Goal: Task Accomplishment & Management: Complete application form

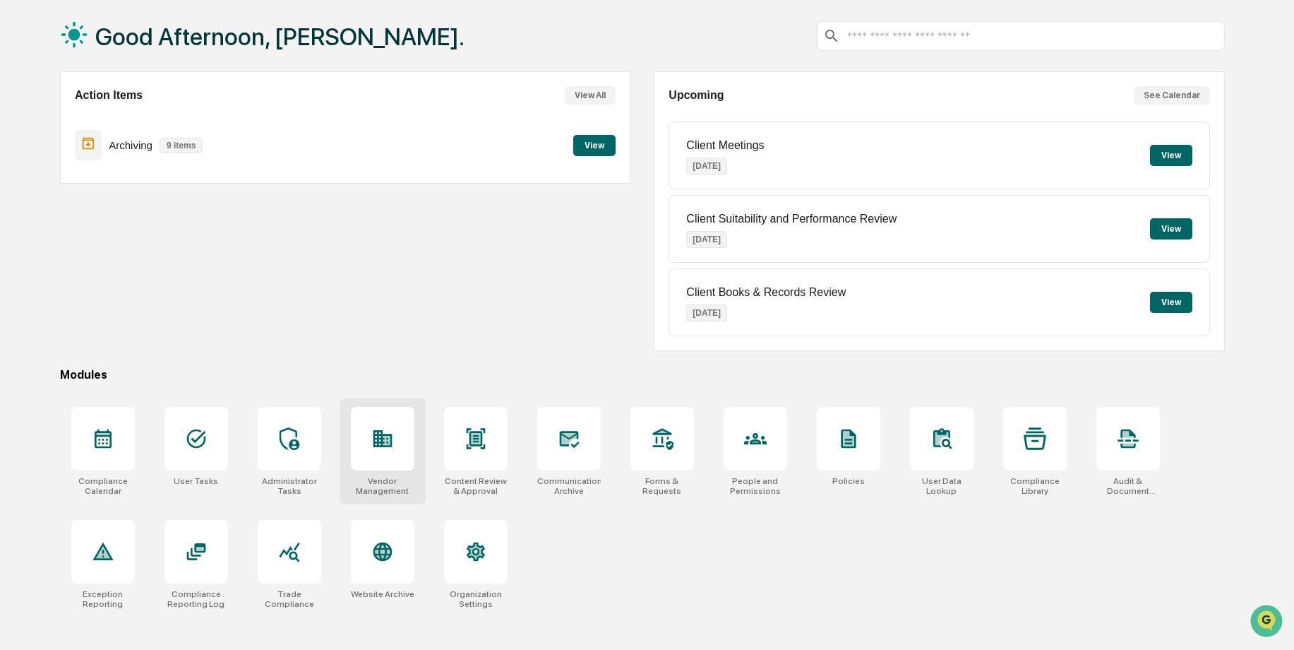
scroll to position [67, 0]
click at [597, 139] on button "View" at bounding box center [594, 144] width 42 height 21
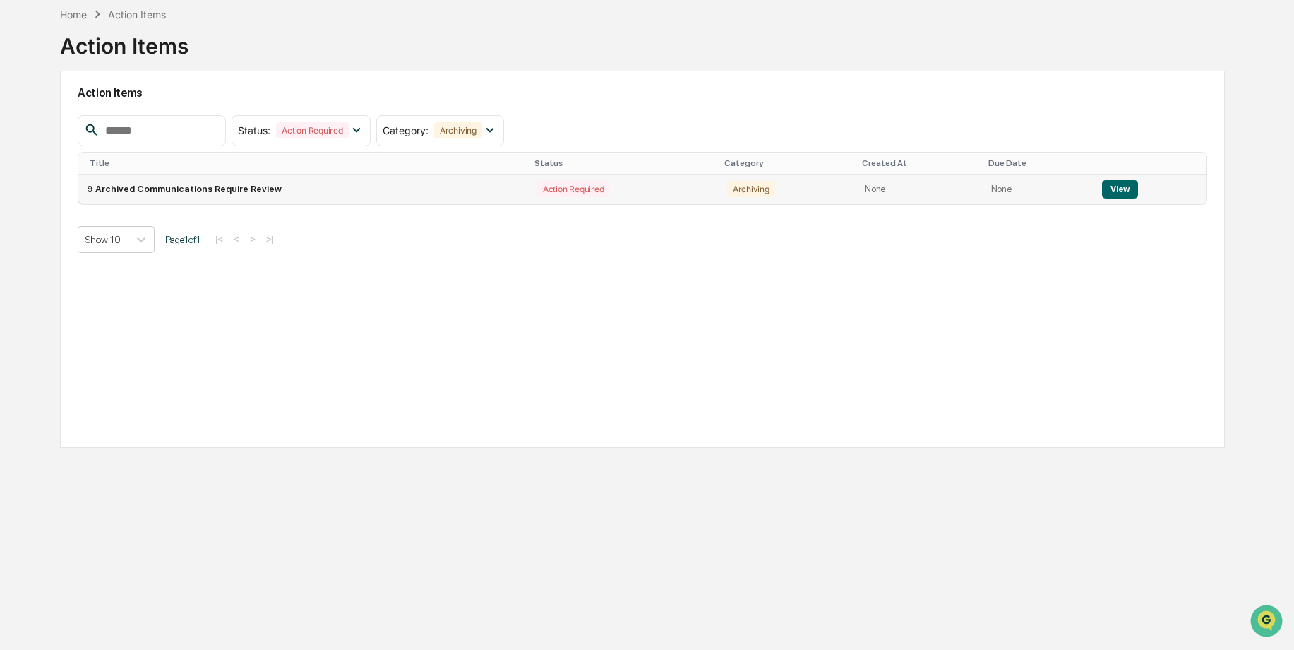
click at [1104, 186] on button "View" at bounding box center [1120, 189] width 36 height 18
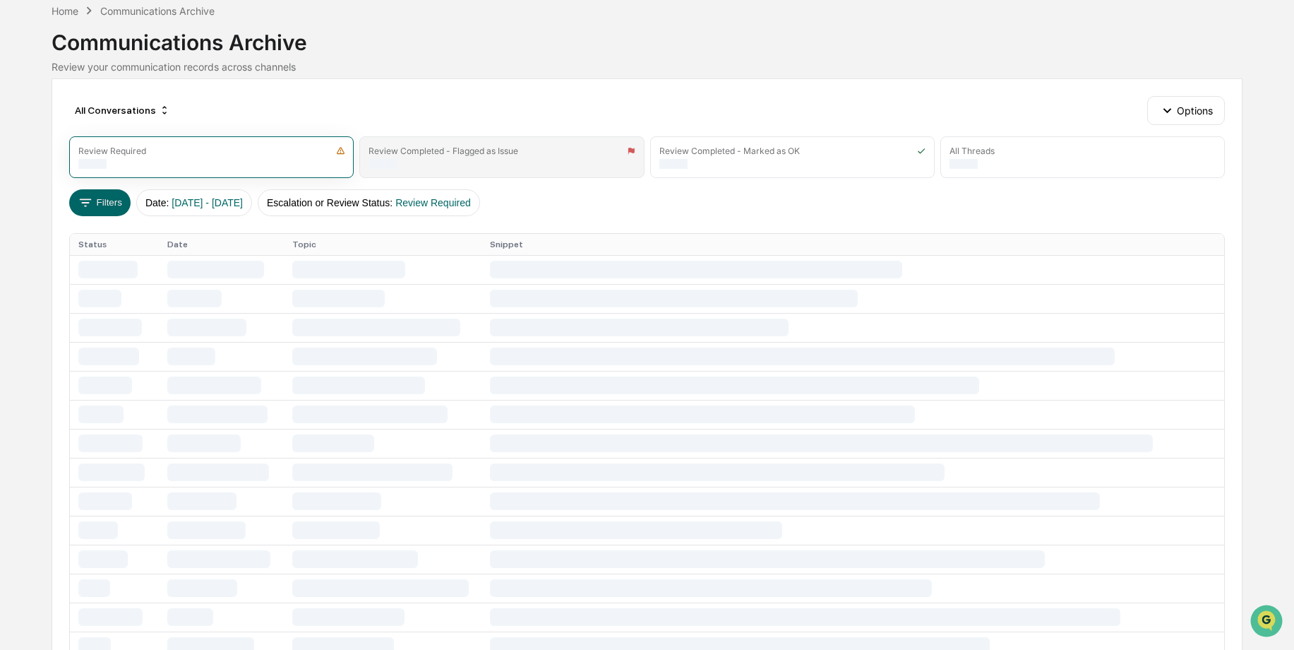
scroll to position [9, 0]
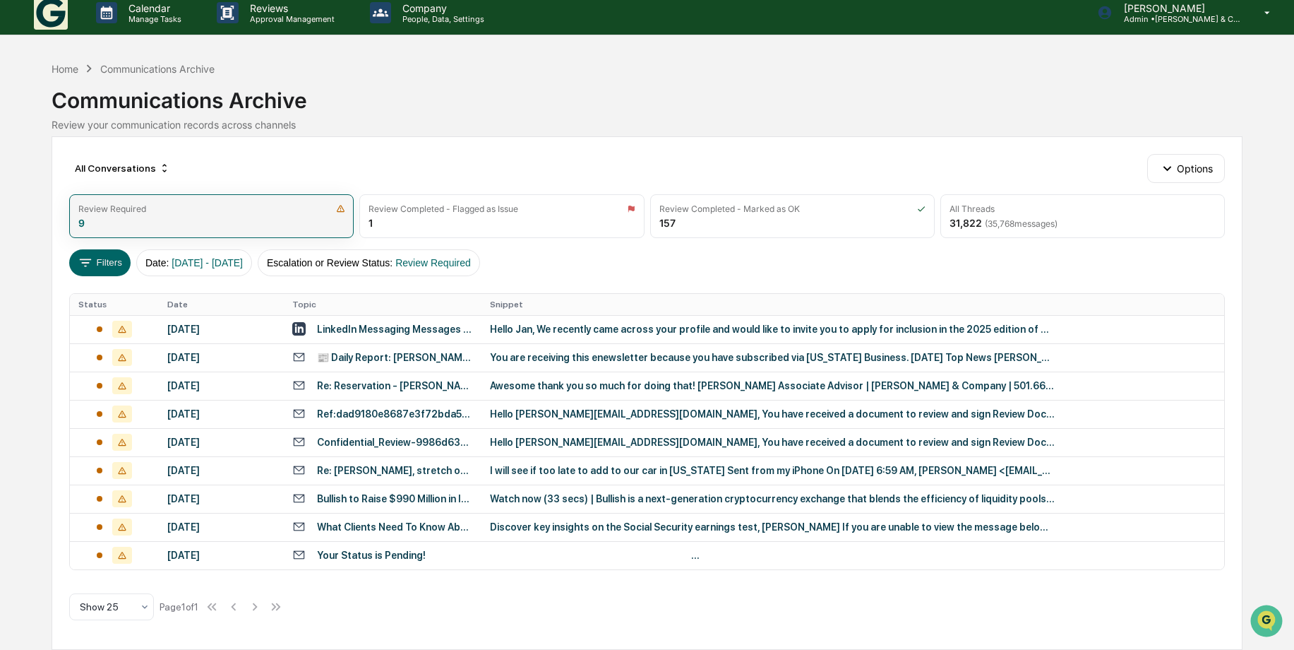
click at [318, 222] on div "Review Required 9" at bounding box center [211, 216] width 285 height 44
click at [359, 322] on div "LinkedIn Messaging Messages with [PERSON_NAME], [PERSON_NAME]" at bounding box center [382, 328] width 181 height 13
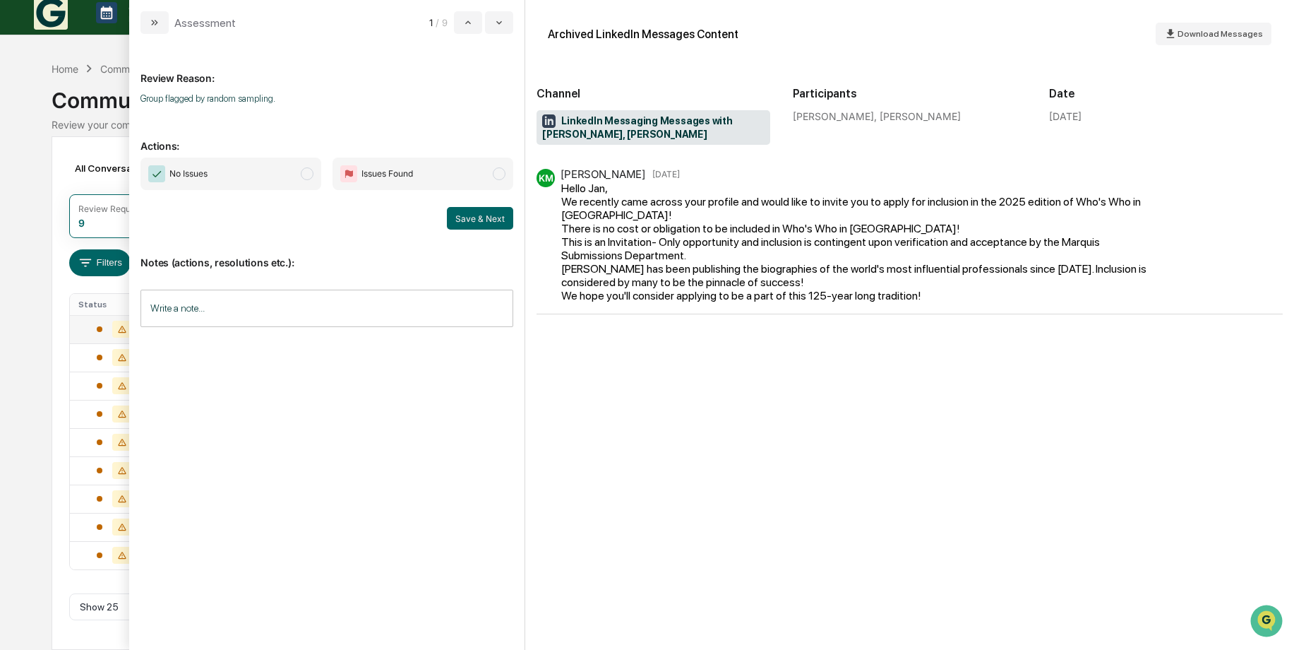
drag, startPoint x: 307, startPoint y: 174, endPoint x: 327, endPoint y: 187, distance: 23.9
click at [307, 174] on span "modal" at bounding box center [307, 173] width 13 height 13
click at [467, 216] on button "Save & Next" at bounding box center [480, 218] width 66 height 23
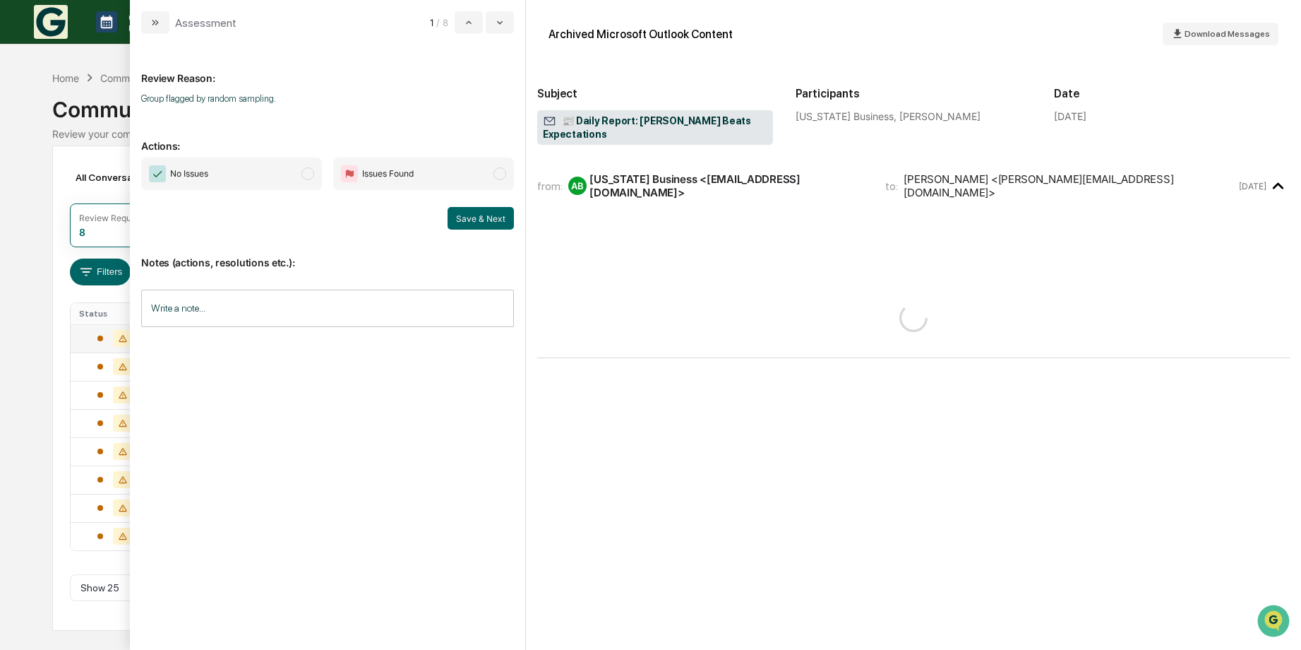
click at [310, 172] on span "modal" at bounding box center [308, 173] width 13 height 13
click at [503, 220] on button "Save & Next" at bounding box center [481, 218] width 66 height 23
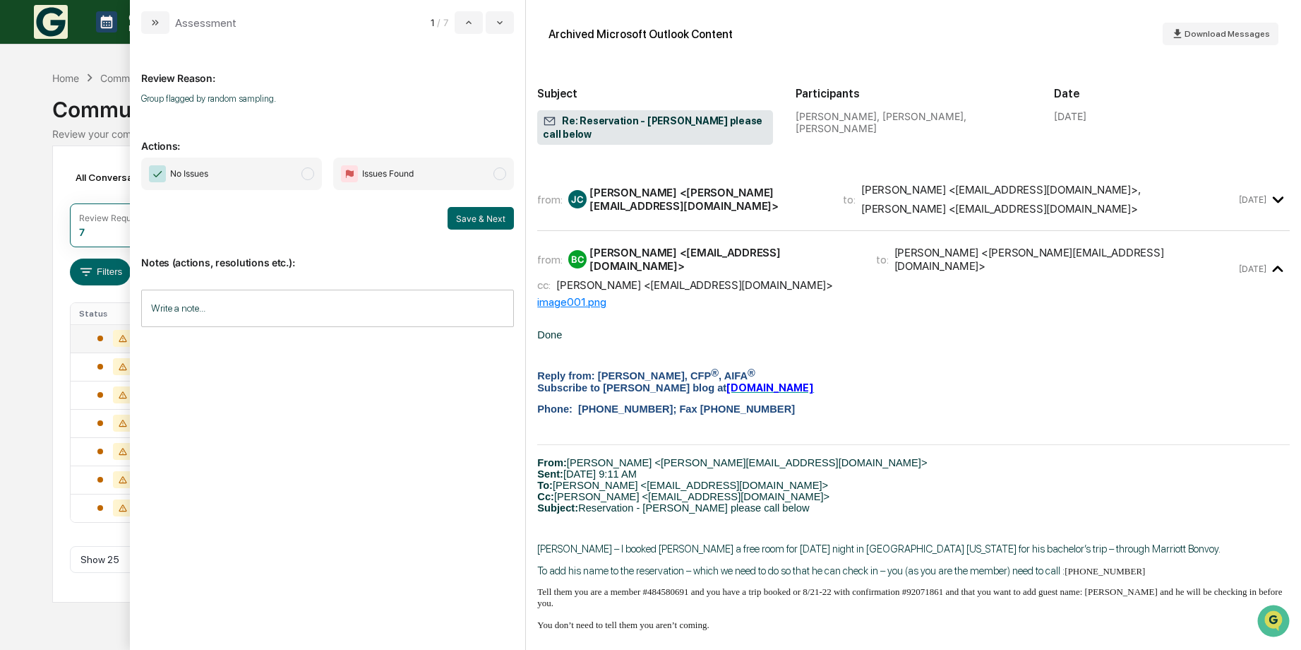
scroll to position [141, 0]
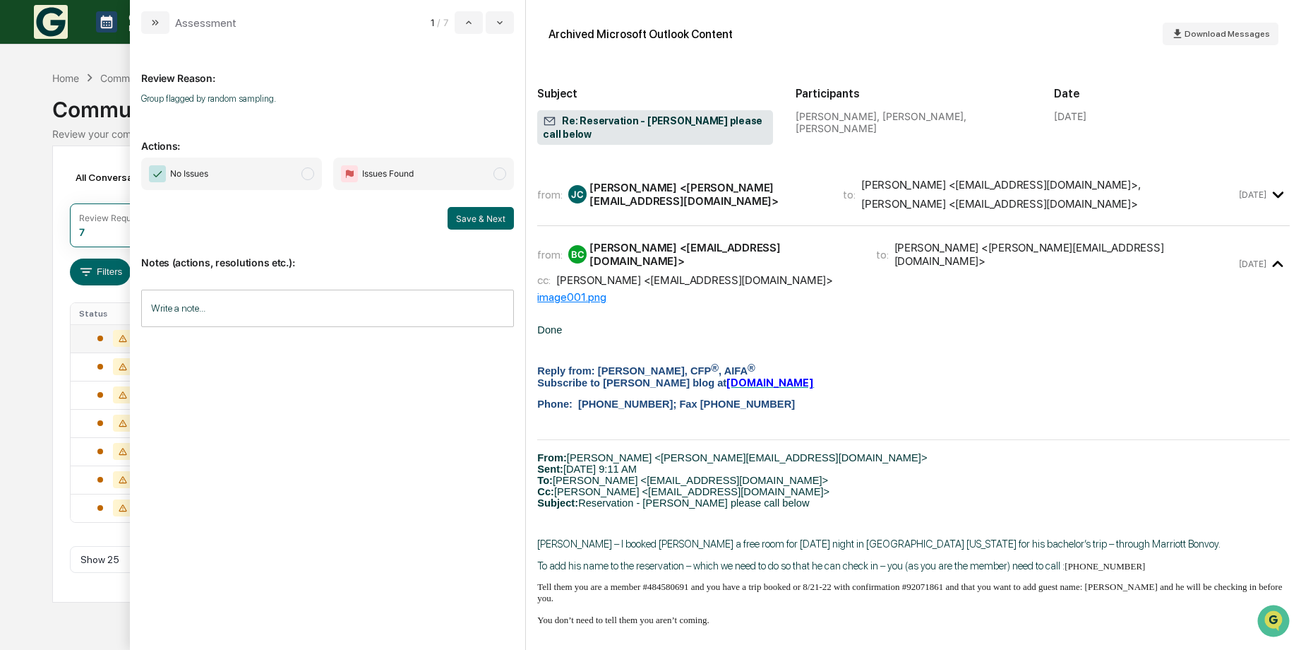
click at [309, 172] on span "modal" at bounding box center [308, 173] width 13 height 13
click at [470, 221] on button "Save & Next" at bounding box center [481, 218] width 66 height 23
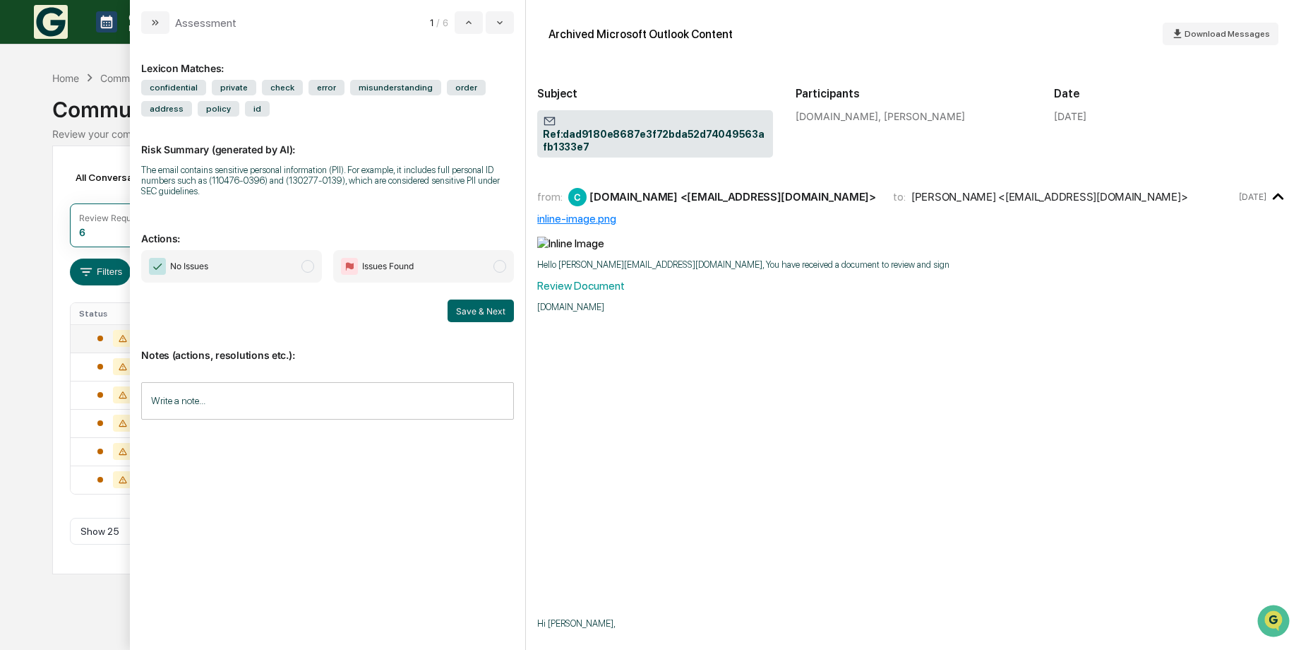
click at [313, 264] on span "modal" at bounding box center [308, 266] width 13 height 13
click at [477, 311] on button "Save & Next" at bounding box center [481, 310] width 66 height 23
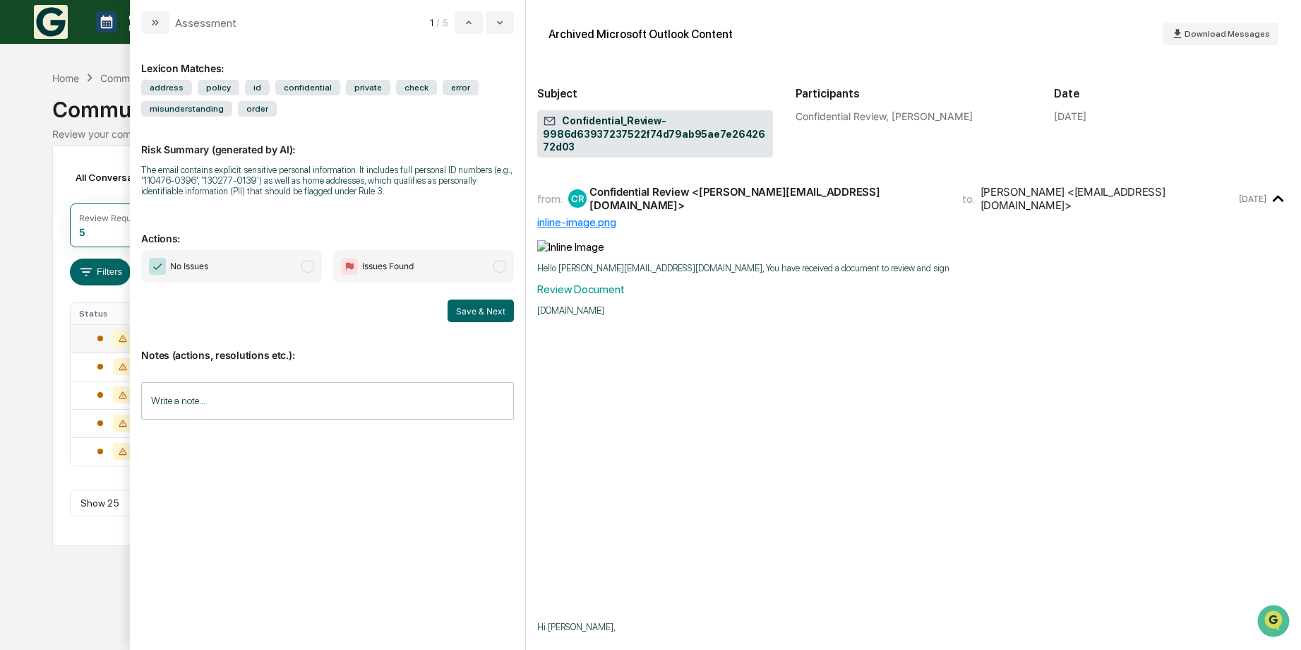
click at [314, 261] on span "No Issues" at bounding box center [231, 266] width 181 height 32
click at [491, 311] on button "Save & Next" at bounding box center [481, 310] width 66 height 23
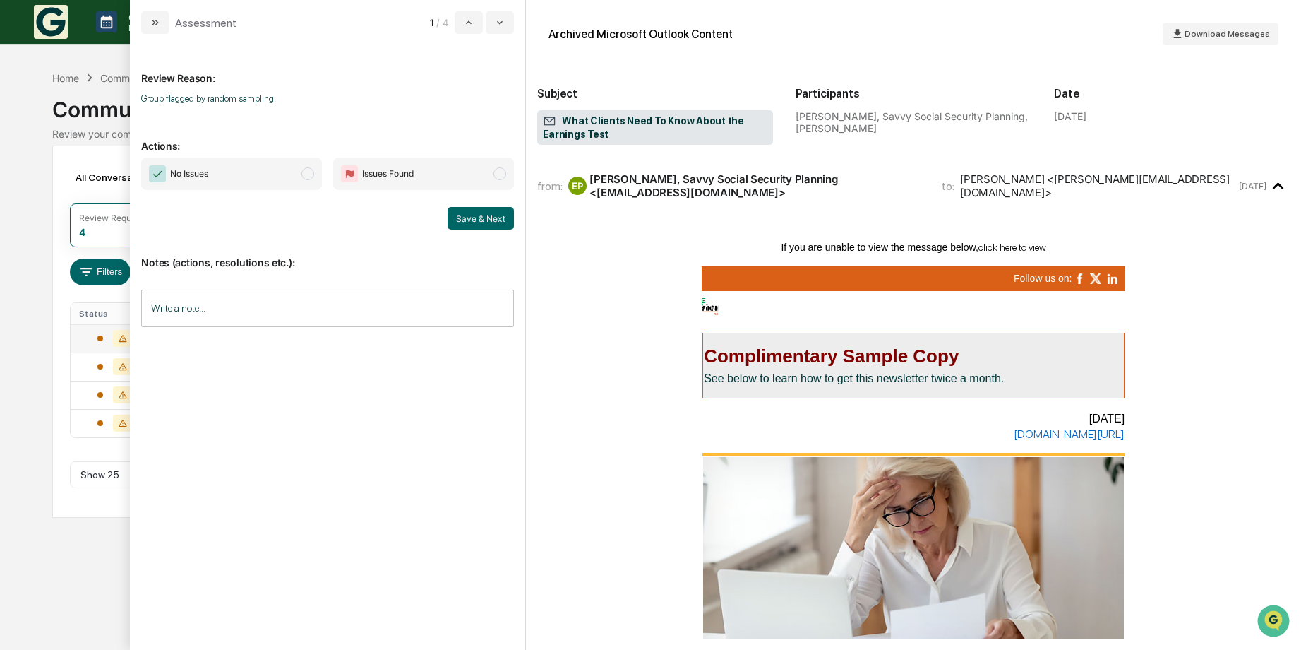
click at [306, 174] on span "modal" at bounding box center [308, 173] width 13 height 13
click at [497, 223] on button "Save & Next" at bounding box center [481, 218] width 66 height 23
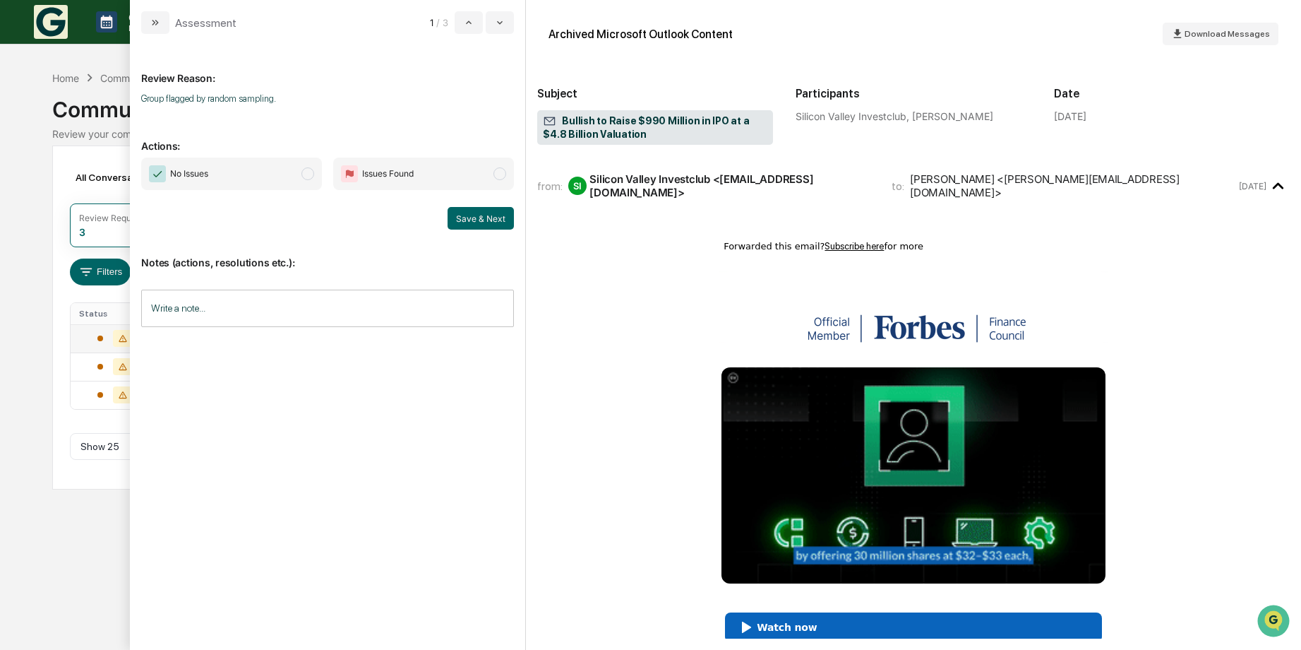
click at [314, 176] on span "modal" at bounding box center [308, 173] width 13 height 13
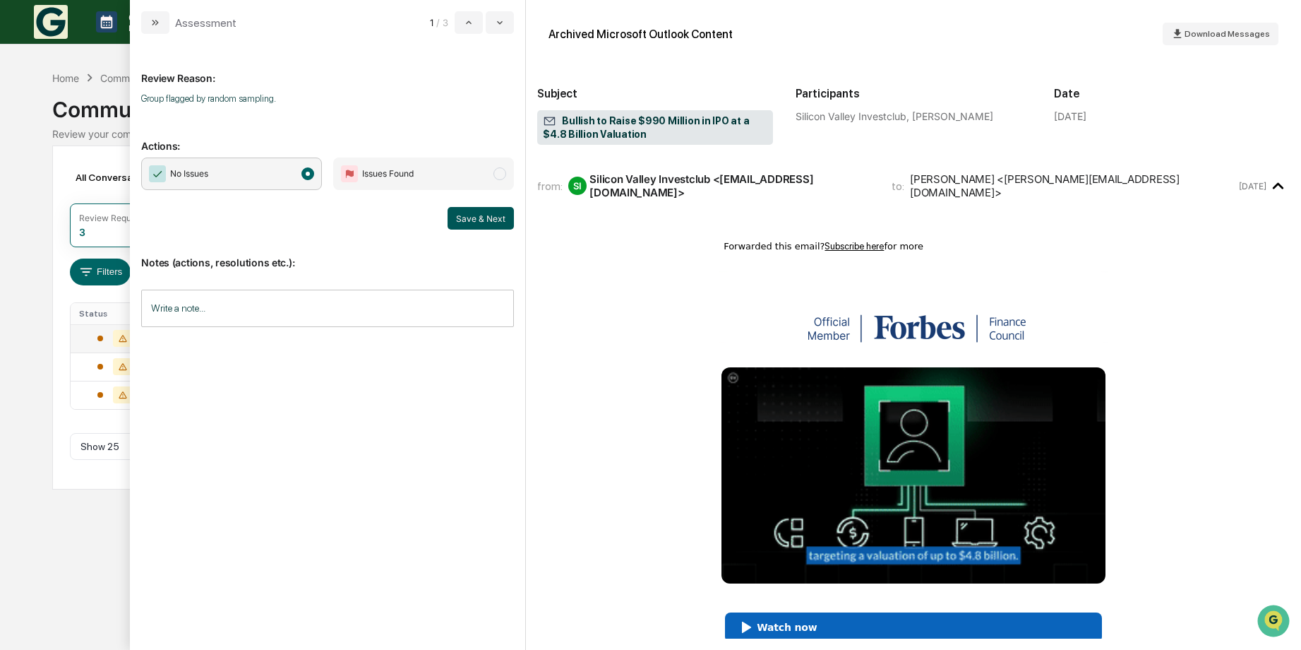
click at [474, 214] on button "Save & Next" at bounding box center [481, 218] width 66 height 23
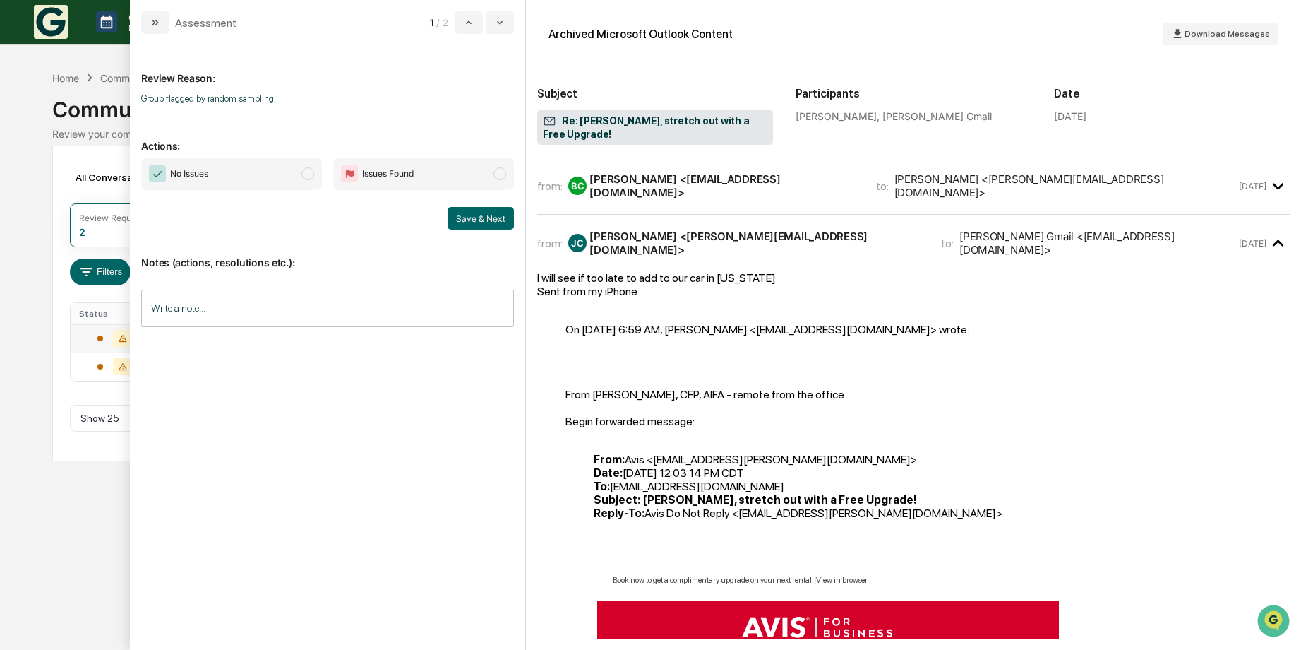
click at [308, 174] on span "modal" at bounding box center [308, 173] width 13 height 13
click at [492, 220] on button "Save & Next" at bounding box center [481, 218] width 66 height 23
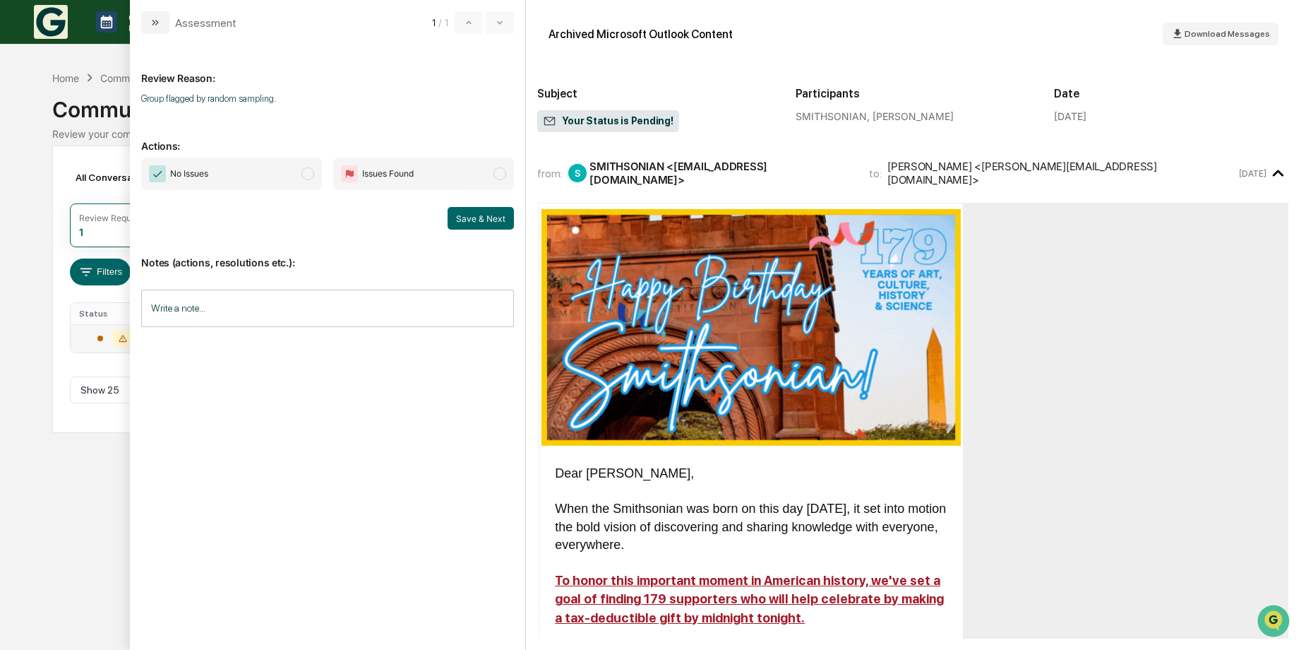
click at [312, 177] on span "modal" at bounding box center [308, 173] width 13 height 13
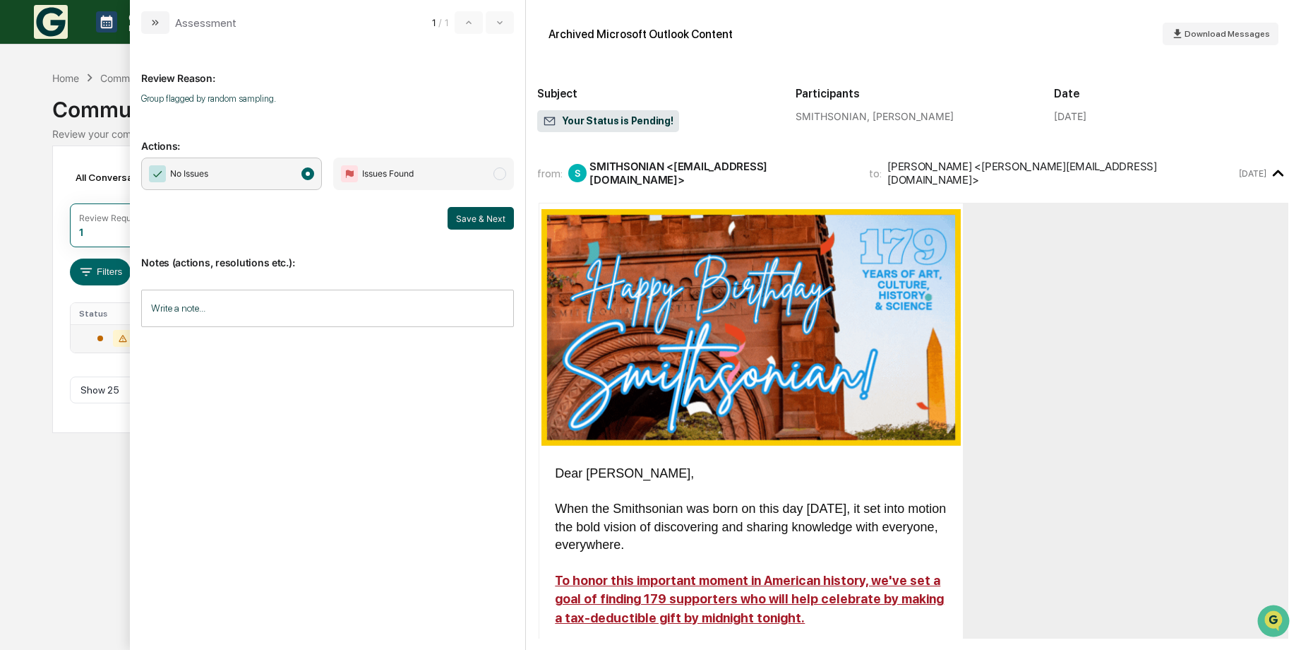
click at [472, 222] on button "Save & Next" at bounding box center [481, 218] width 66 height 23
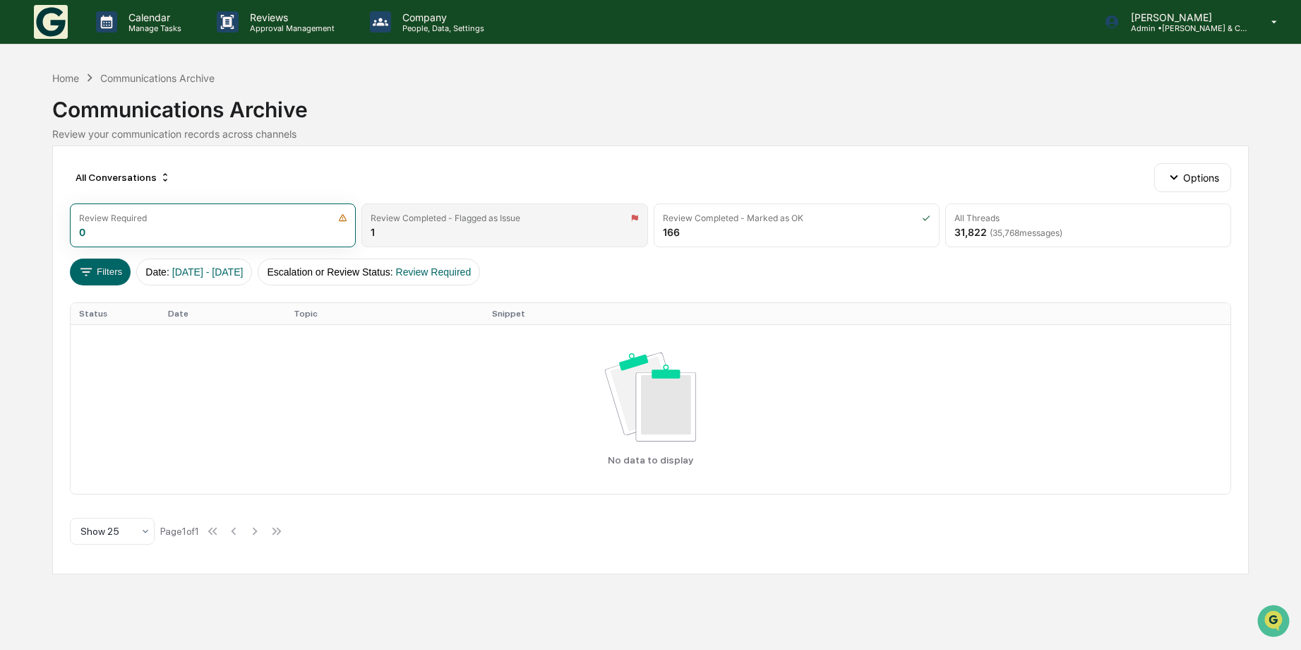
click at [573, 220] on div "Review Completed - Flagged as Issue" at bounding box center [505, 218] width 268 height 11
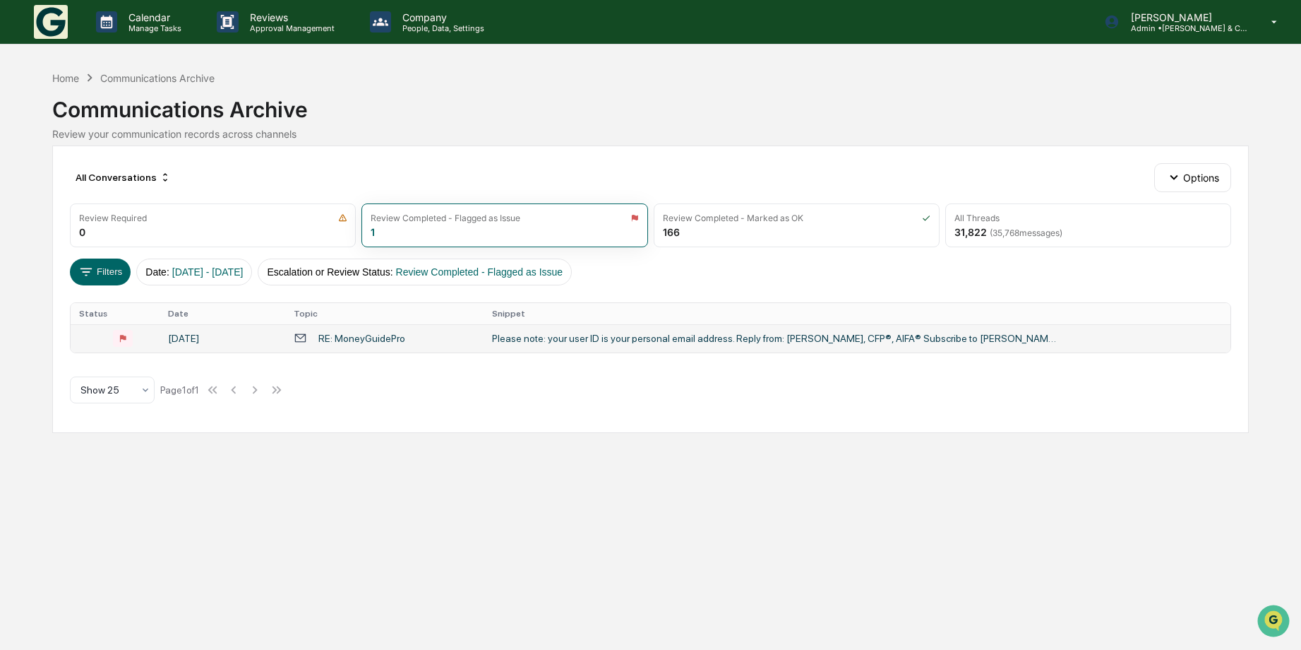
click at [326, 334] on div "RE: MoneyGuidePro" at bounding box center [361, 338] width 87 height 11
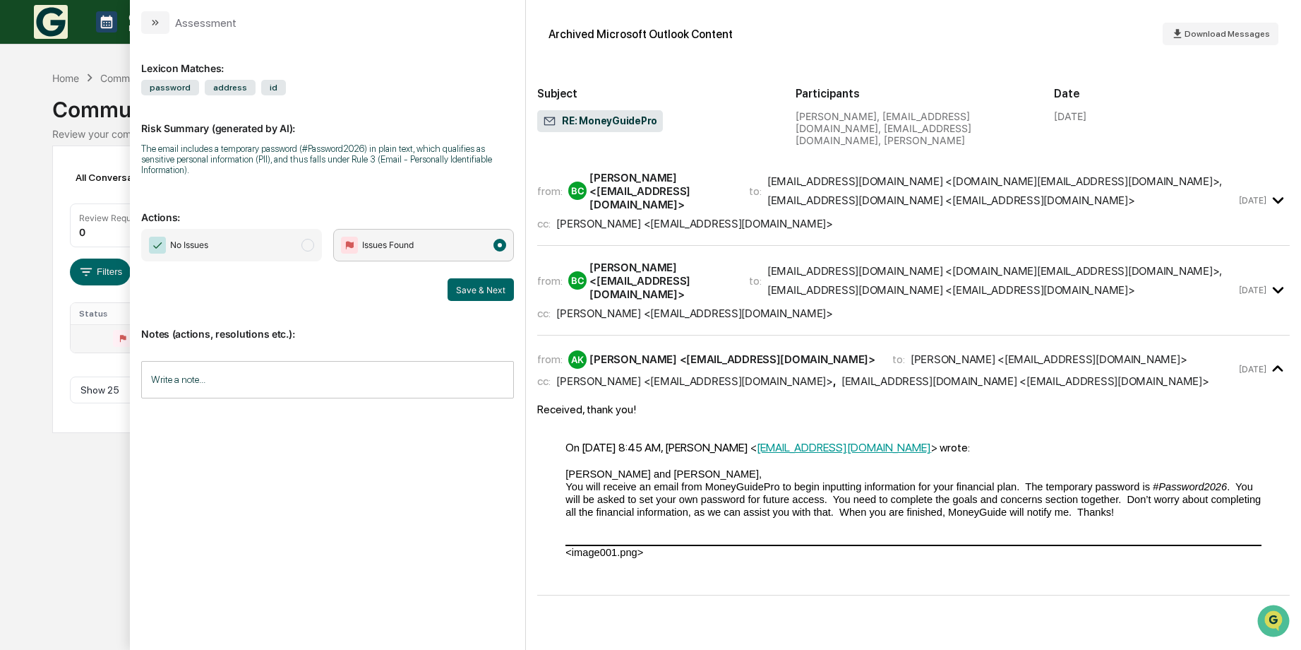
click at [314, 239] on span "modal" at bounding box center [308, 245] width 13 height 13
click at [468, 282] on button "Save & Next" at bounding box center [481, 289] width 66 height 23
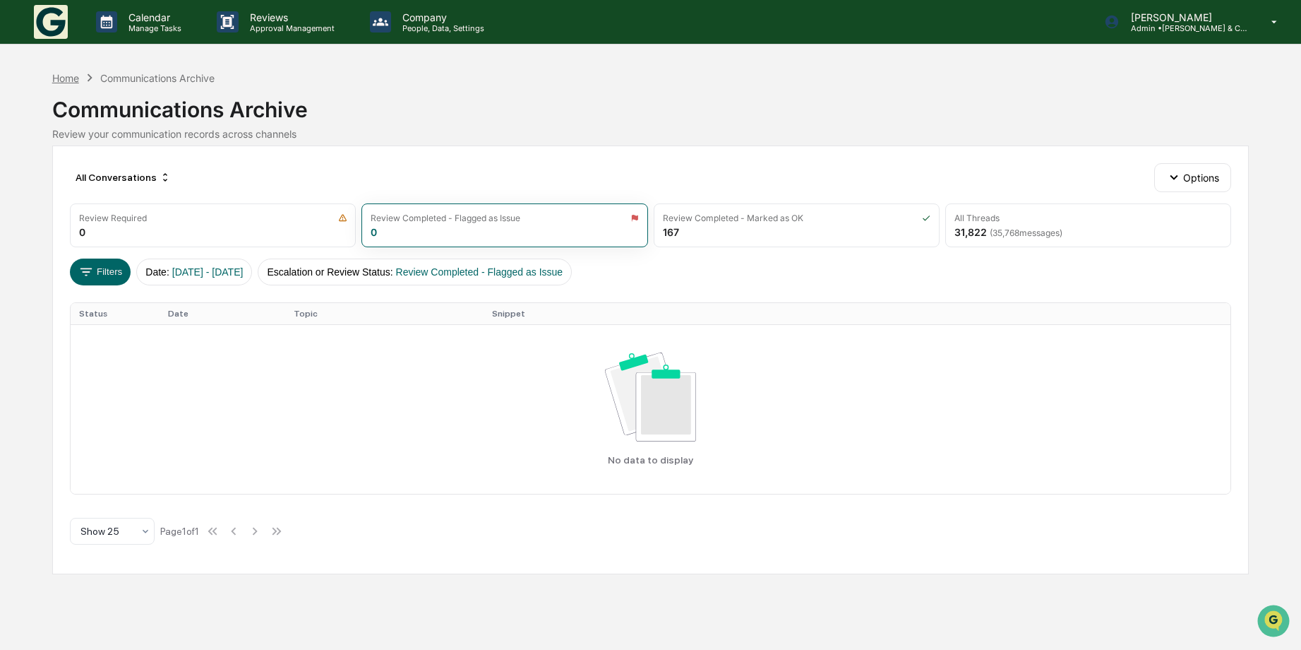
click at [62, 76] on div "Home" at bounding box center [65, 78] width 27 height 12
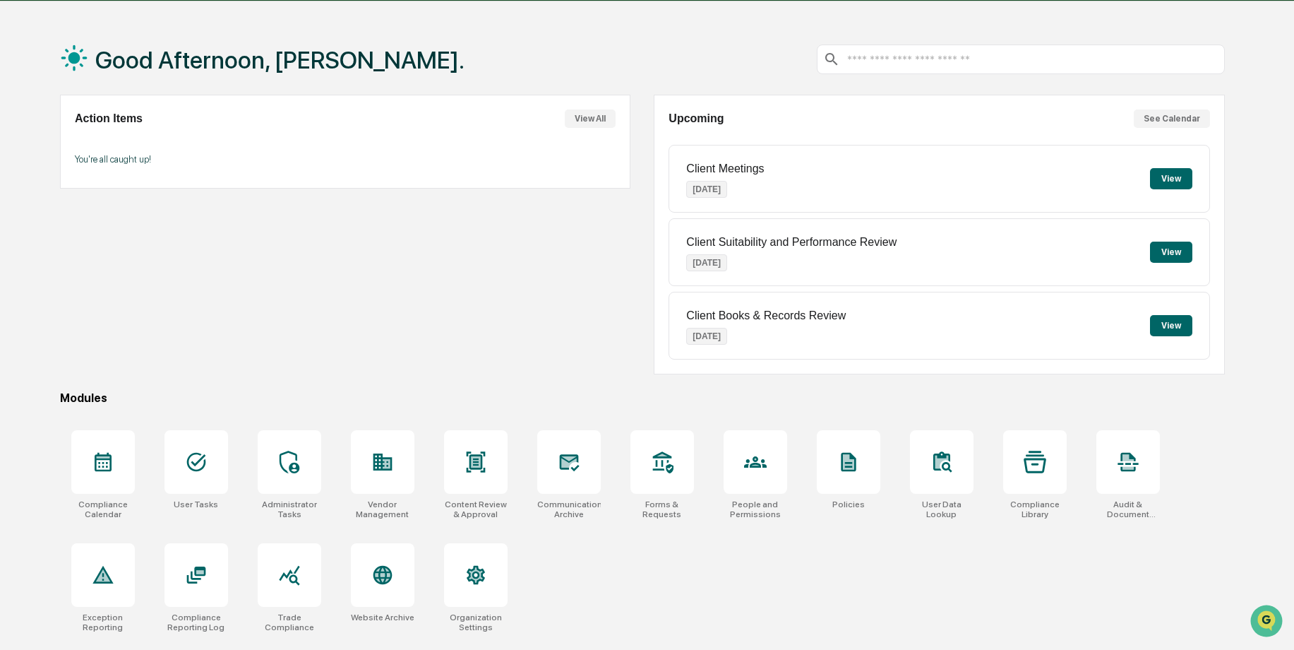
scroll to position [67, 0]
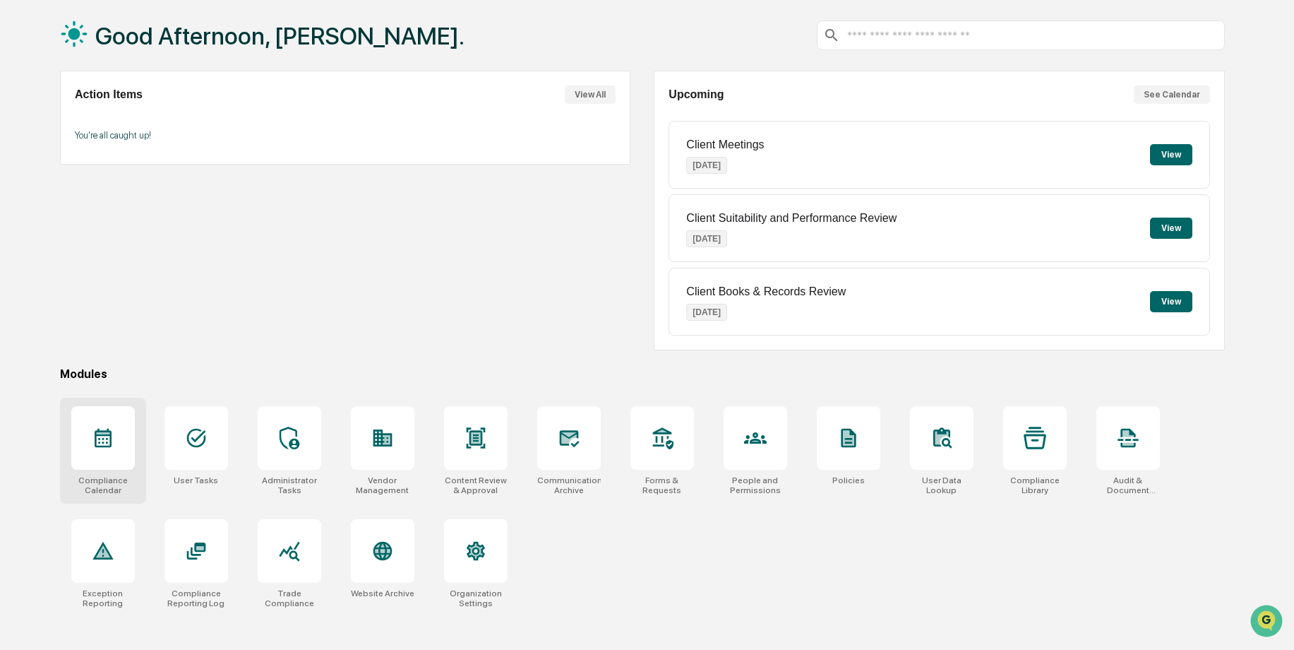
click at [109, 454] on div at bounding box center [103, 438] width 64 height 64
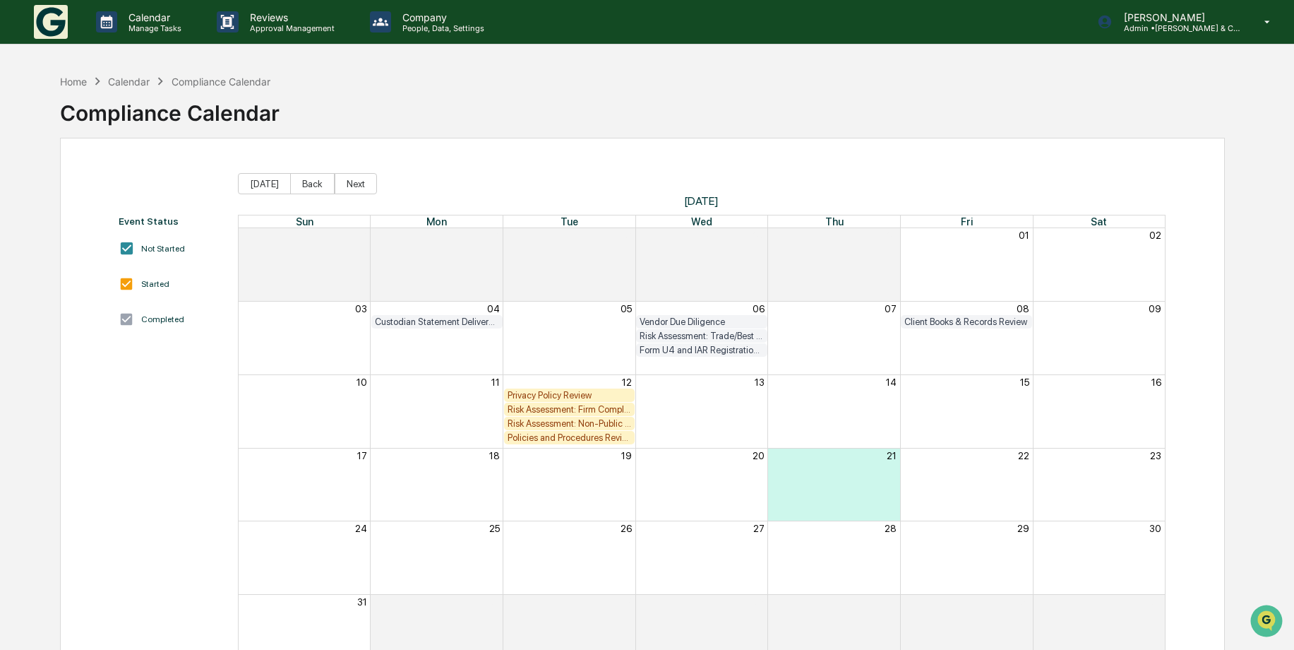
click at [575, 392] on div "Privacy Policy Review" at bounding box center [570, 395] width 124 height 11
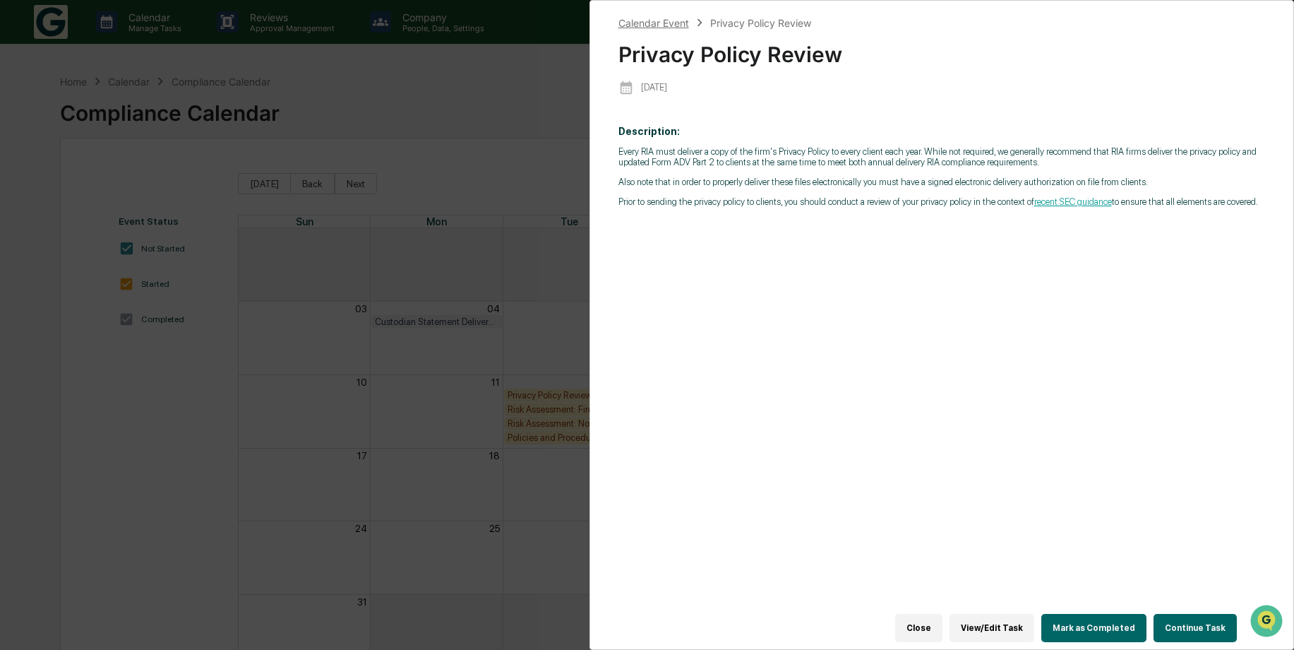
click at [631, 18] on div "Calendar Event" at bounding box center [654, 23] width 71 height 12
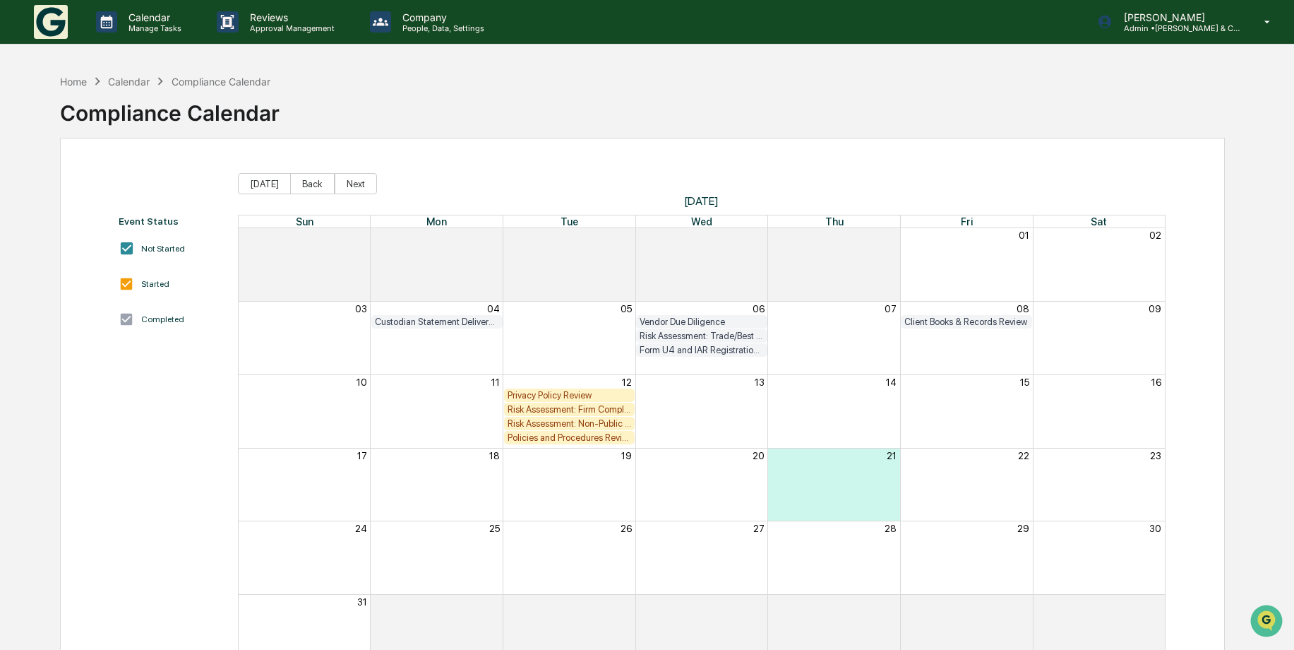
click at [547, 434] on div "Policies and Procedures Review" at bounding box center [570, 437] width 124 height 11
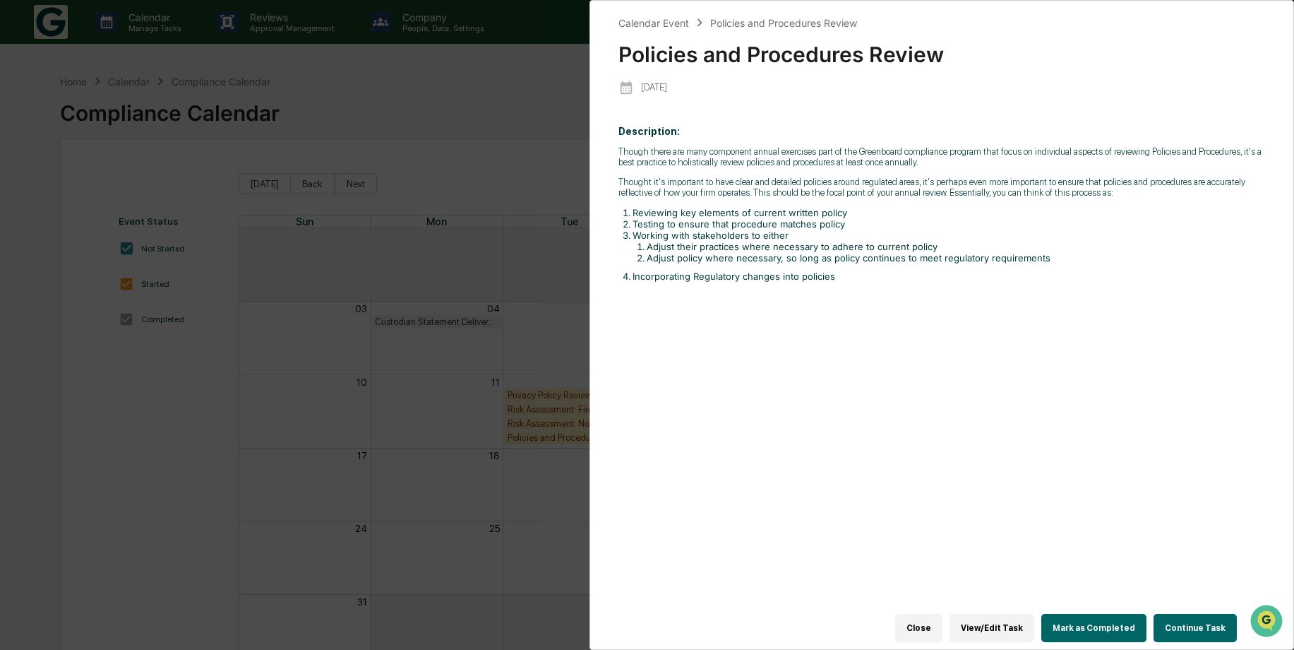
click at [490, 362] on div "Calendar Event Policies and Procedures Review Policies and Procedures Review 20…" at bounding box center [647, 325] width 1294 height 650
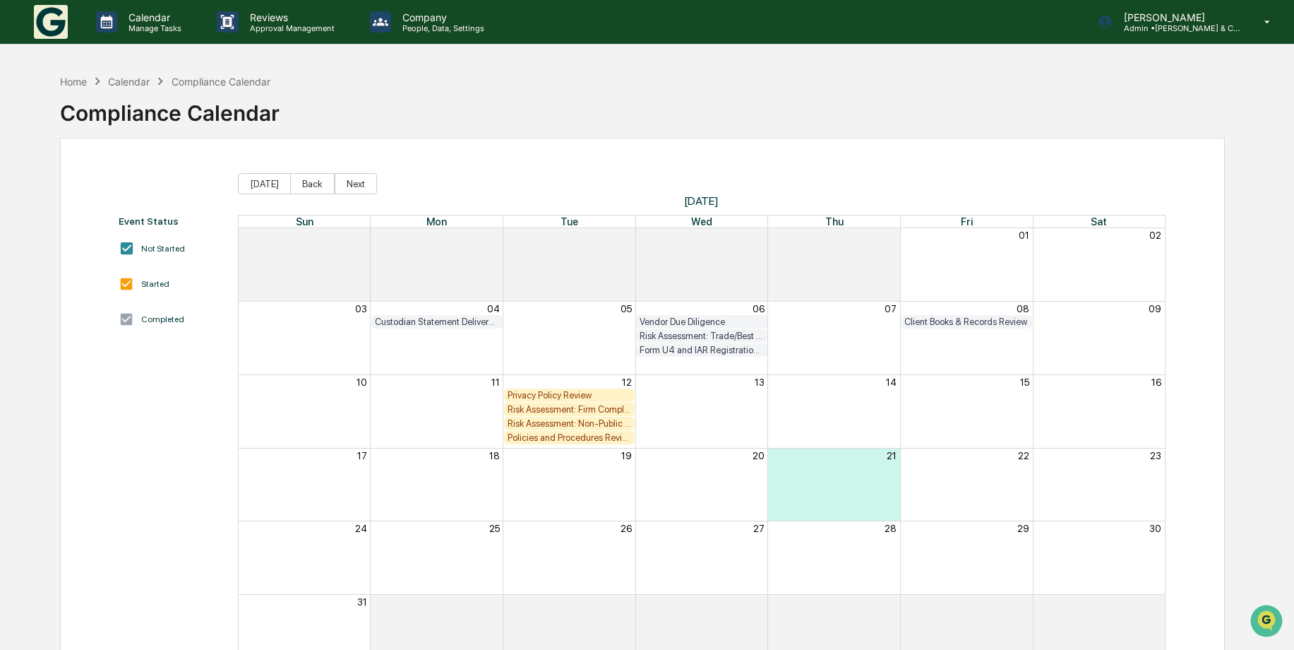
click at [578, 408] on div "Risk Assessment: Firm Compliance/Fiduciary Duty" at bounding box center [570, 409] width 124 height 11
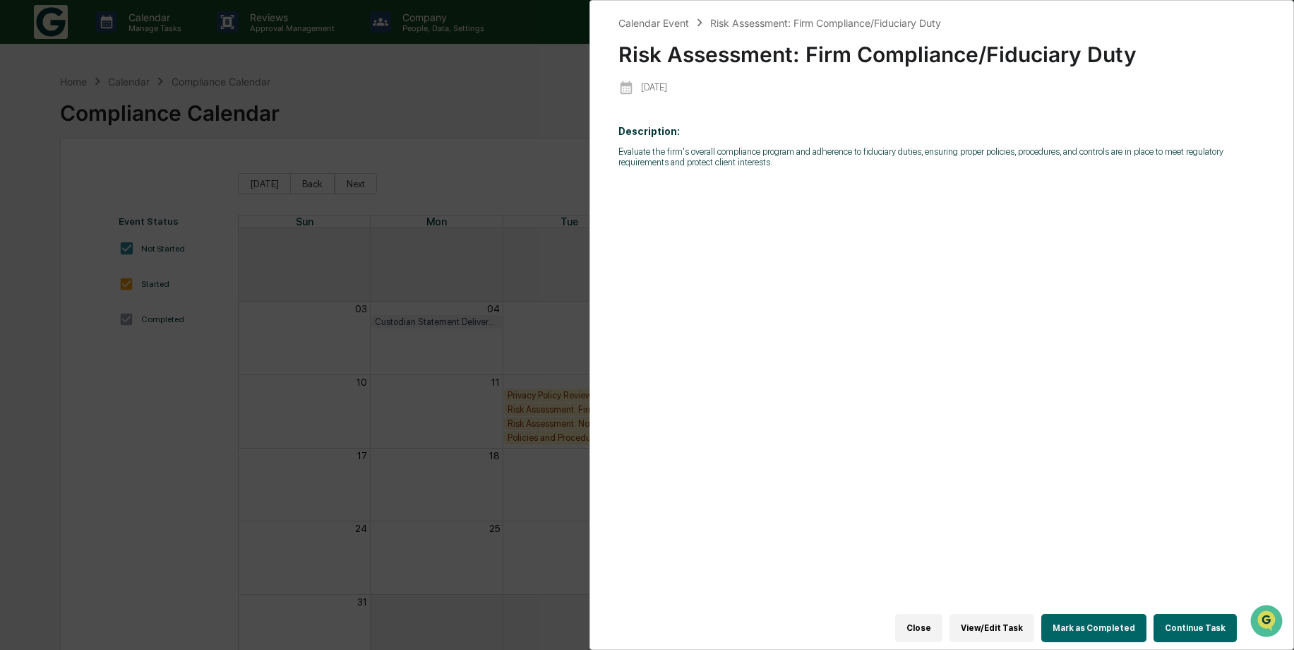
click at [1179, 616] on button "Continue Task" at bounding box center [1195, 628] width 83 height 28
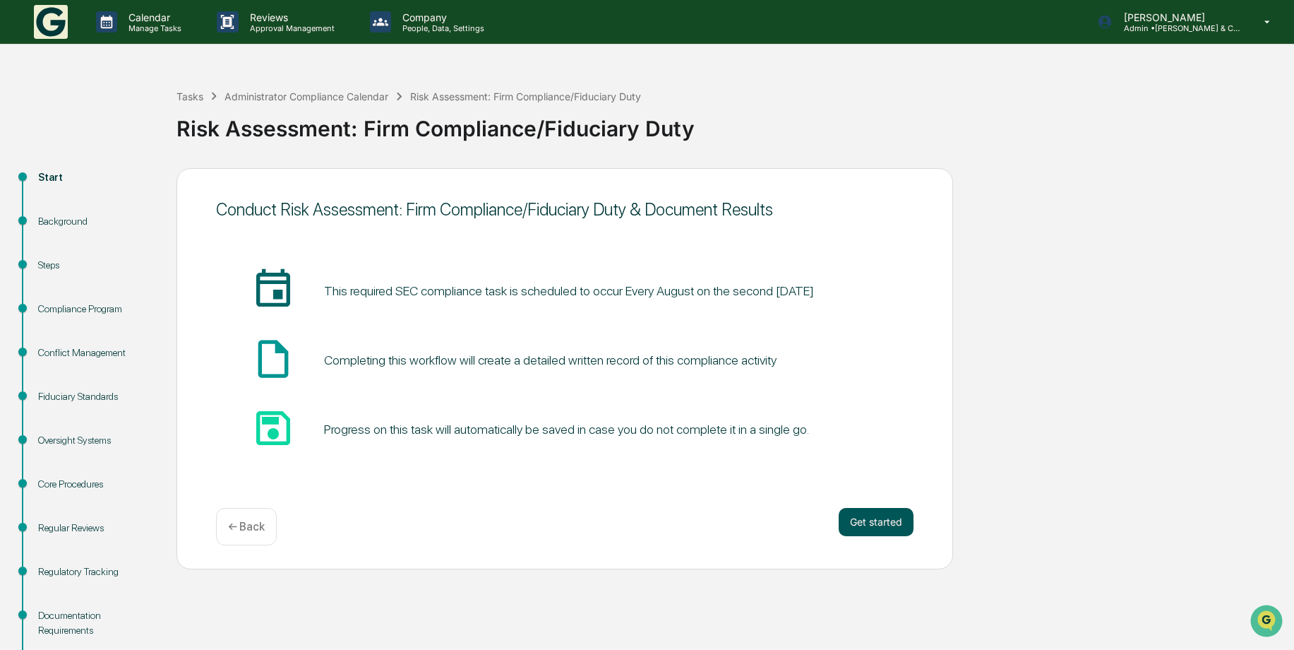
click at [864, 516] on button "Get started" at bounding box center [876, 522] width 75 height 28
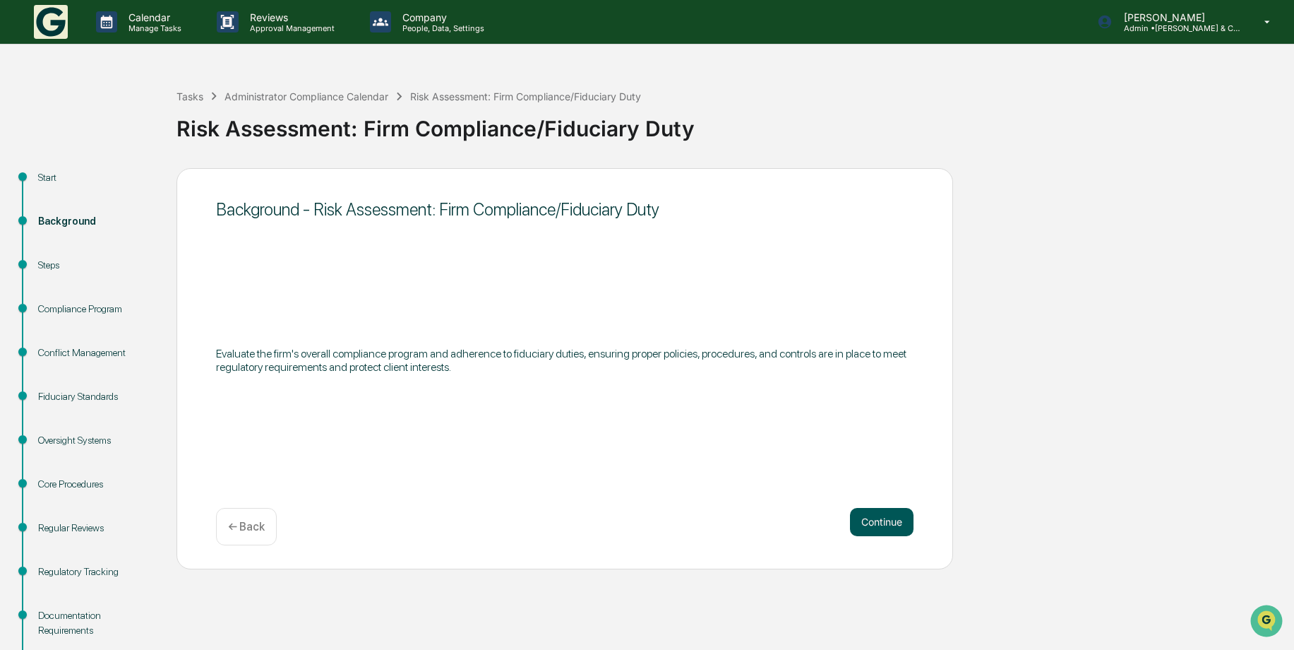
click at [880, 520] on button "Continue" at bounding box center [882, 522] width 64 height 28
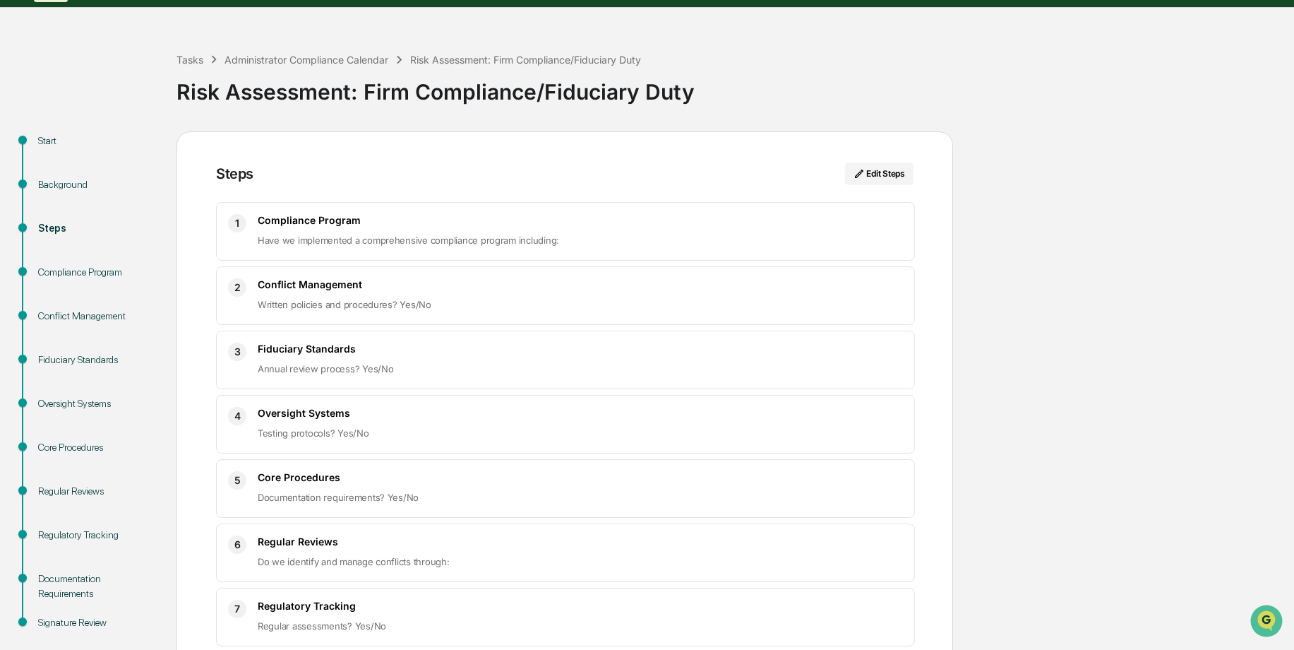
scroll to position [71, 0]
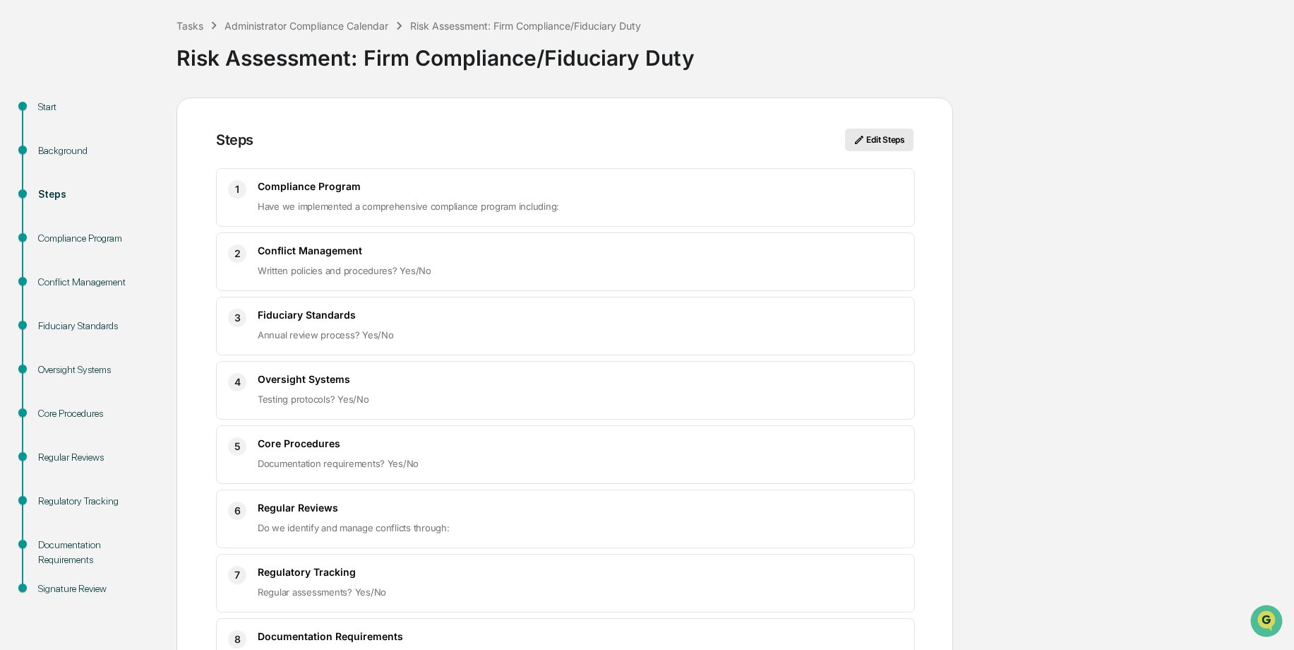
click at [855, 134] on icon at bounding box center [859, 139] width 11 height 11
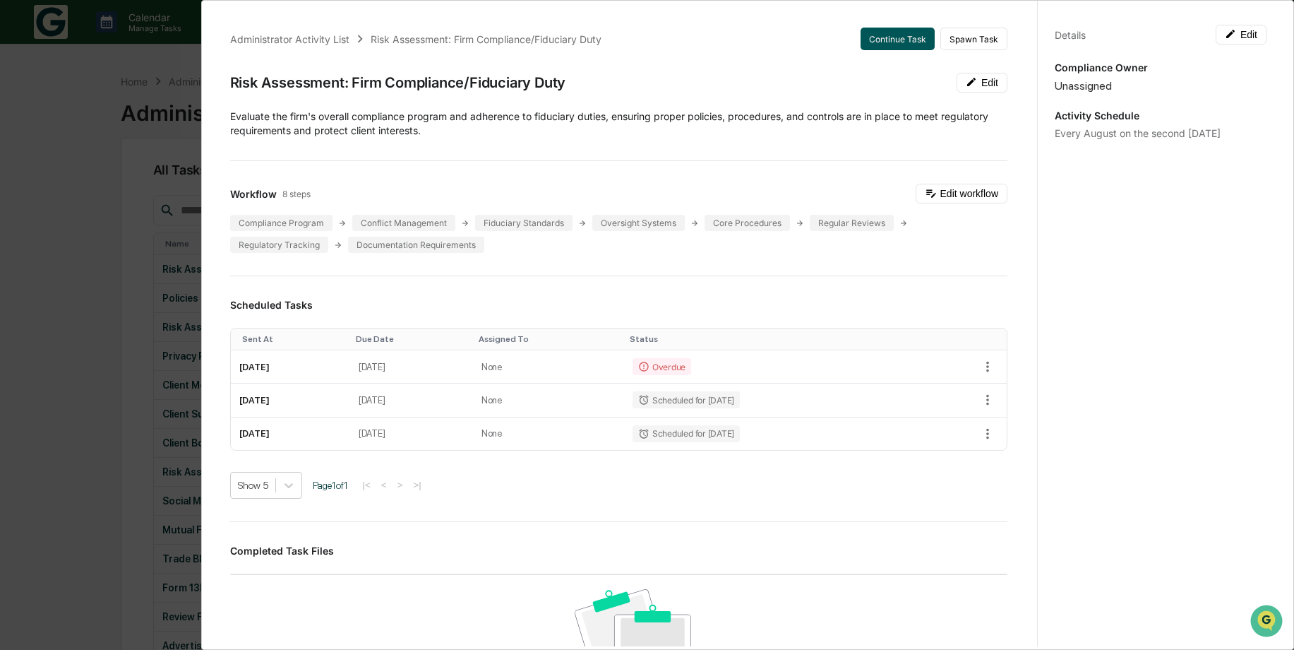
click at [900, 43] on button "Continue Task" at bounding box center [898, 39] width 74 height 23
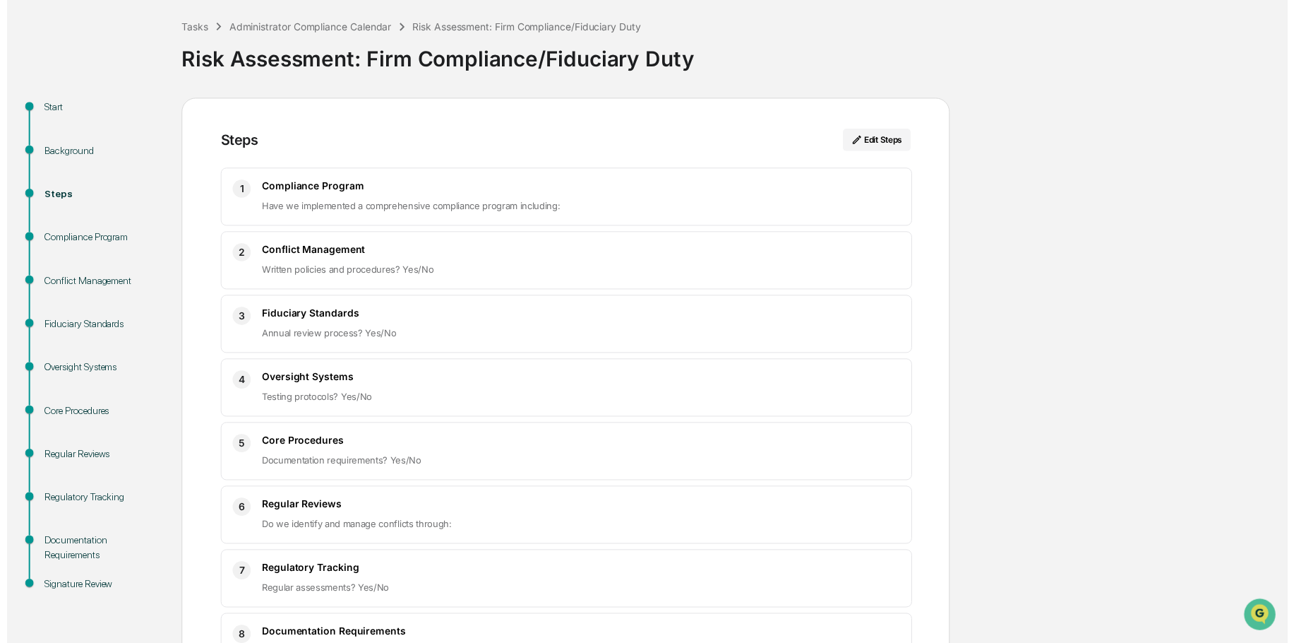
scroll to position [172, 0]
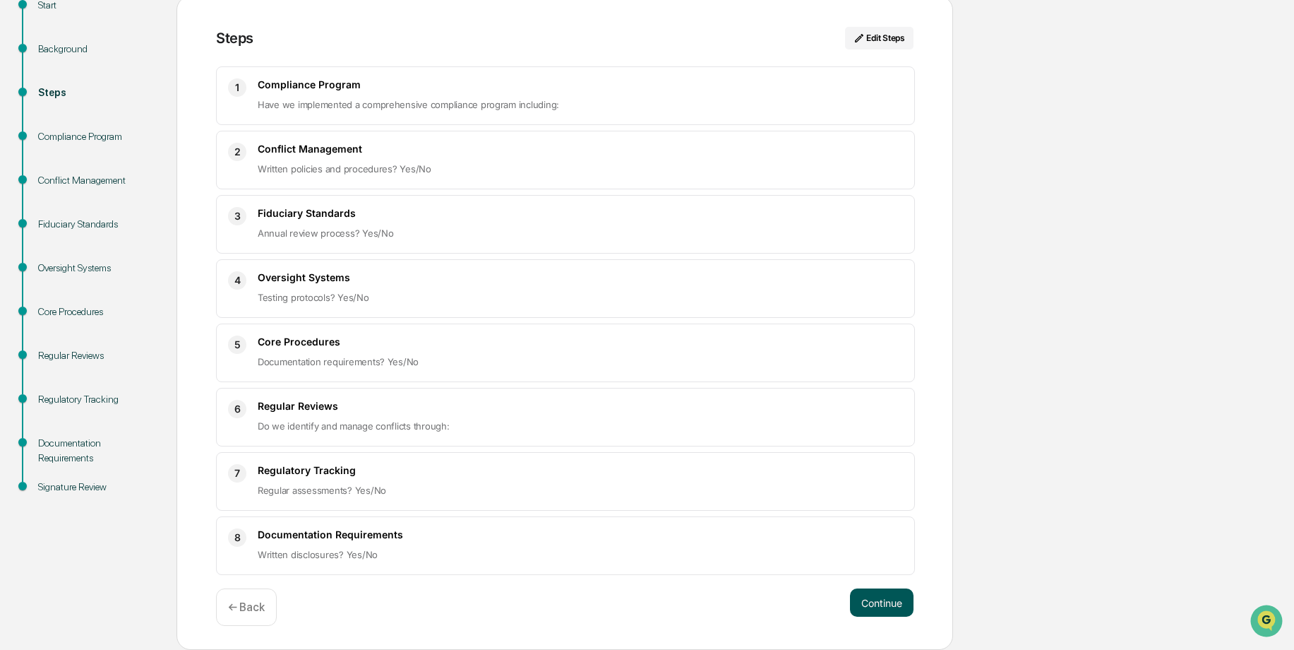
click at [869, 595] on button "Continue" at bounding box center [882, 602] width 64 height 28
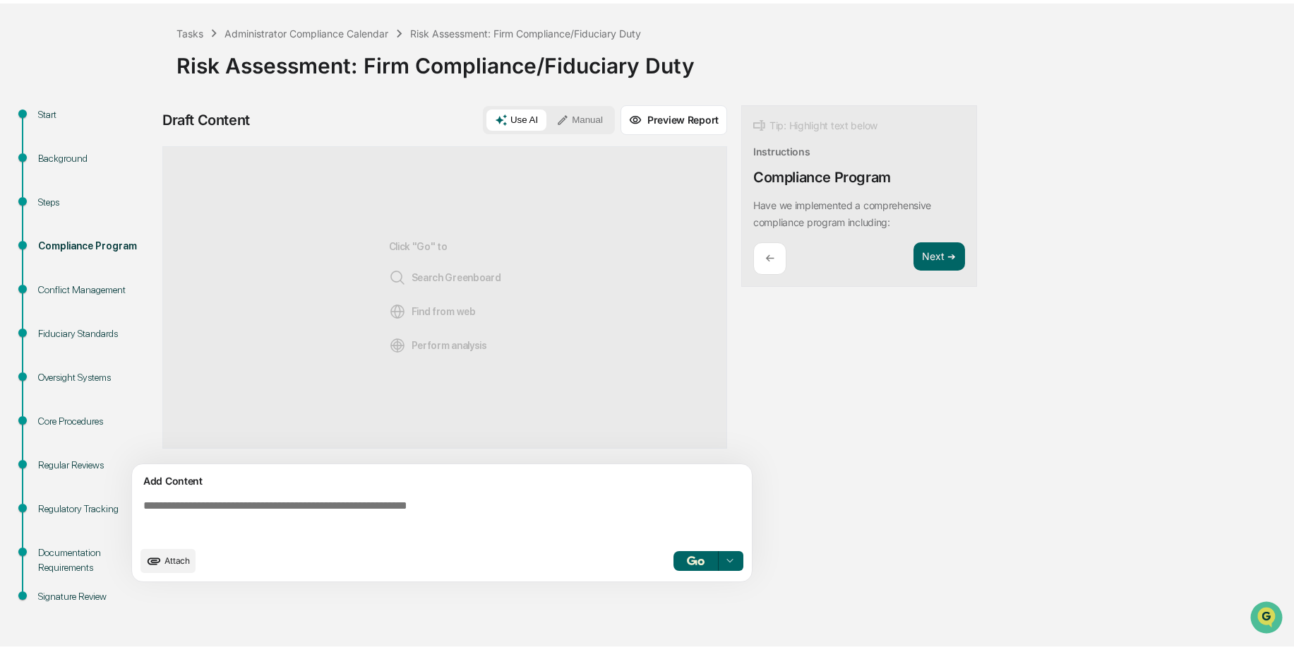
scroll to position [59, 0]
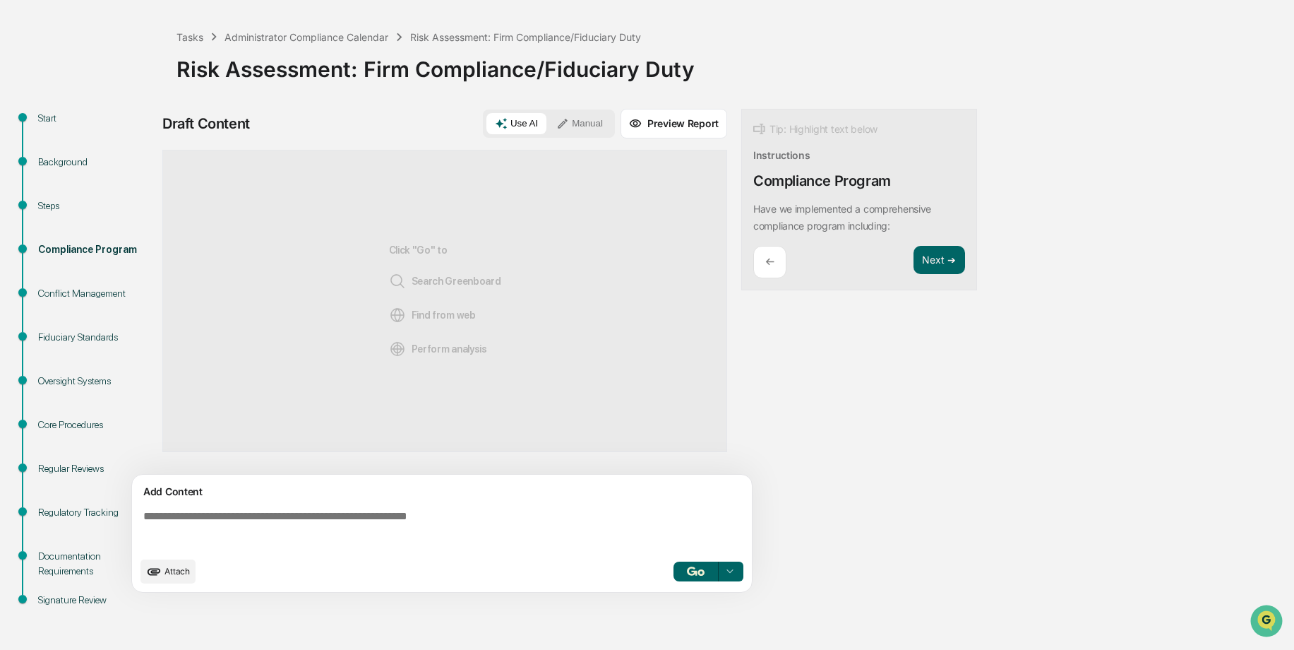
drag, startPoint x: 256, startPoint y: 511, endPoint x: 253, endPoint y: 520, distance: 10.5
click at [256, 511] on textarea at bounding box center [445, 529] width 614 height 51
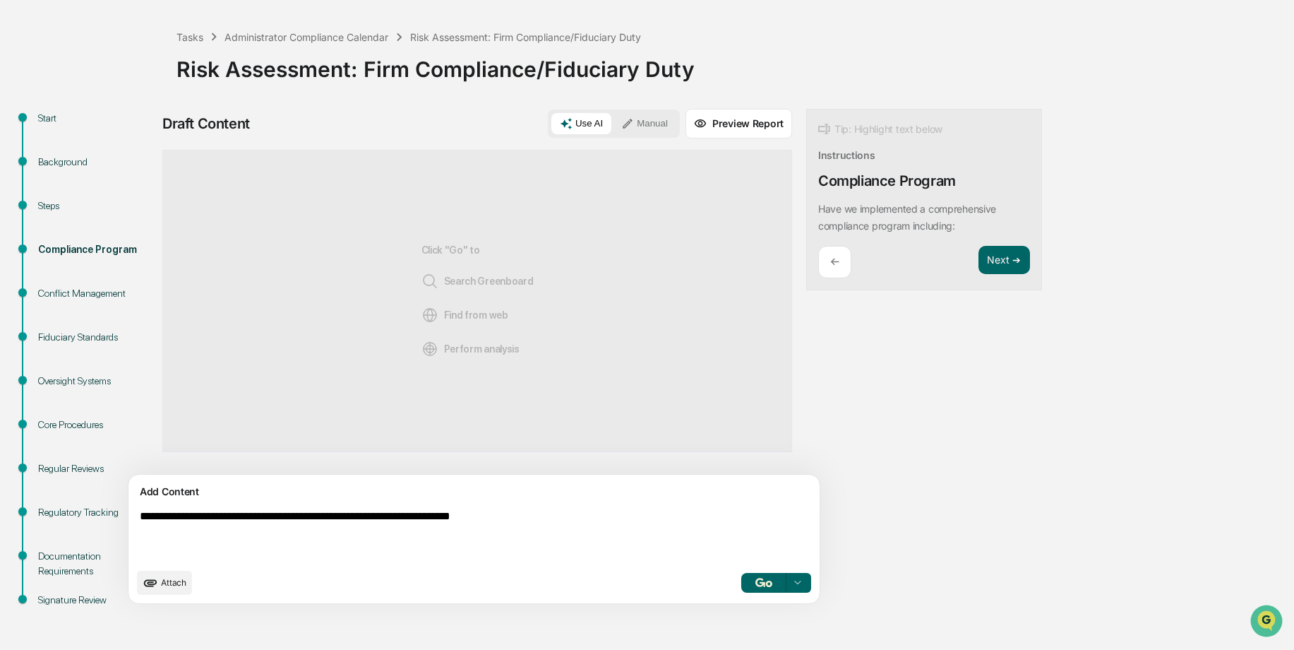
type textarea "**********"
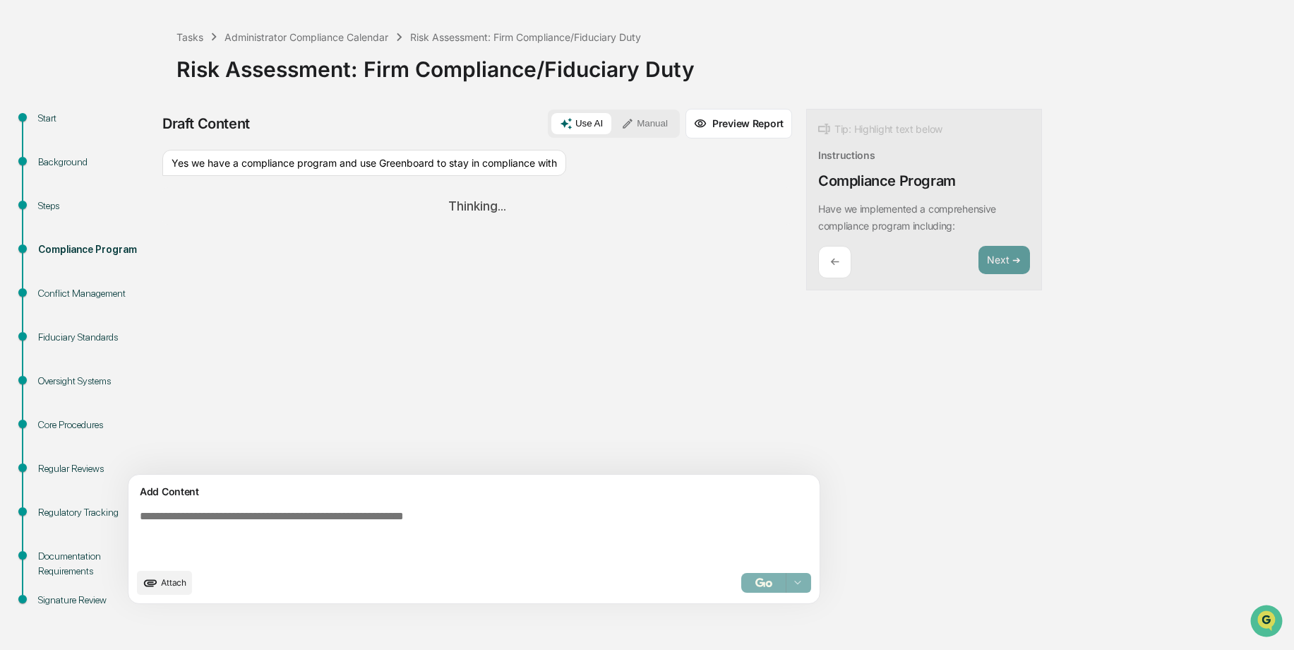
click at [613, 128] on button "Manual" at bounding box center [645, 123] width 64 height 21
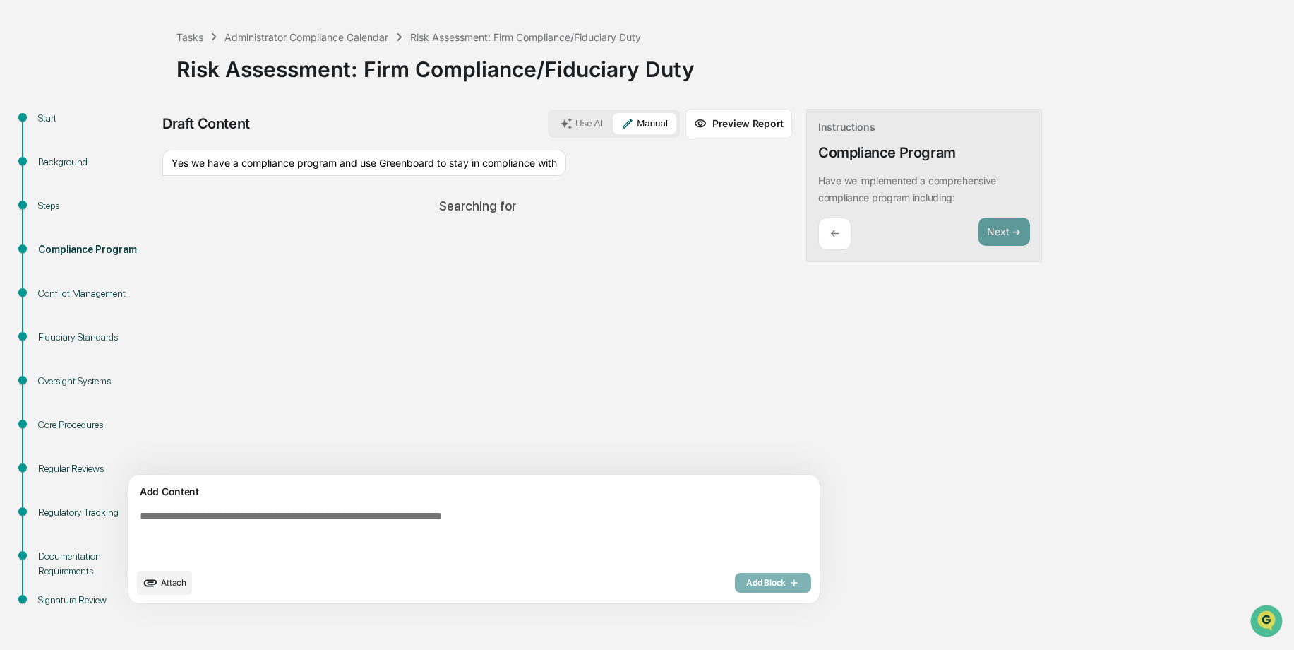
click at [552, 129] on button "Use AI" at bounding box center [582, 123] width 60 height 21
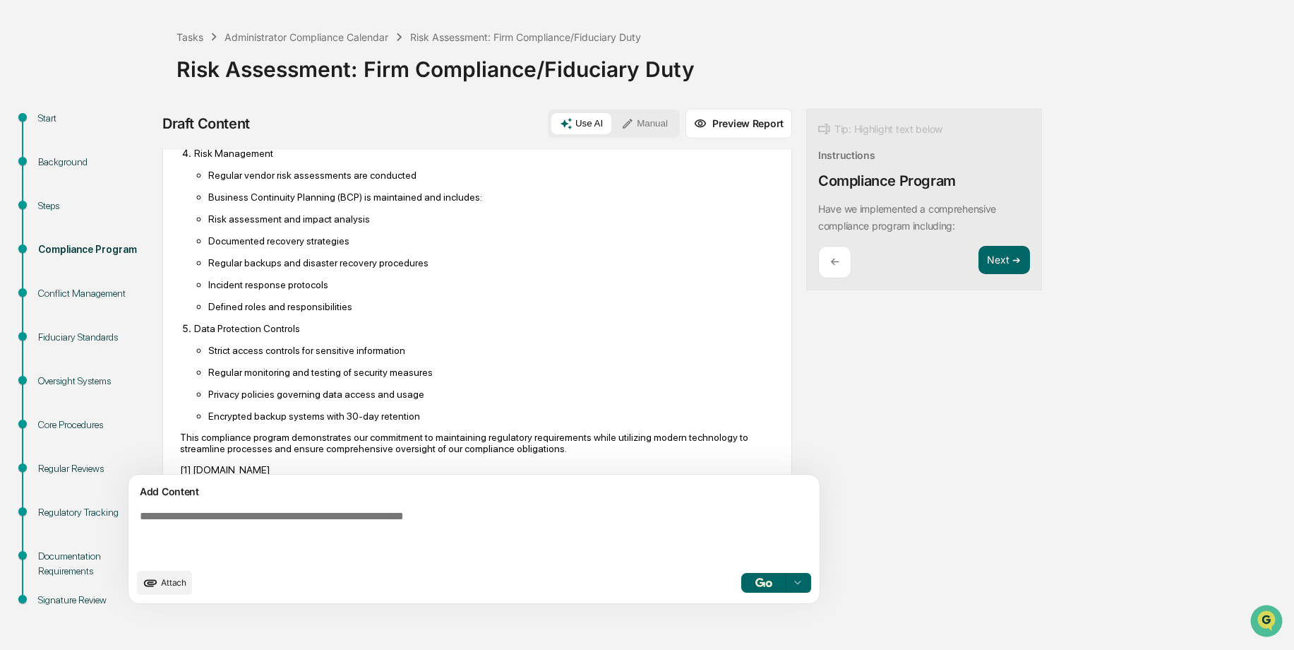
scroll to position [540, 0]
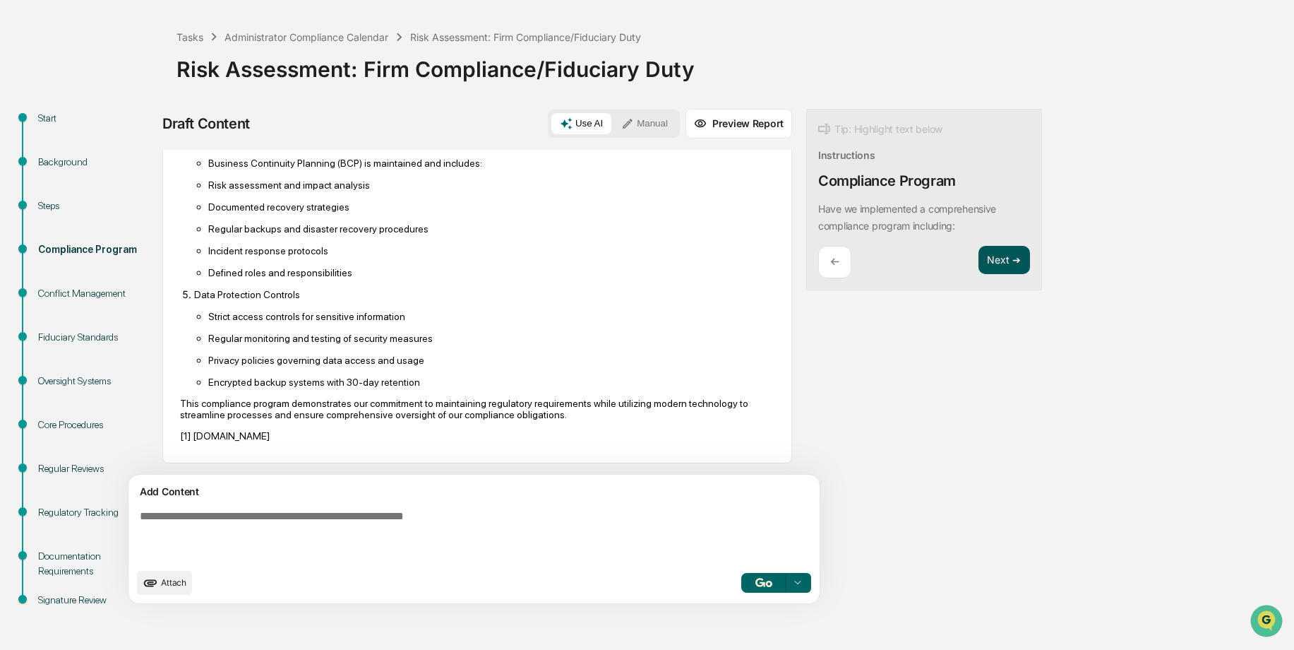
click at [979, 261] on button "Next ➔" at bounding box center [1005, 260] width 52 height 29
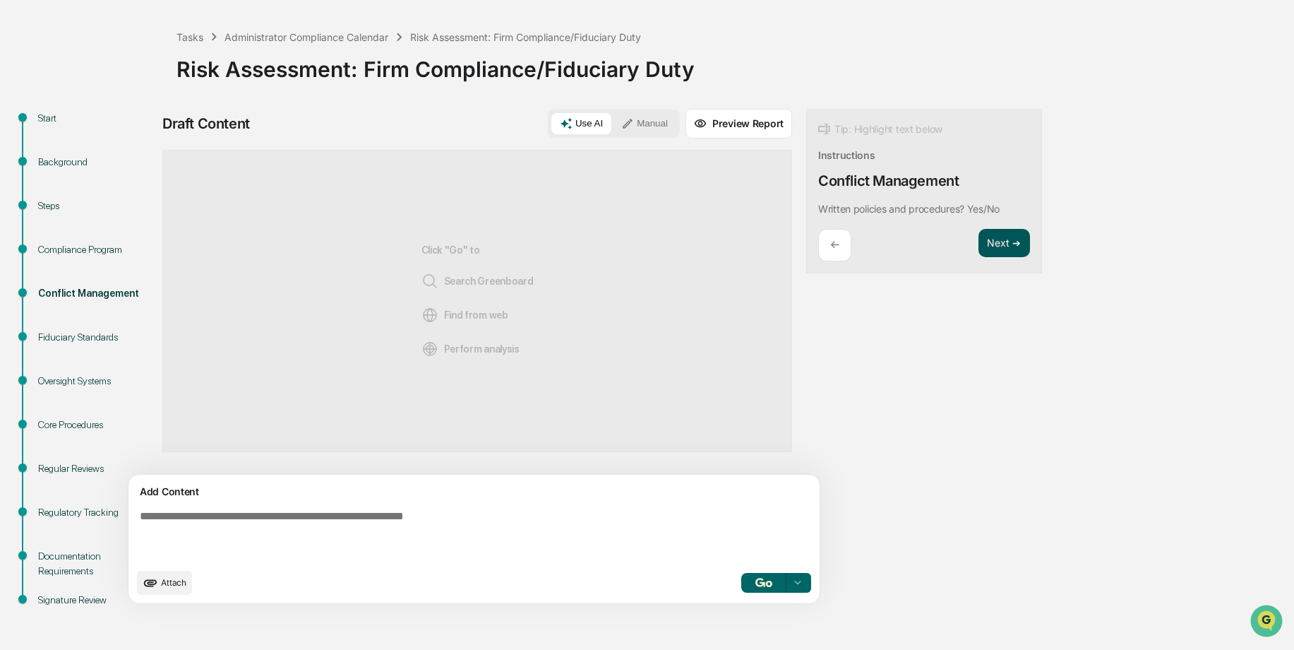
scroll to position [0, 0]
click at [292, 511] on textarea at bounding box center [441, 535] width 614 height 62
click at [613, 121] on button "Manual" at bounding box center [645, 123] width 64 height 21
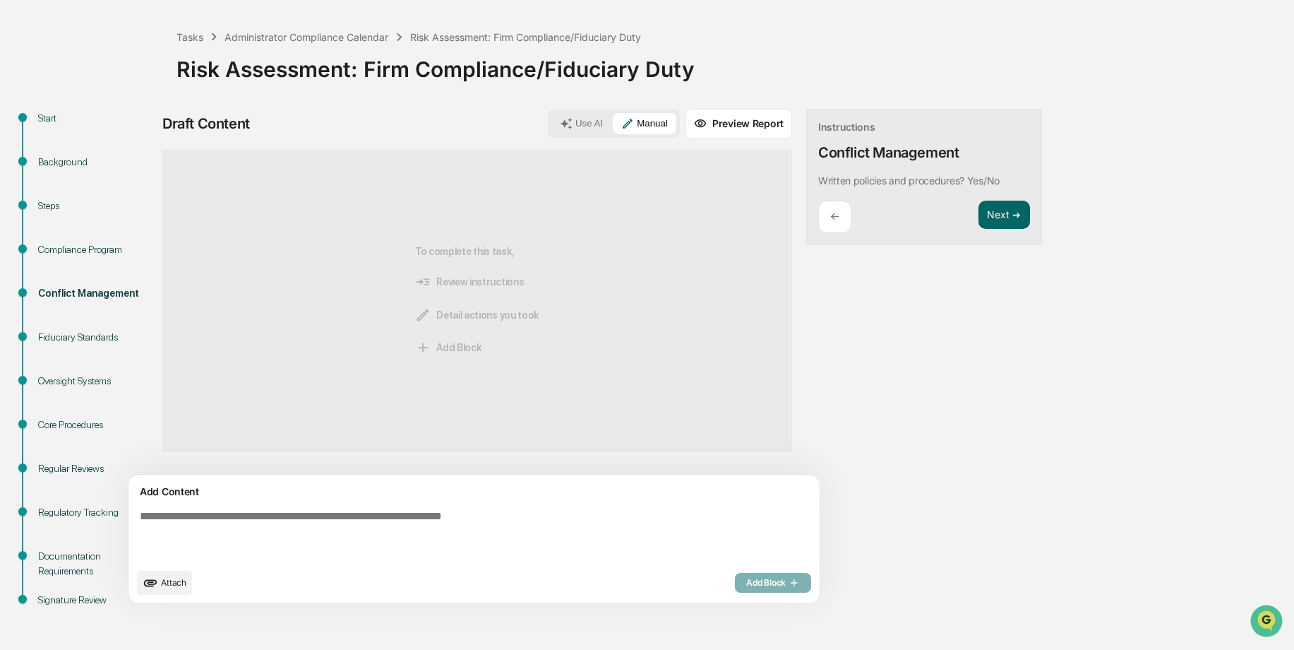
click at [333, 514] on textarea at bounding box center [441, 535] width 614 height 62
type textarea "**********"
click at [746, 579] on span "Add Block" at bounding box center [773, 582] width 54 height 11
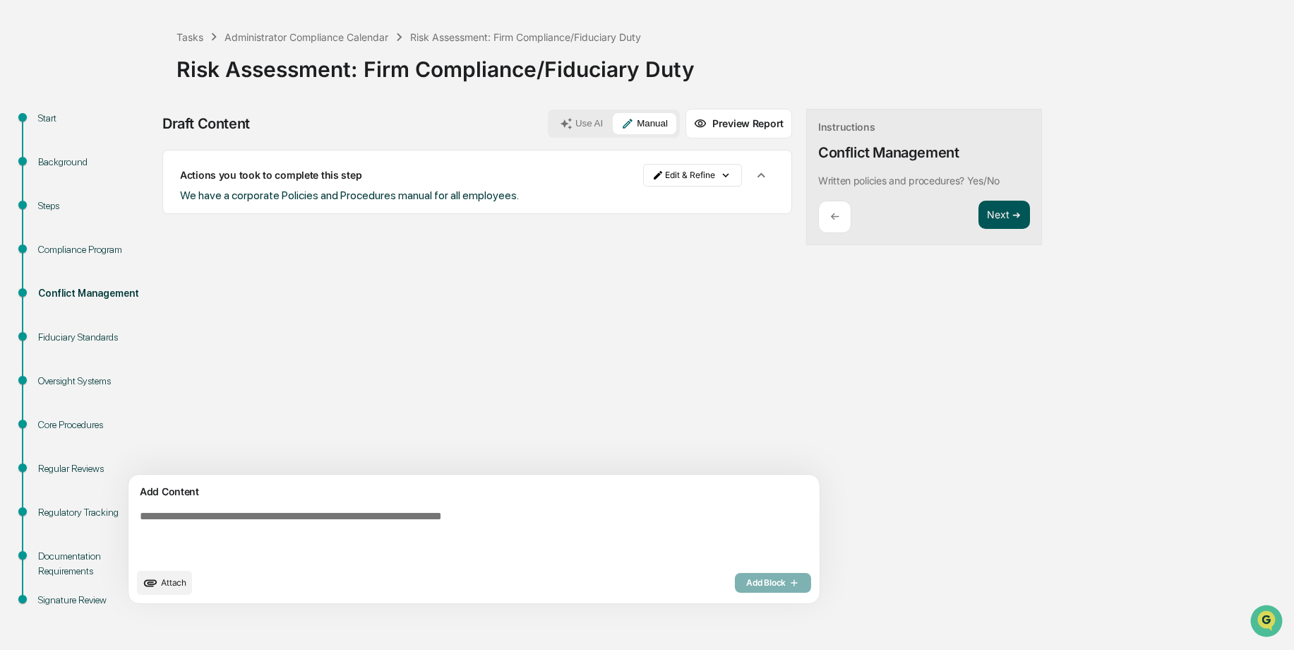
click at [979, 220] on button "Next ➔" at bounding box center [1005, 215] width 52 height 29
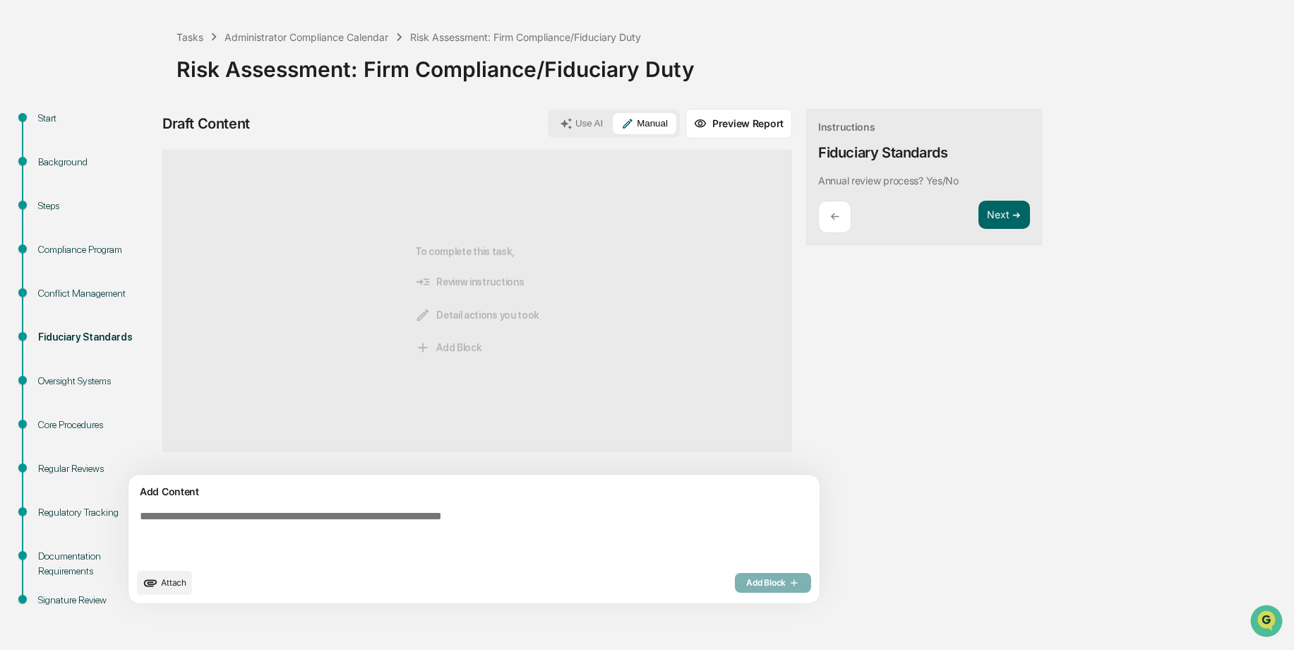
click at [281, 510] on textarea at bounding box center [441, 535] width 614 height 62
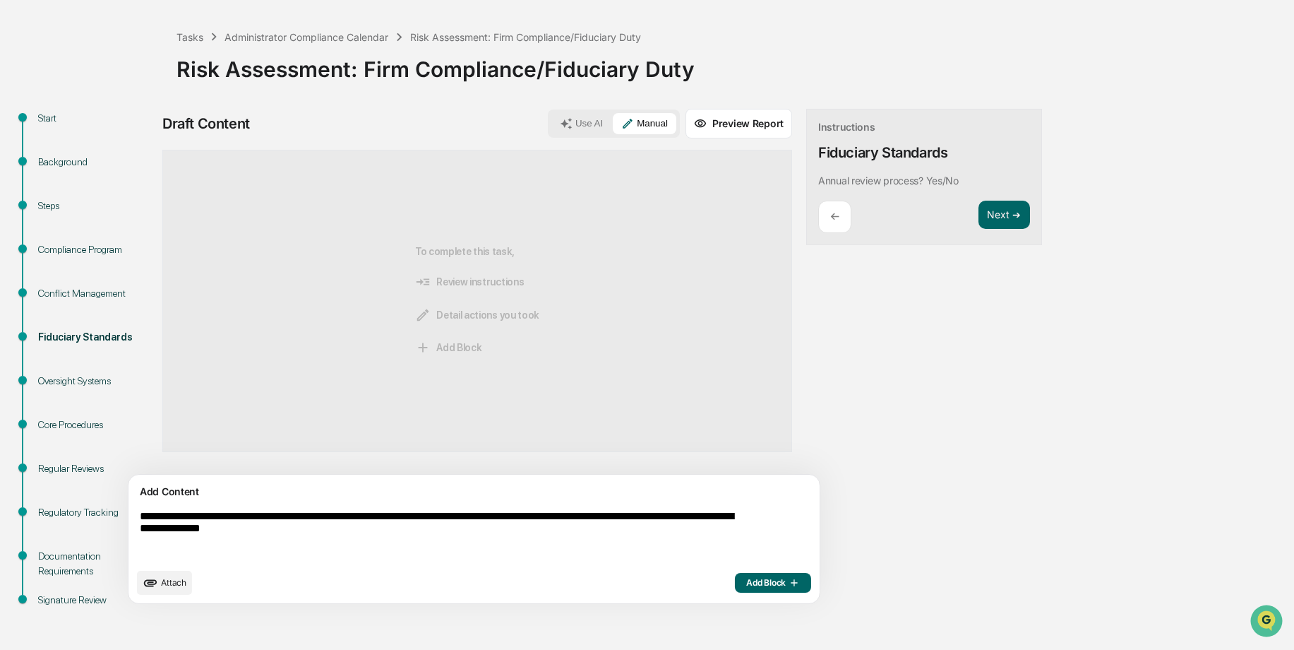
type textarea "**********"
click at [746, 582] on span "Add Block" at bounding box center [773, 582] width 54 height 11
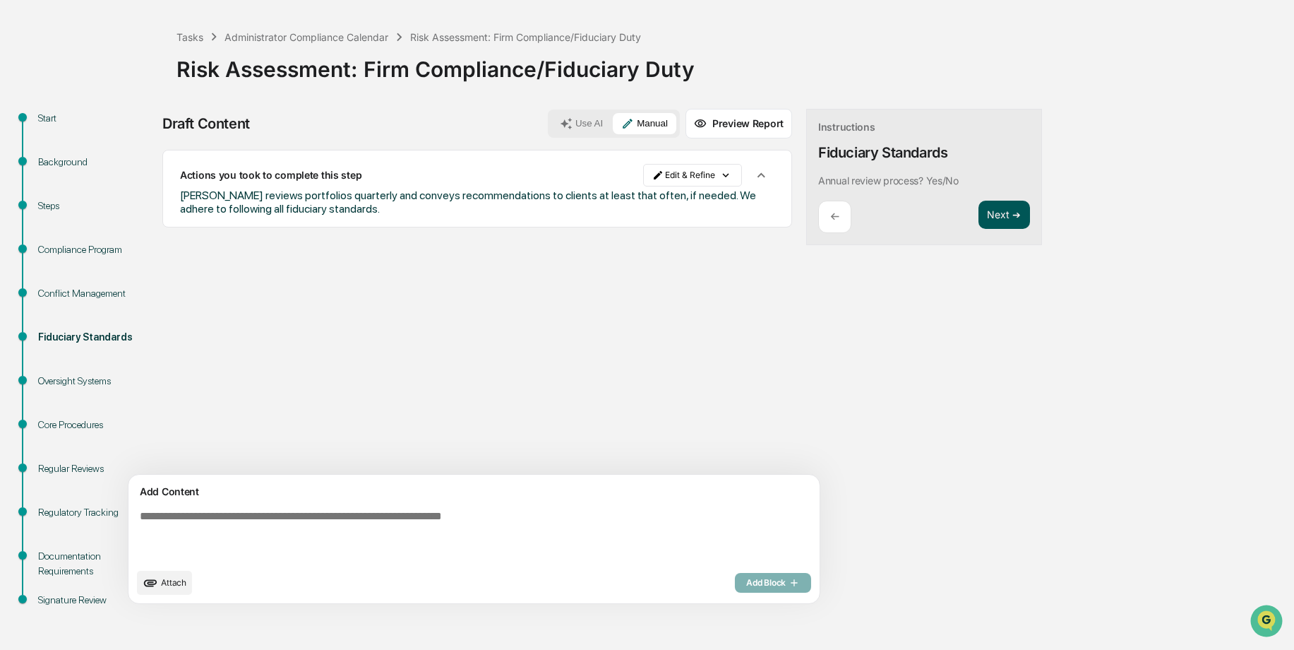
click at [979, 218] on button "Next ➔" at bounding box center [1005, 215] width 52 height 29
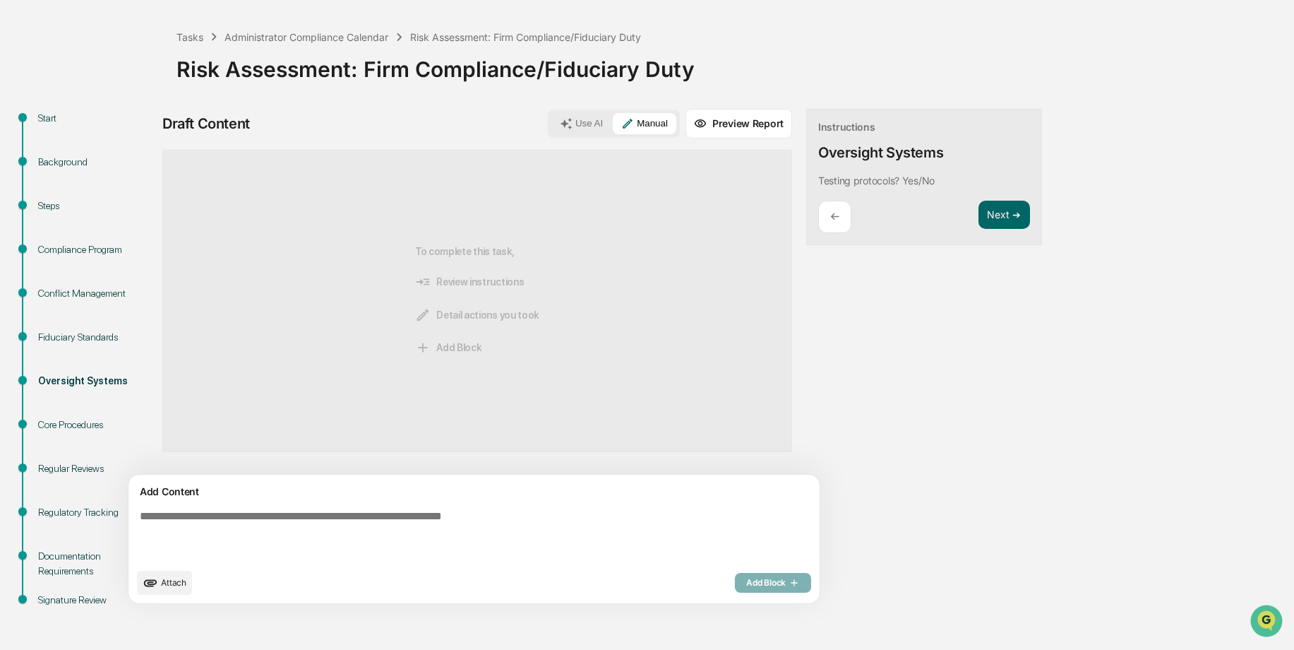
click at [185, 517] on textarea at bounding box center [441, 535] width 614 height 62
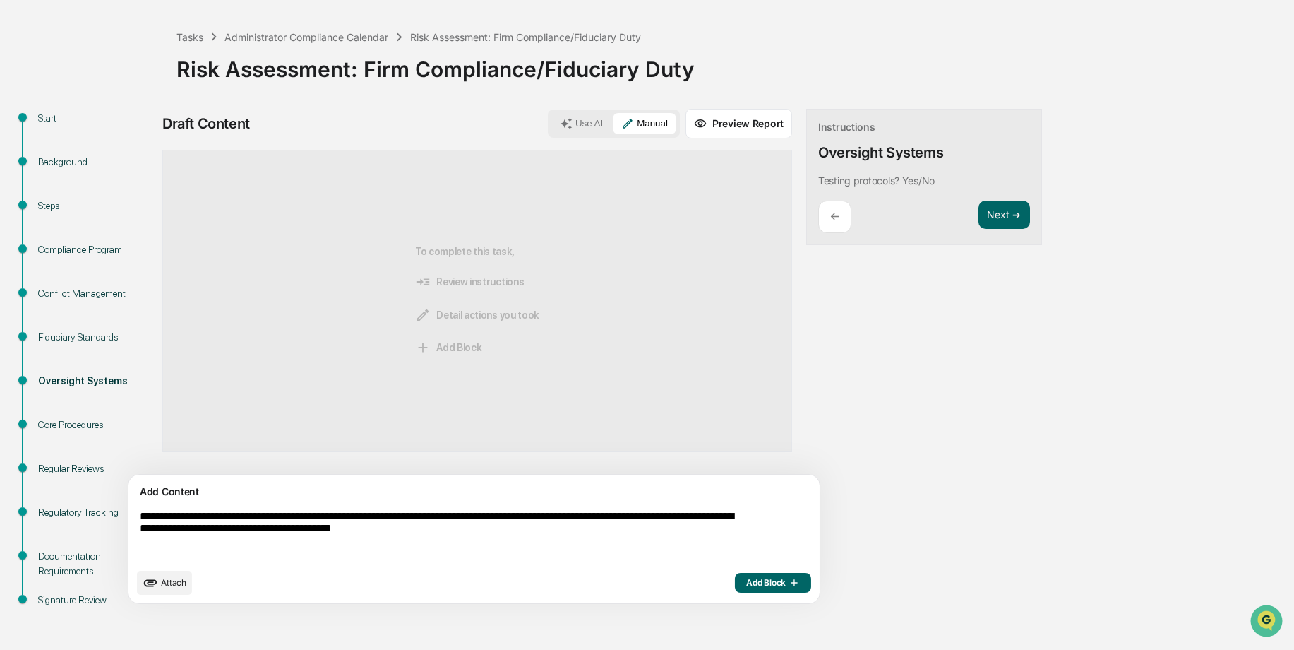
type textarea "**********"
click at [746, 582] on span "Add Block" at bounding box center [773, 582] width 54 height 11
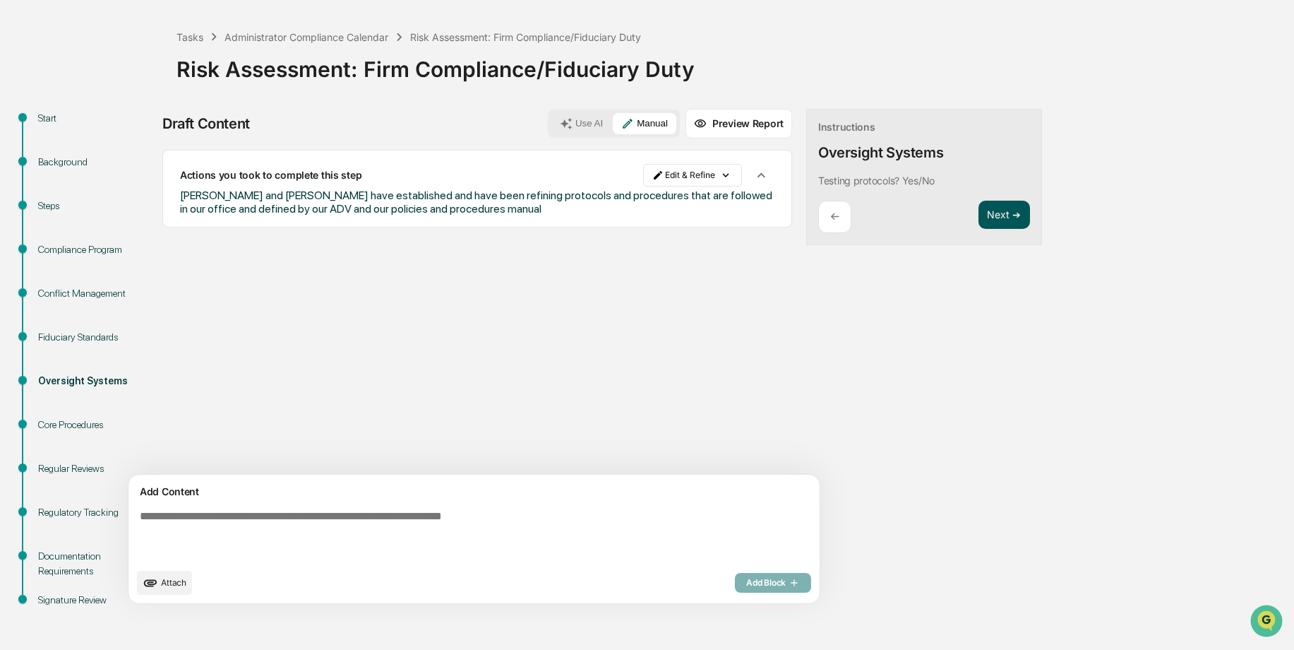
click at [979, 212] on button "Next ➔" at bounding box center [1005, 215] width 52 height 29
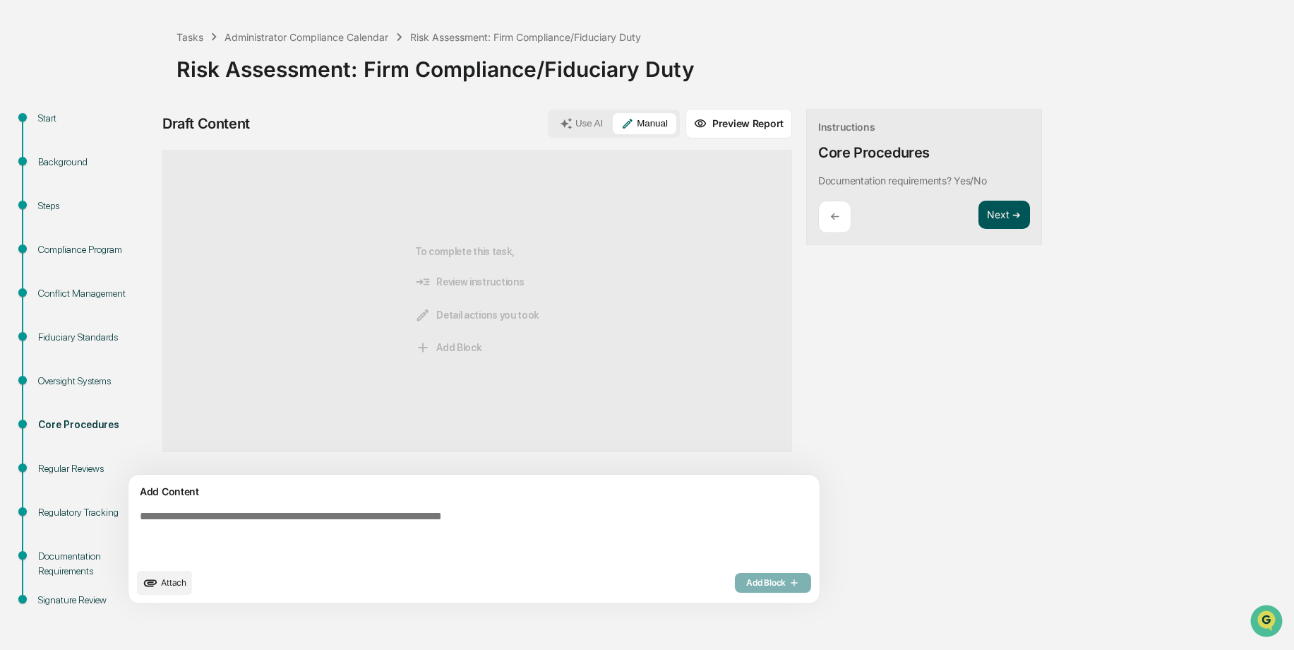
click at [979, 213] on button "Next ➔" at bounding box center [1005, 215] width 52 height 29
click at [979, 215] on button "Next ➔" at bounding box center [1005, 215] width 52 height 29
click at [979, 213] on button "Next ➔" at bounding box center [1005, 215] width 52 height 29
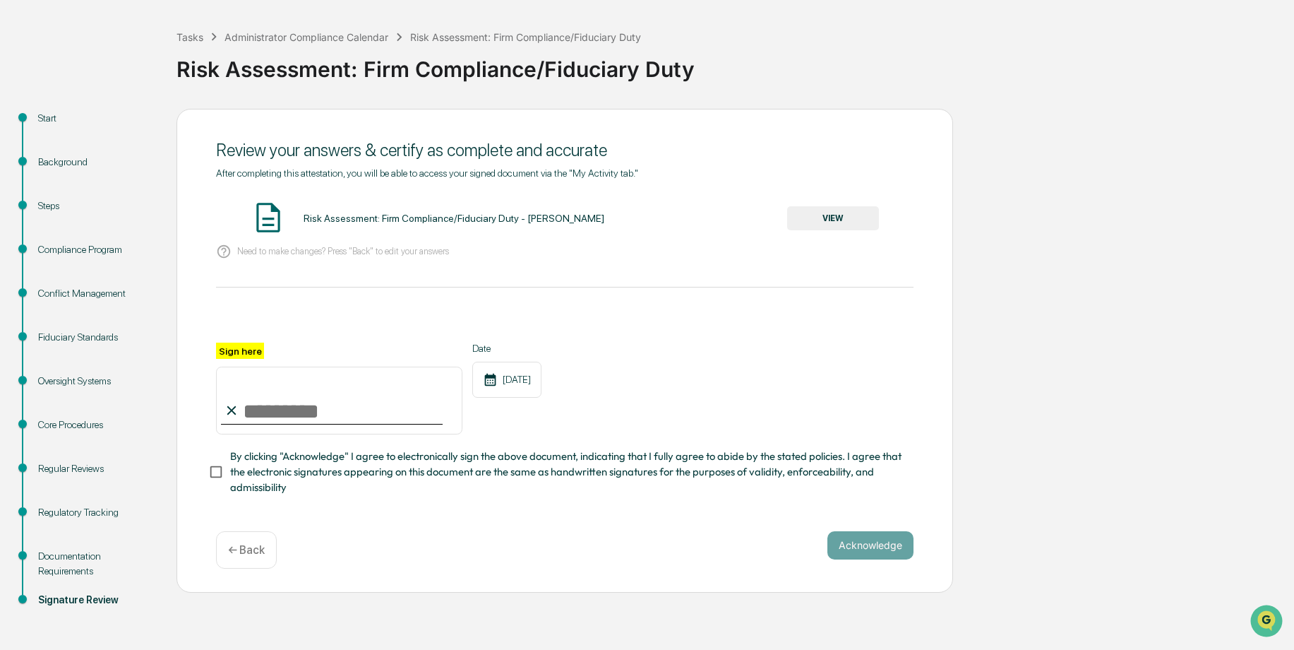
click at [234, 542] on div "← Back" at bounding box center [246, 549] width 61 height 37
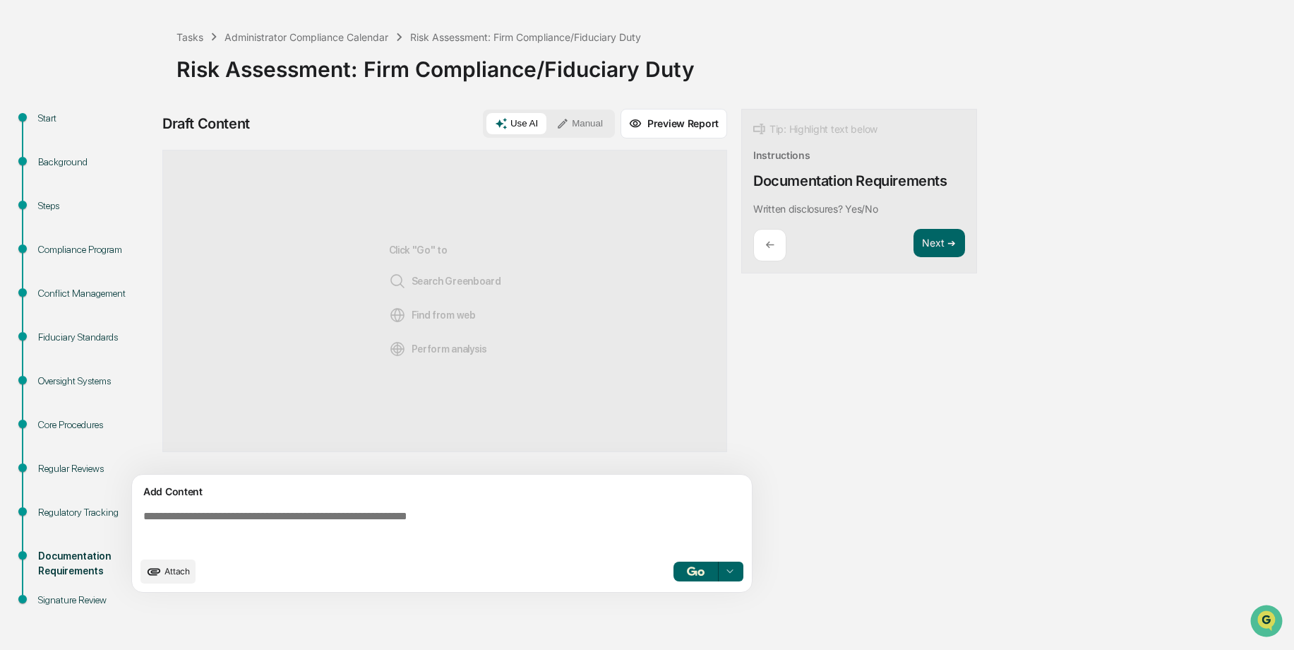
click at [296, 513] on textarea at bounding box center [445, 529] width 614 height 51
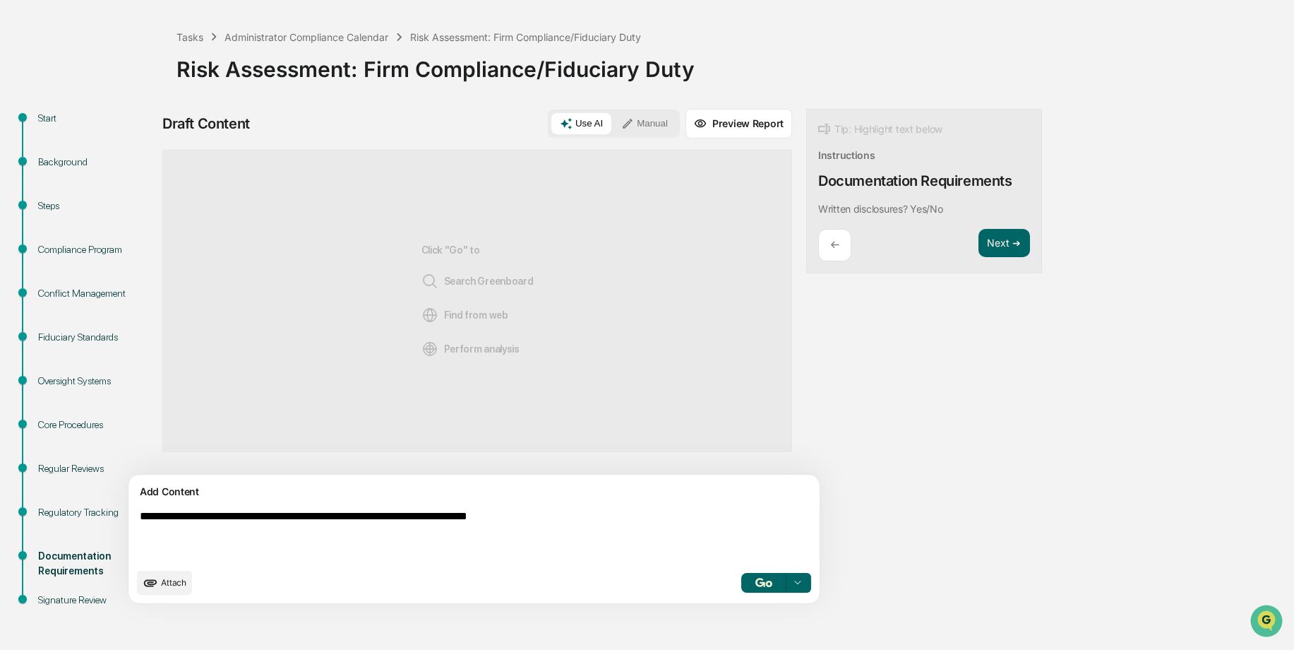
type textarea "**********"
click at [756, 580] on img "button" at bounding box center [764, 582] width 17 height 9
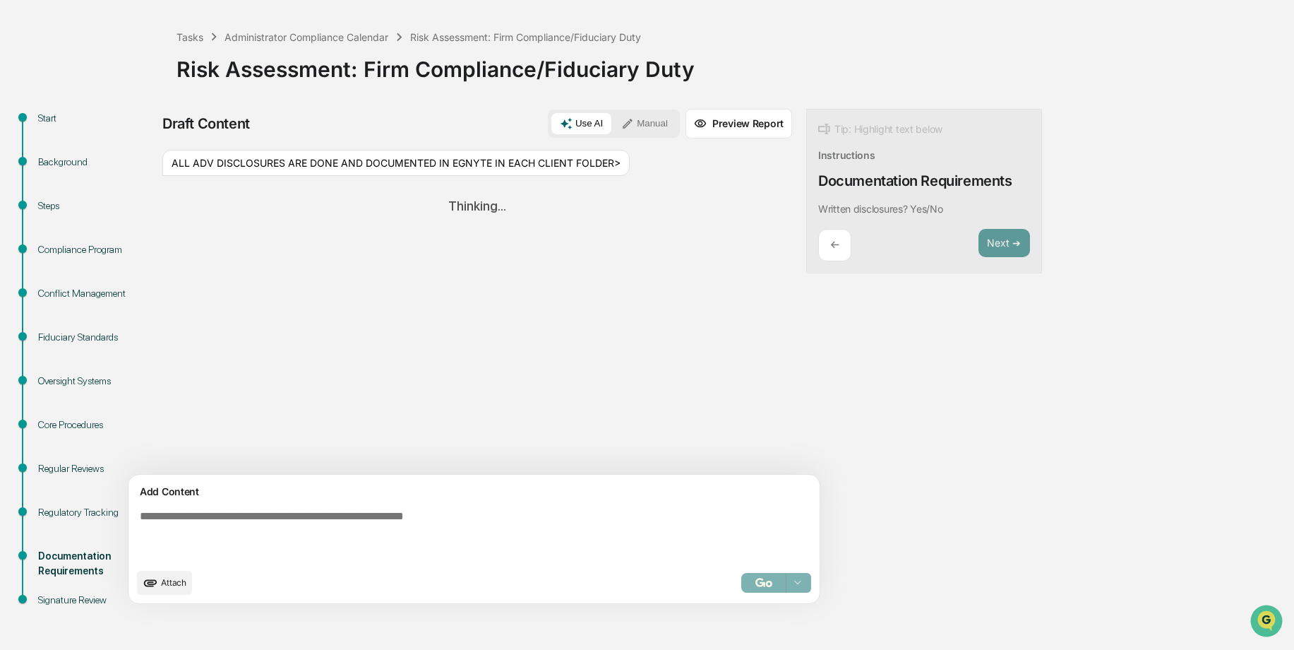
click at [613, 124] on button "Manual" at bounding box center [645, 123] width 64 height 21
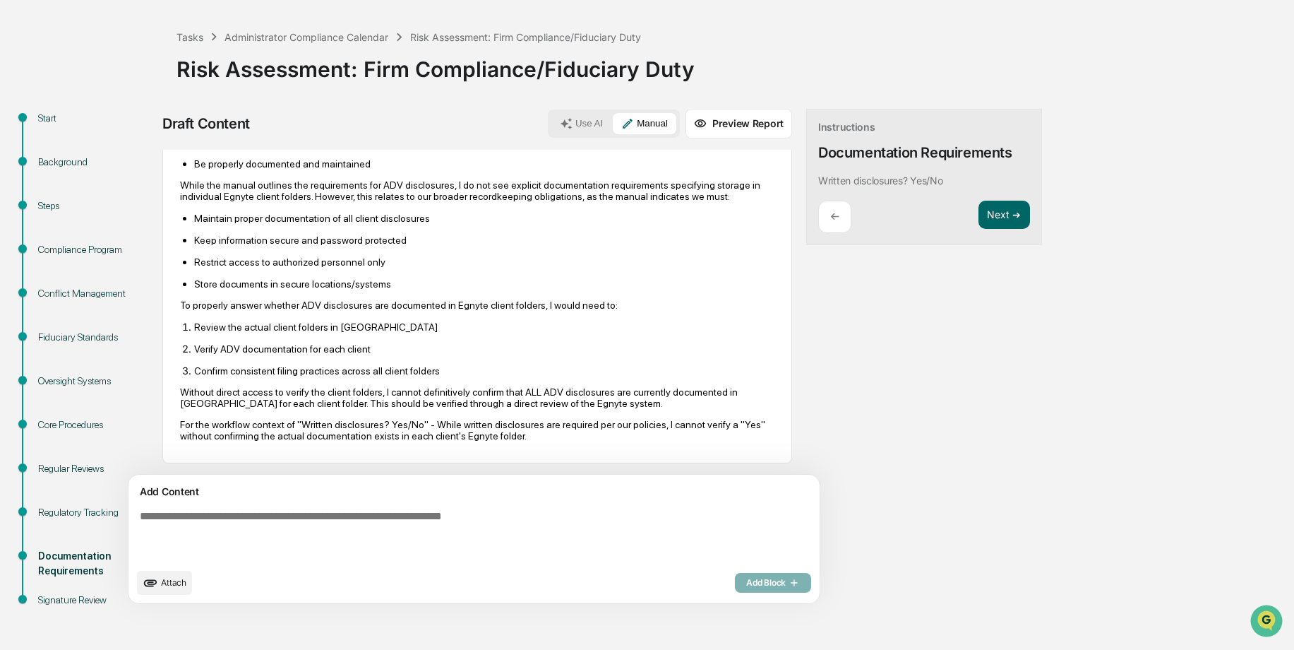
scroll to position [223, 0]
click at [979, 217] on button "Next ➔" at bounding box center [1005, 215] width 52 height 29
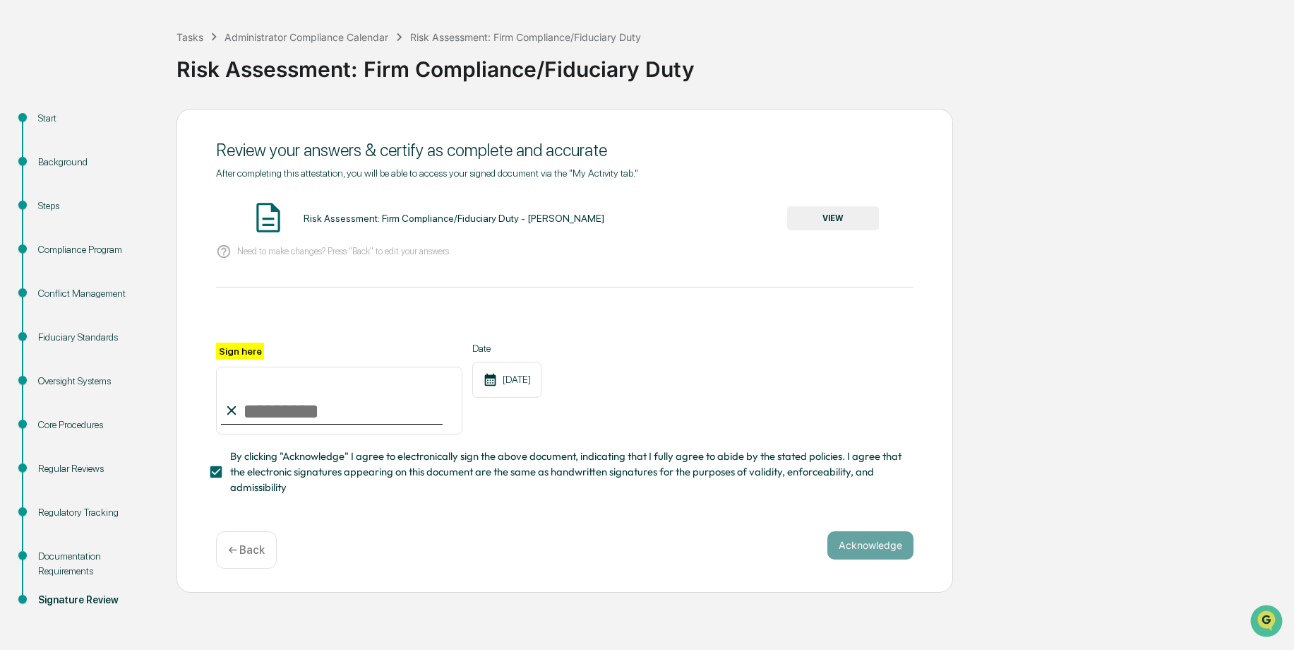
click at [274, 414] on input "Sign here" at bounding box center [339, 401] width 246 height 68
type input "**********"
click at [835, 207] on button "VIEW" at bounding box center [833, 218] width 92 height 24
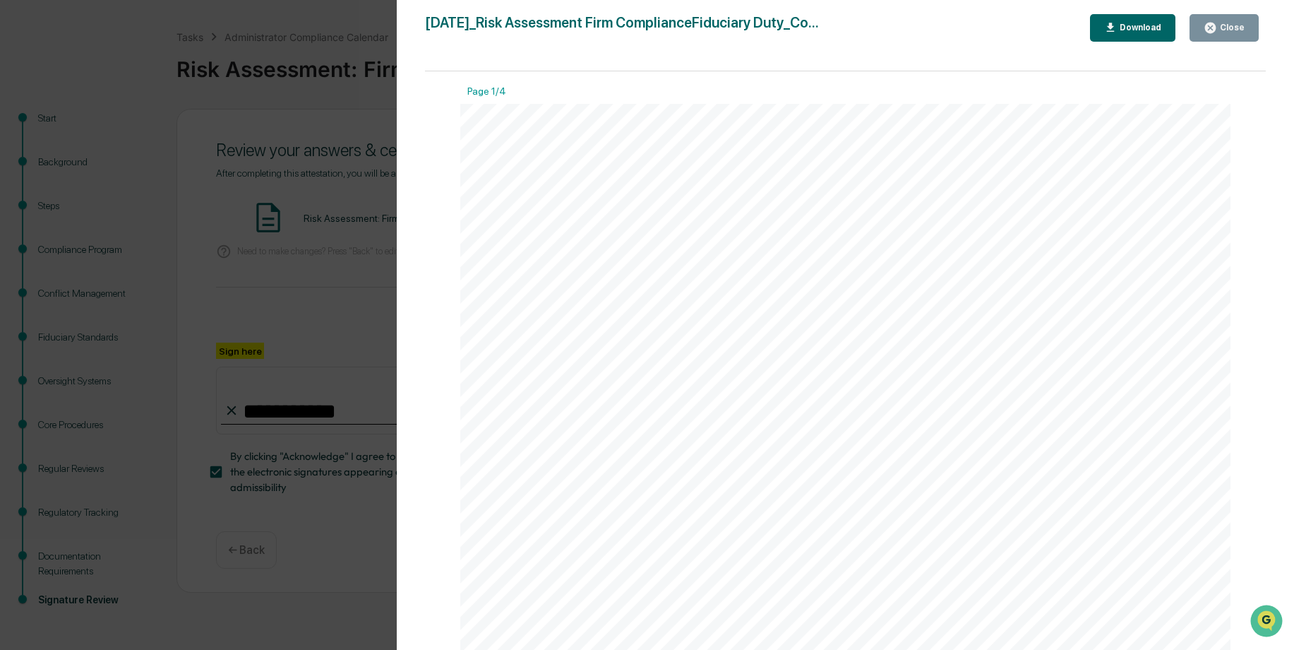
click at [1153, 27] on div "Download" at bounding box center [1139, 28] width 44 height 10
click at [1233, 25] on div "Close" at bounding box center [1231, 28] width 28 height 10
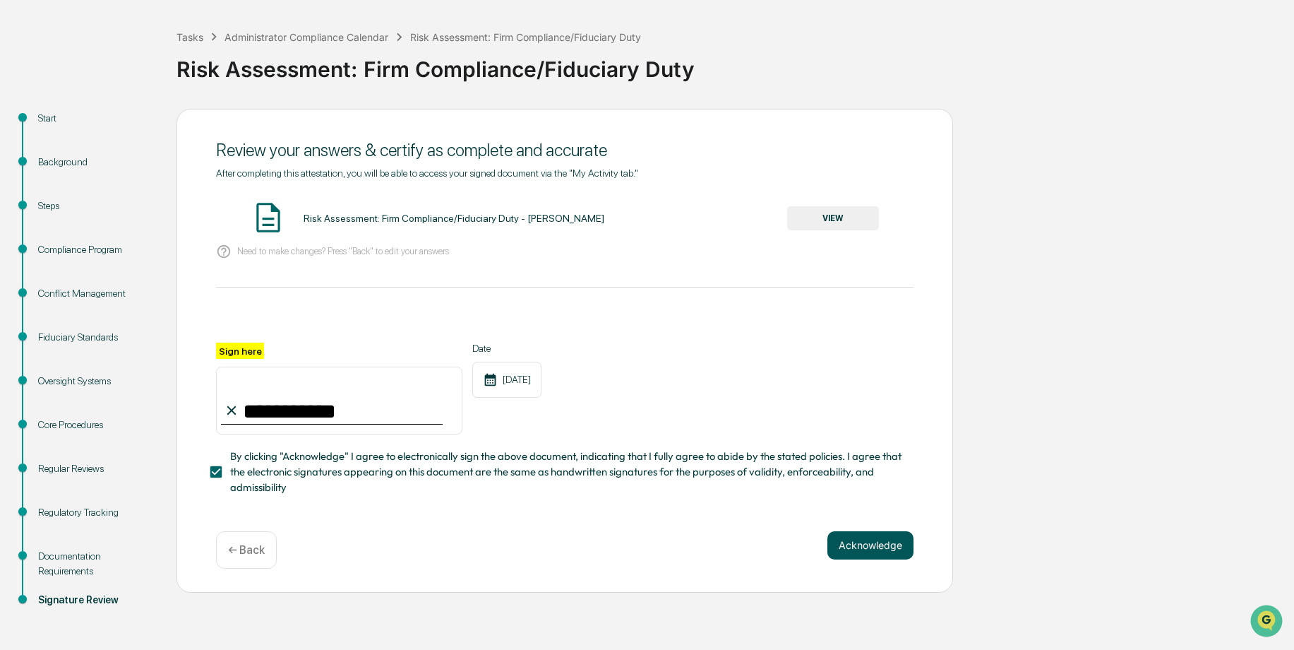
click at [876, 541] on button "Acknowledge" at bounding box center [871, 545] width 86 height 28
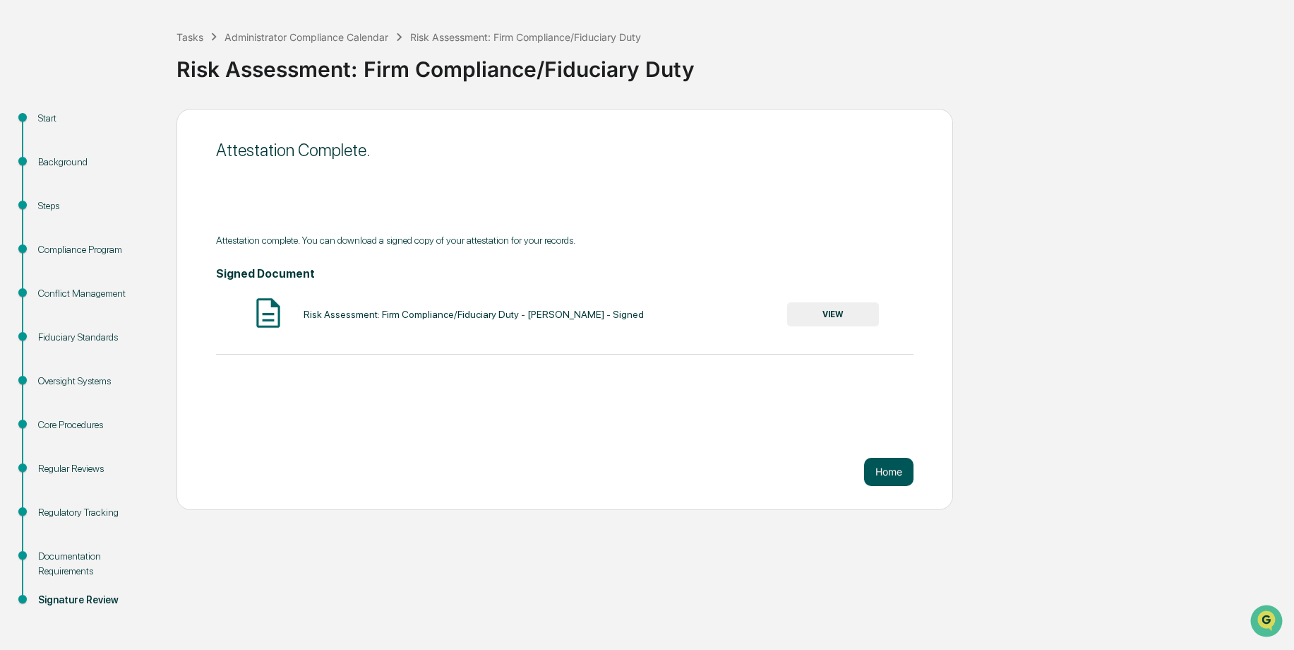
click at [888, 466] on button "Home" at bounding box center [888, 472] width 49 height 28
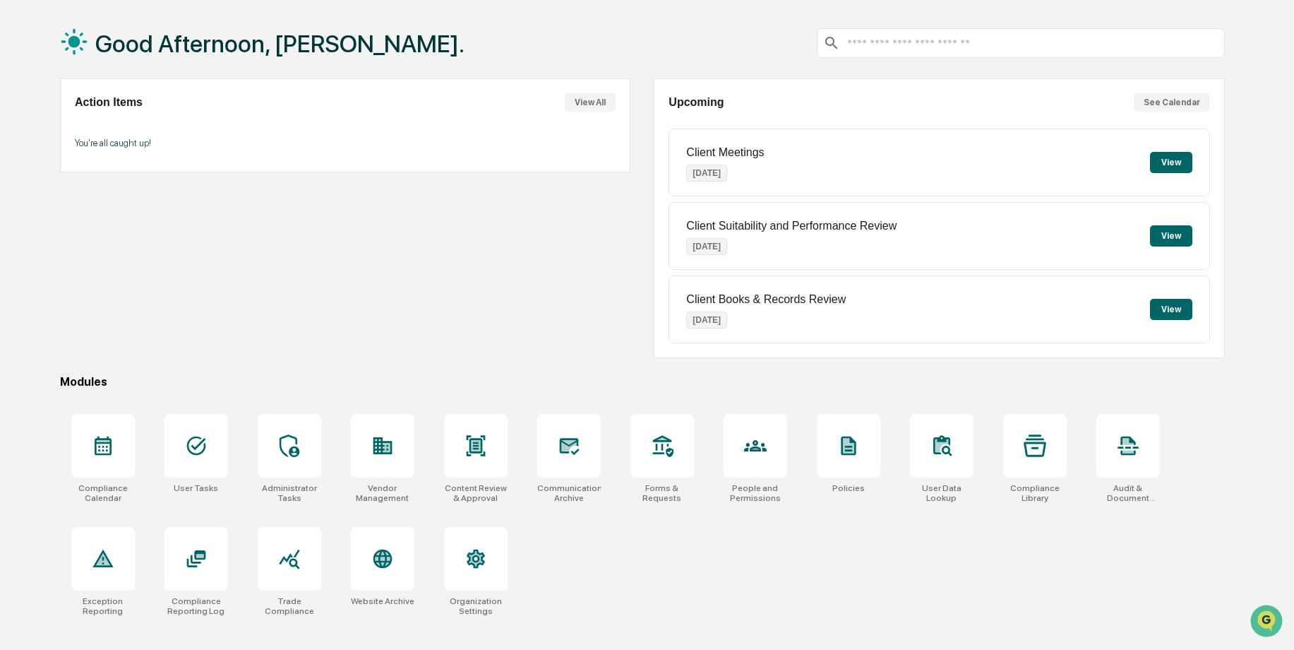
drag, startPoint x: 112, startPoint y: 445, endPoint x: 117, endPoint y: 356, distance: 89.1
click at [114, 444] on icon at bounding box center [103, 445] width 23 height 23
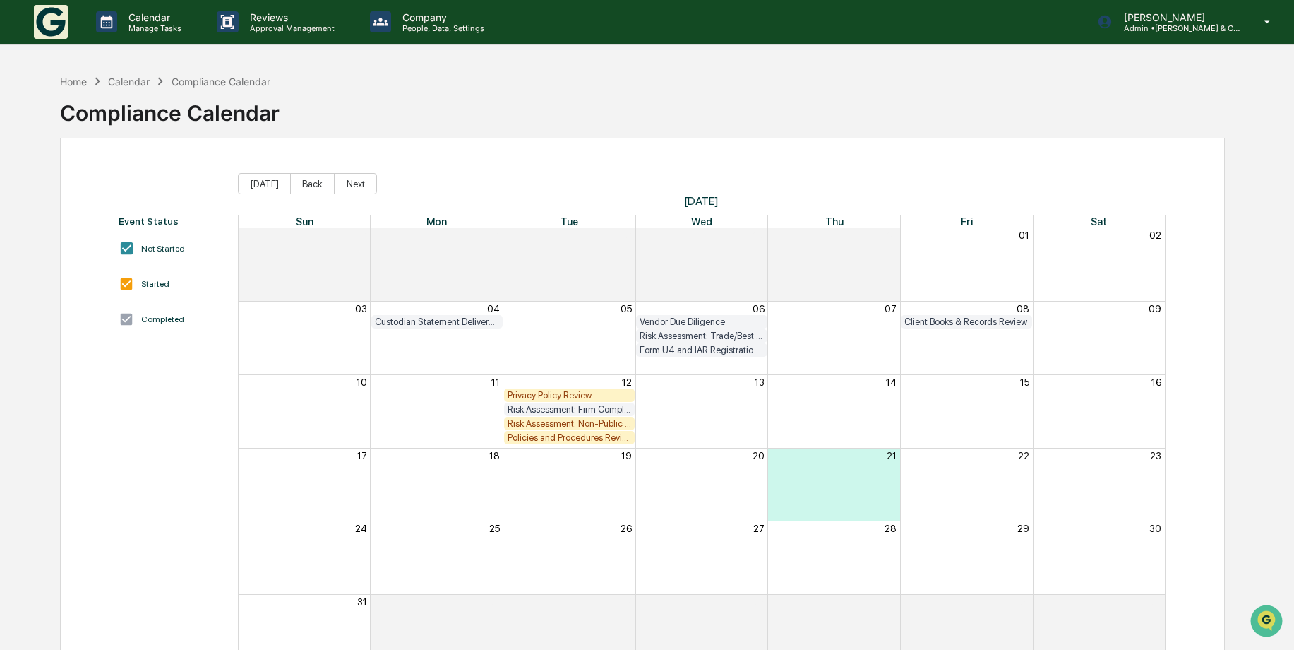
click at [571, 424] on div "Risk Assessment: Non-Public Information" at bounding box center [570, 423] width 124 height 11
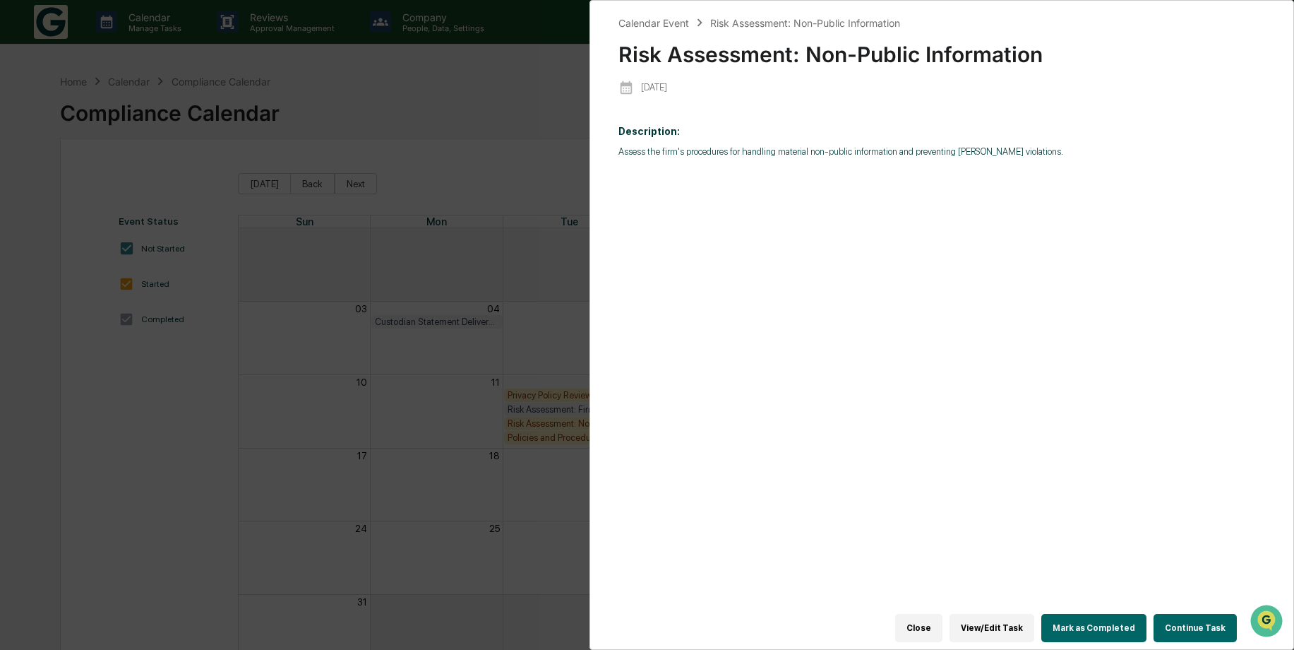
drag, startPoint x: 1168, startPoint y: 613, endPoint x: 1066, endPoint y: 571, distance: 110.5
click at [1167, 614] on button "Continue Task" at bounding box center [1195, 628] width 83 height 28
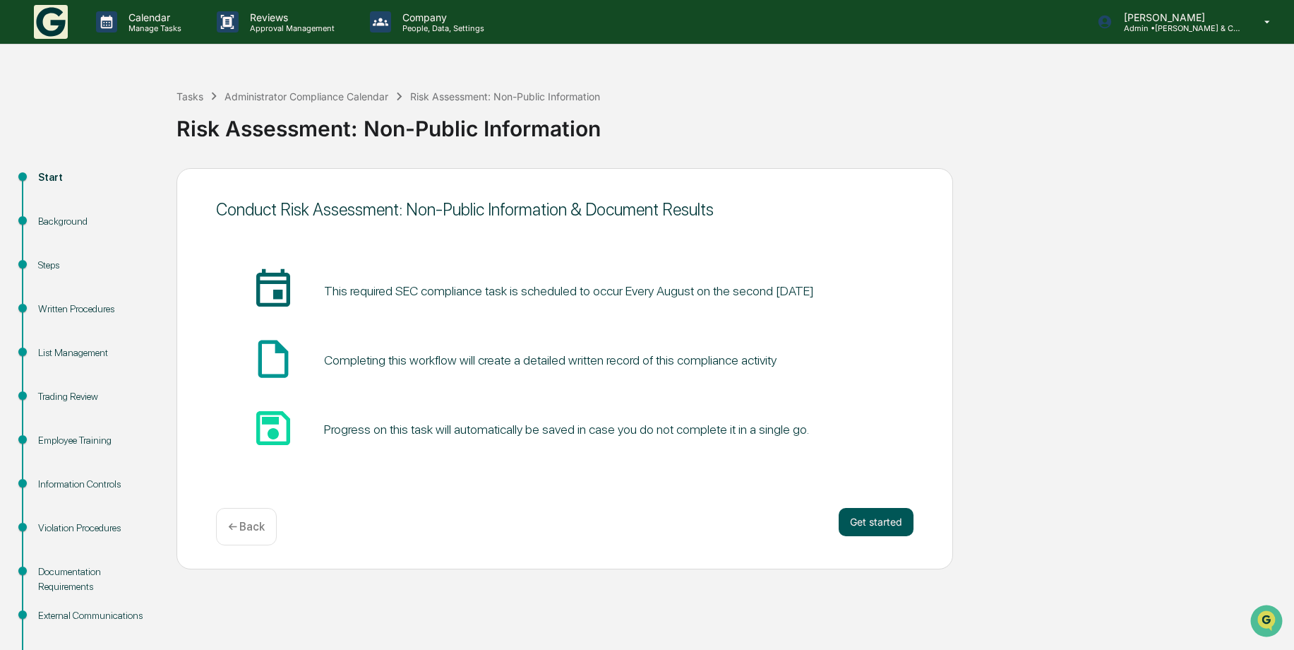
click at [860, 511] on button "Get started" at bounding box center [876, 522] width 75 height 28
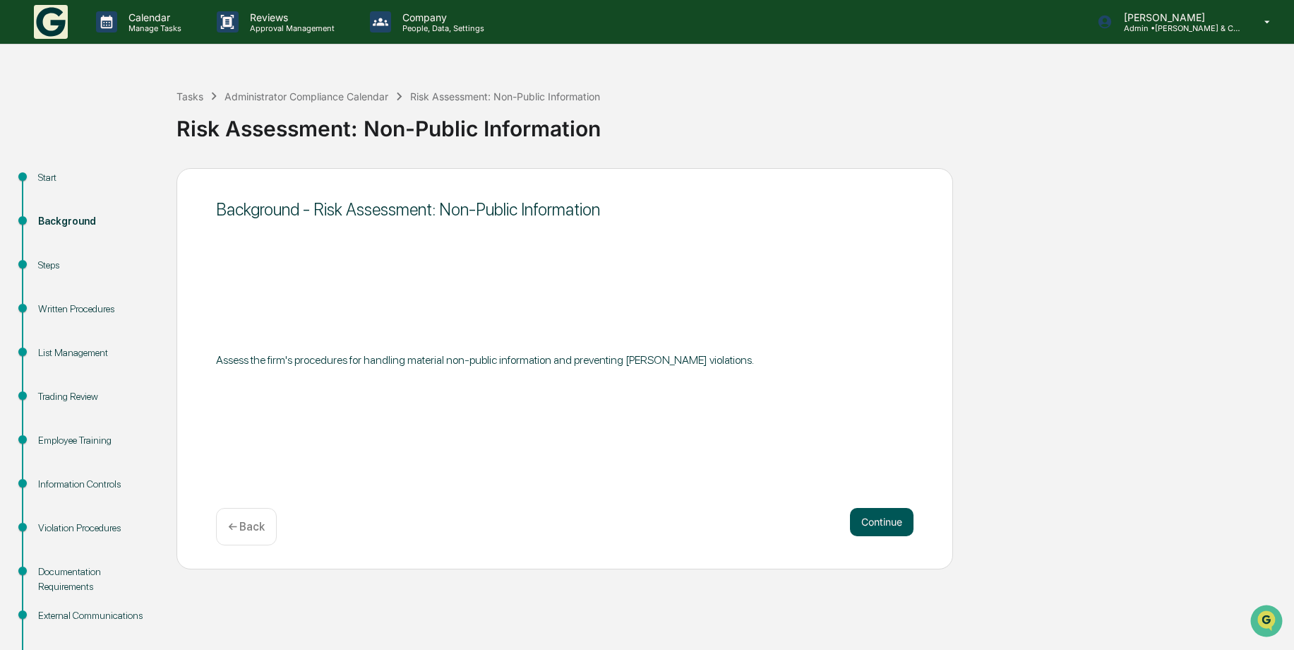
click at [864, 513] on button "Continue" at bounding box center [882, 522] width 64 height 28
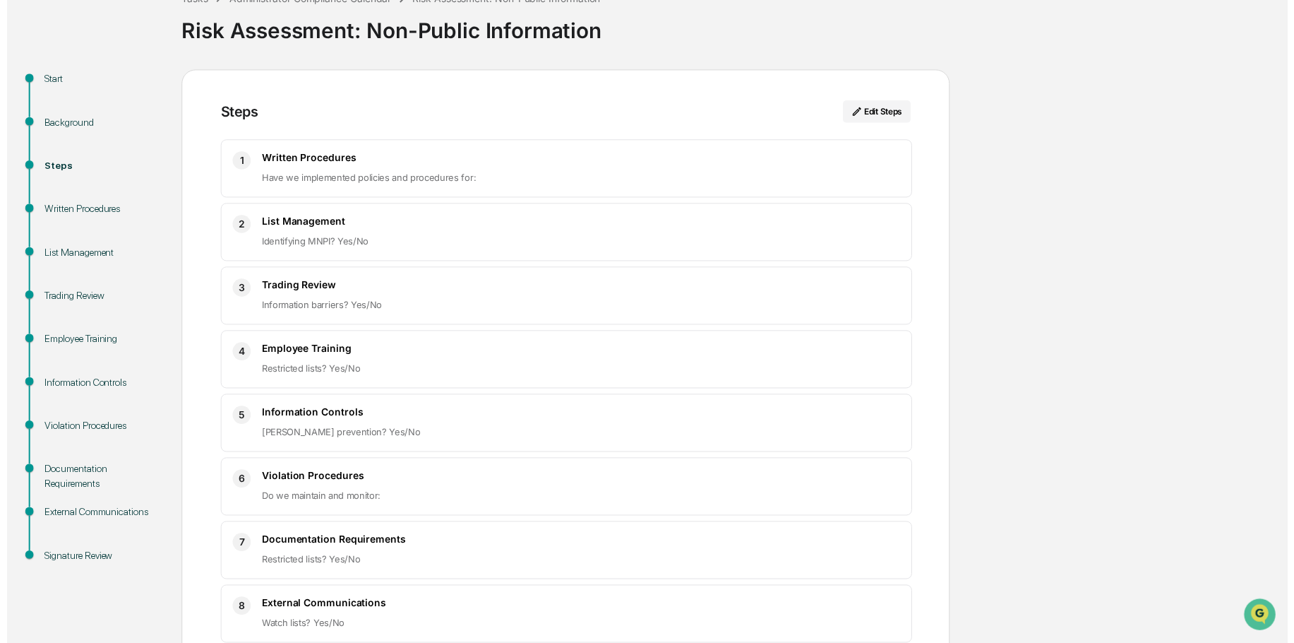
scroll to position [172, 0]
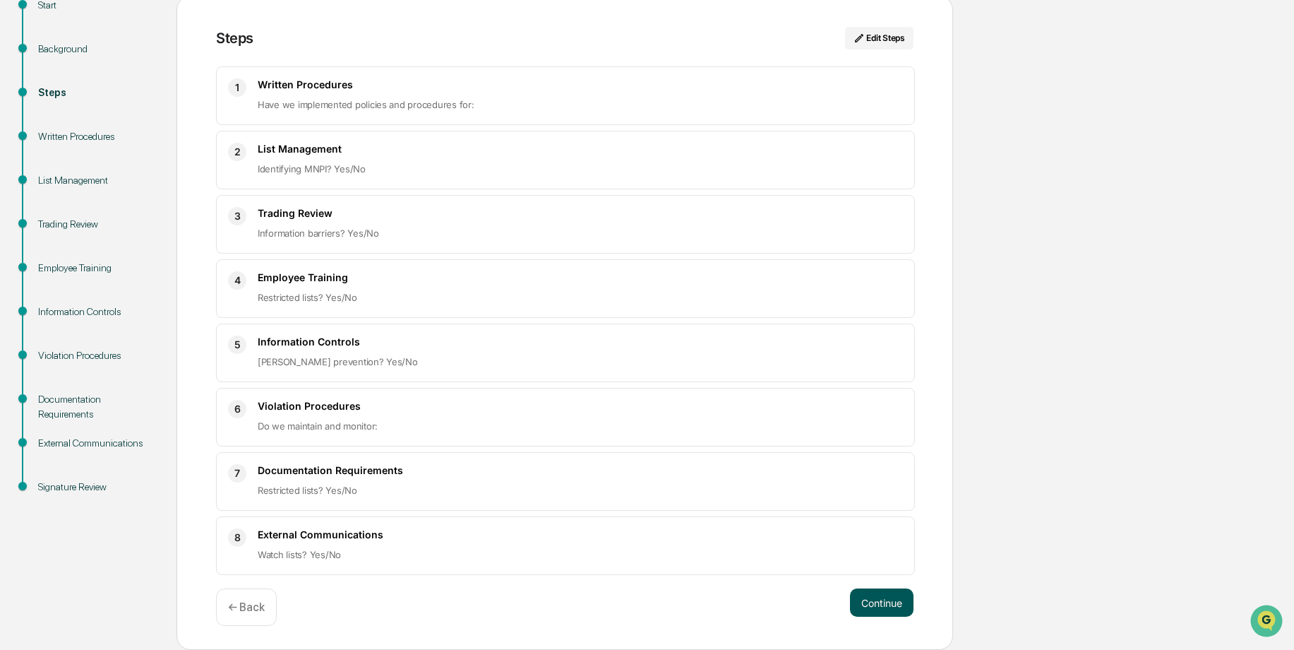
click at [882, 600] on button "Continue" at bounding box center [882, 602] width 64 height 28
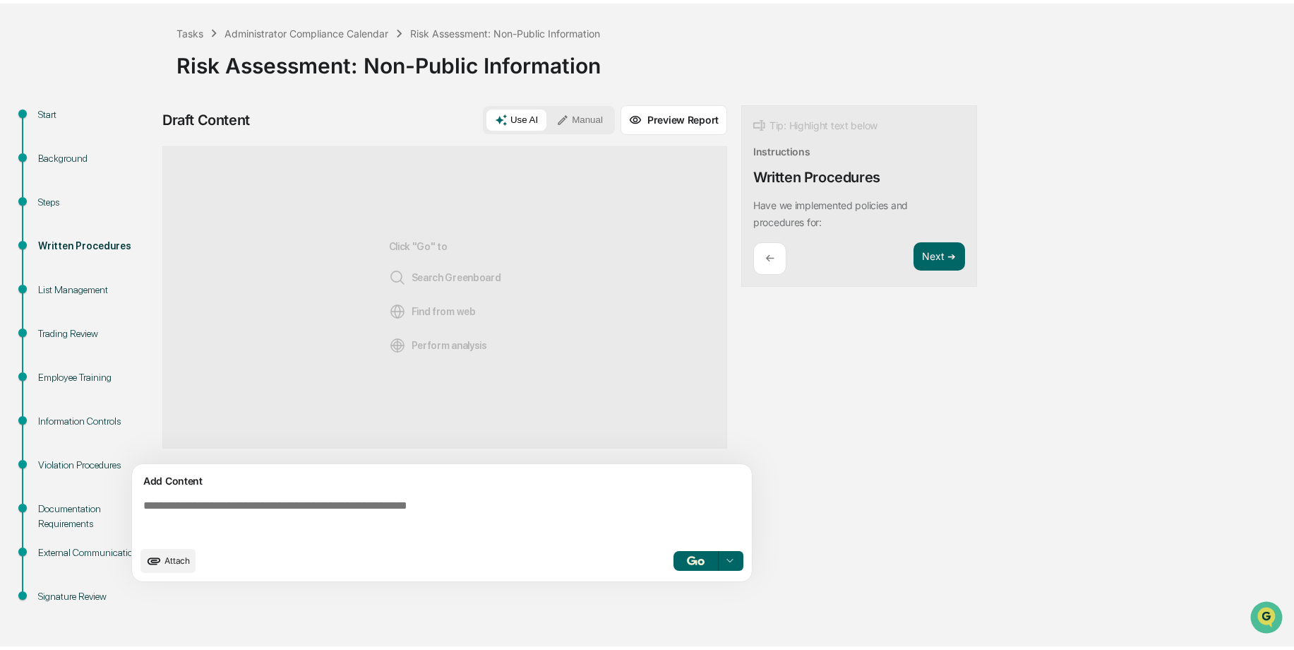
scroll to position [59, 0]
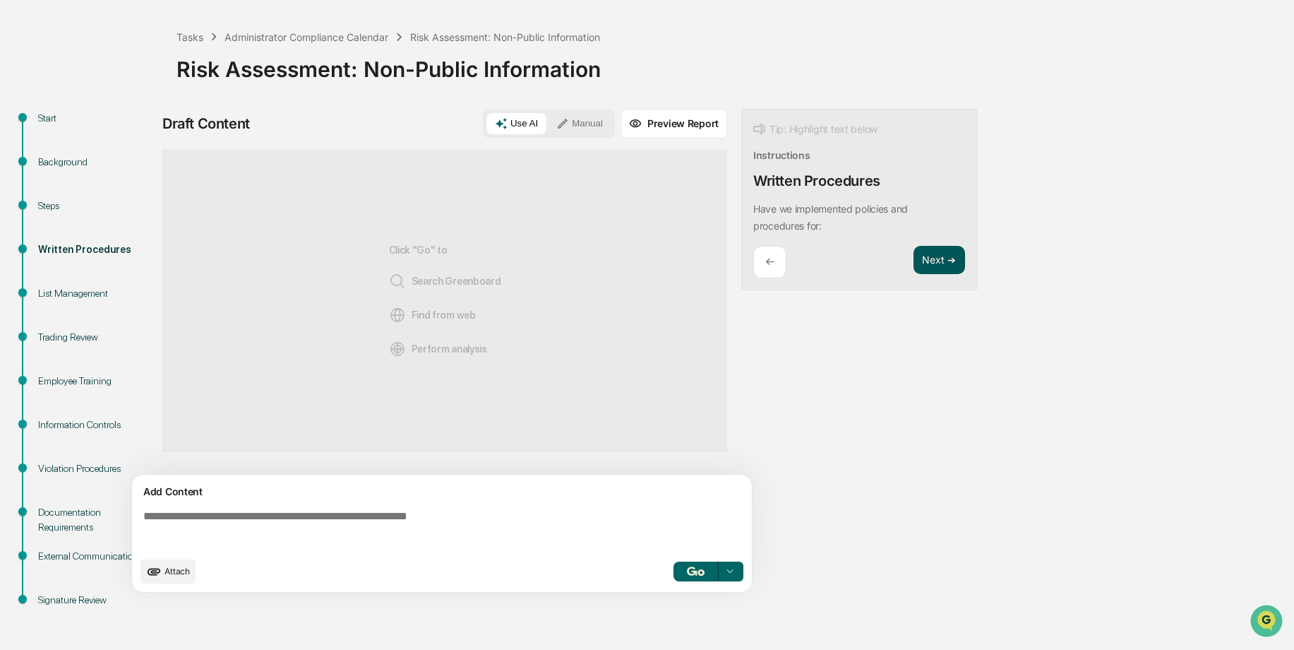
click at [938, 262] on button "Next ➔" at bounding box center [940, 260] width 52 height 29
click at [580, 117] on button "Manual" at bounding box center [580, 123] width 64 height 21
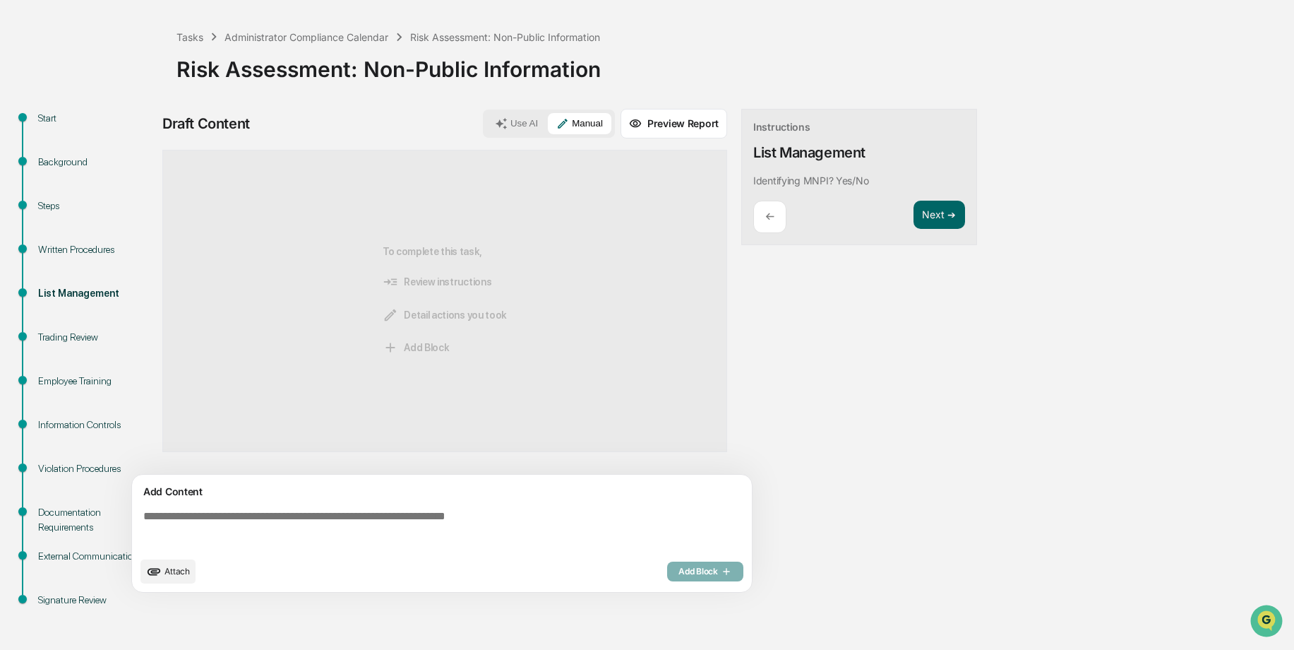
drag, startPoint x: 252, startPoint y: 518, endPoint x: 256, endPoint y: 508, distance: 10.8
click at [253, 518] on textarea at bounding box center [445, 529] width 614 height 51
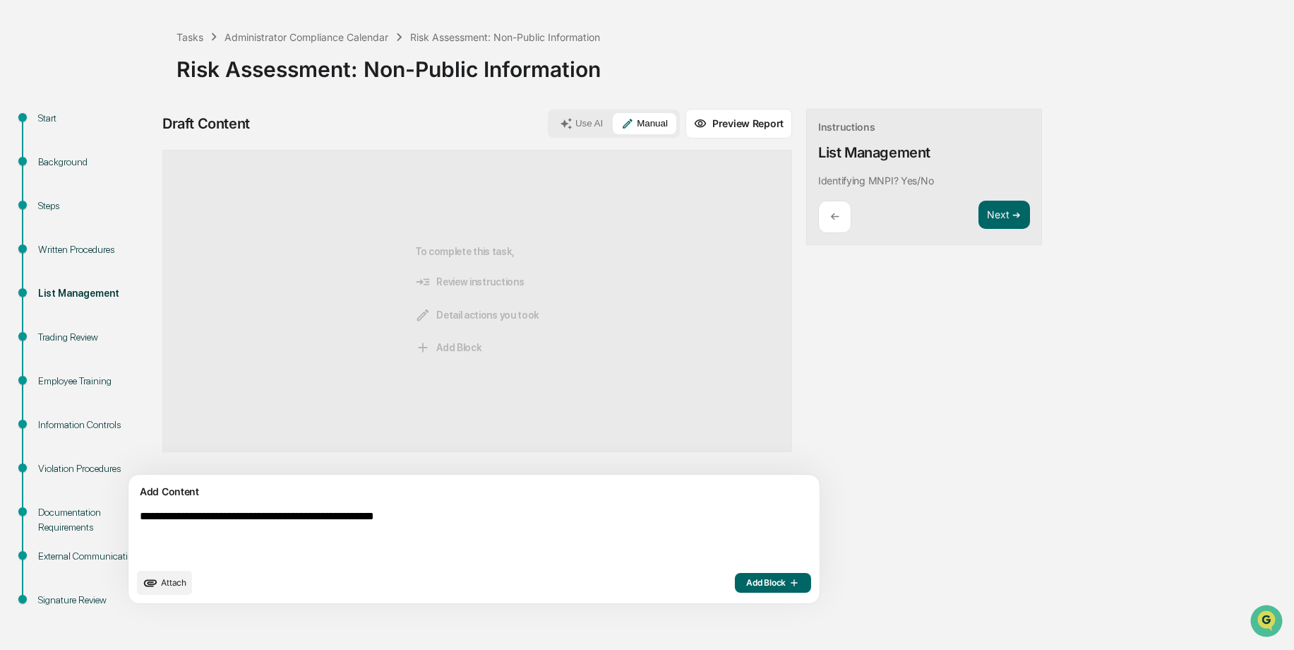
type textarea "**********"
click at [746, 584] on span "Add Block" at bounding box center [773, 582] width 54 height 11
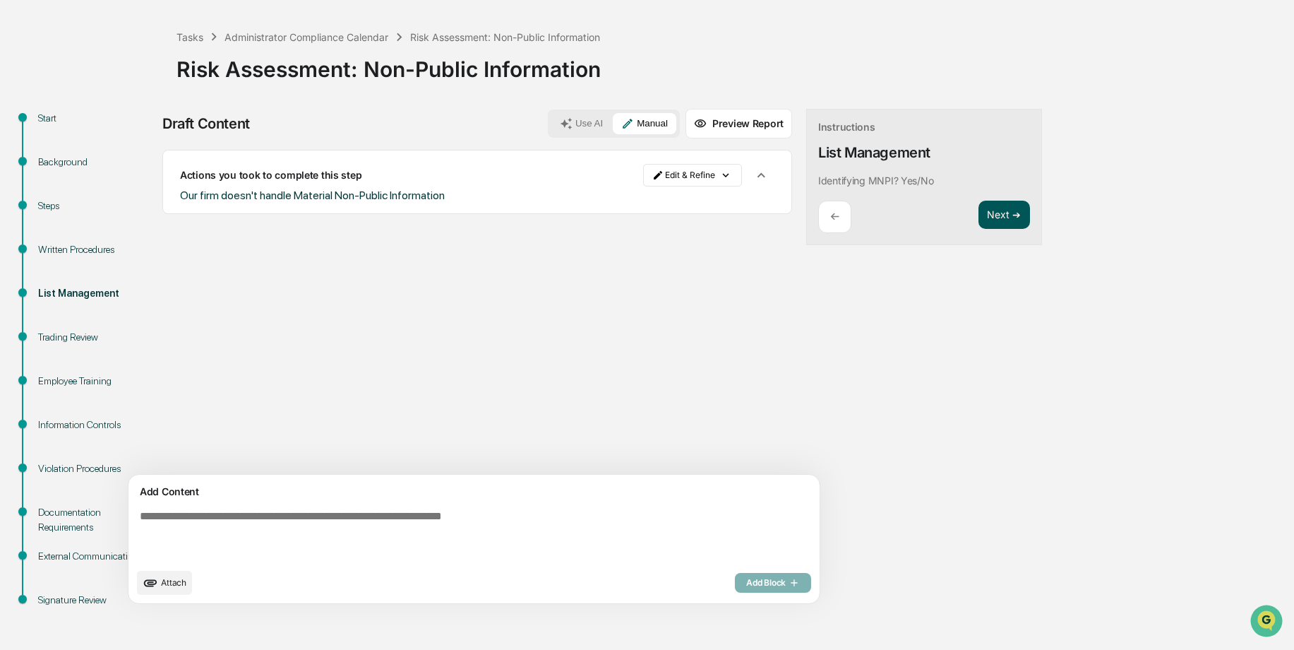
click at [979, 217] on button "Next ➔" at bounding box center [1005, 215] width 52 height 29
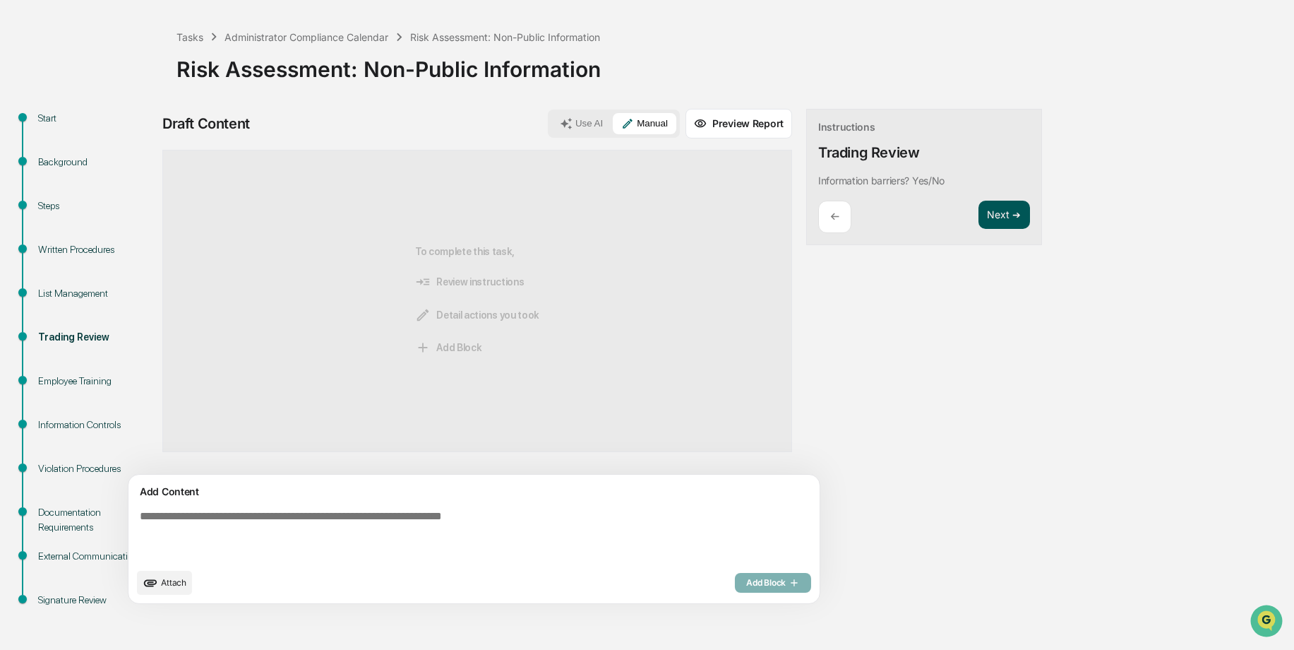
click at [979, 220] on button "Next ➔" at bounding box center [1005, 215] width 52 height 29
click at [364, 516] on textarea at bounding box center [441, 535] width 614 height 62
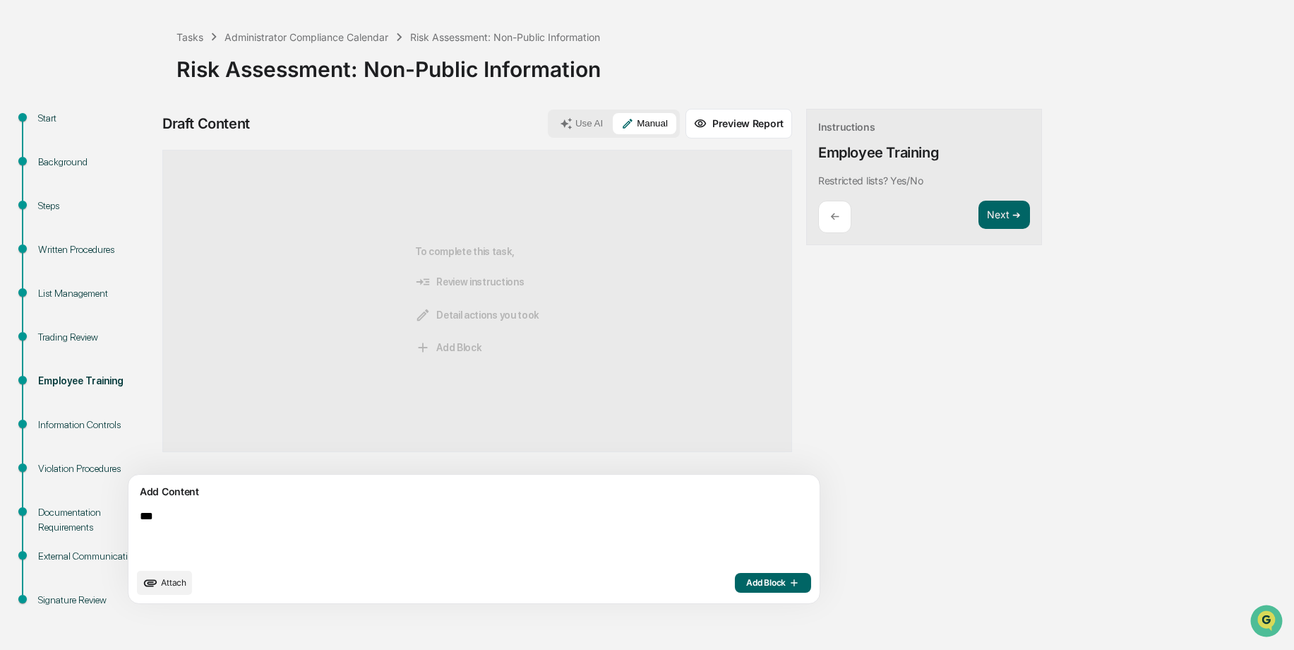
type textarea "***"
drag, startPoint x: 697, startPoint y: 580, endPoint x: 902, endPoint y: 363, distance: 299.2
click at [746, 579] on span "Add Block" at bounding box center [773, 582] width 54 height 11
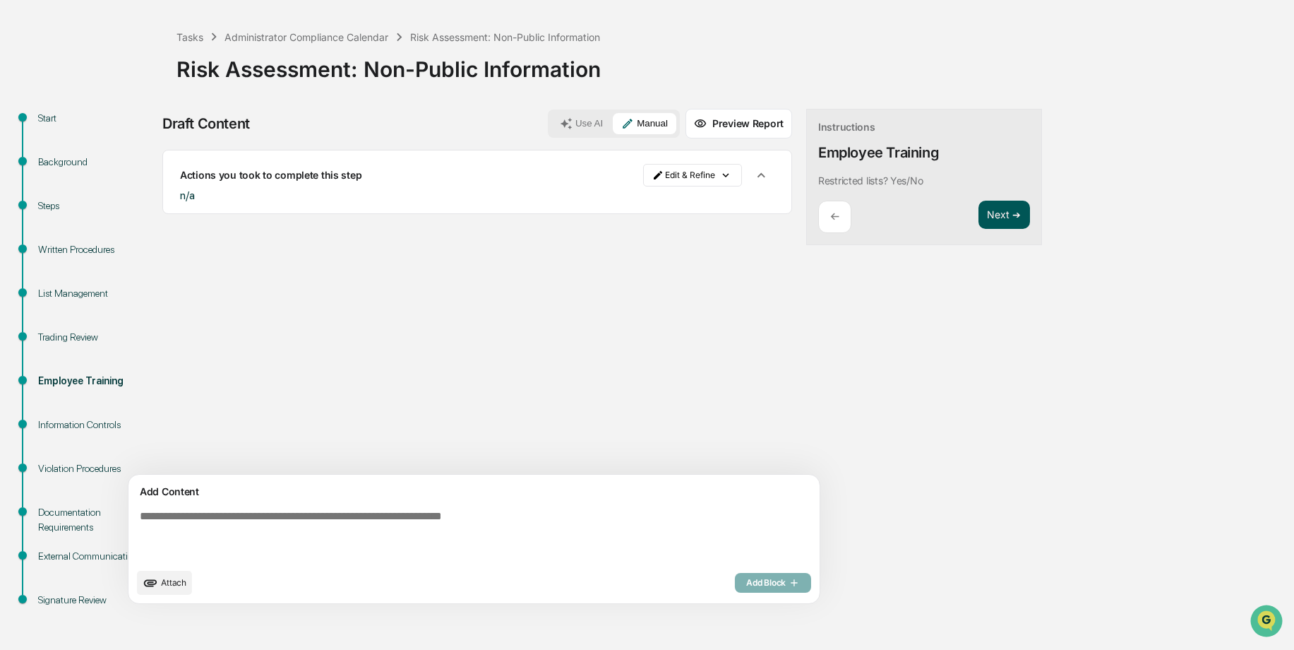
click at [979, 210] on button "Next ➔" at bounding box center [1005, 215] width 52 height 29
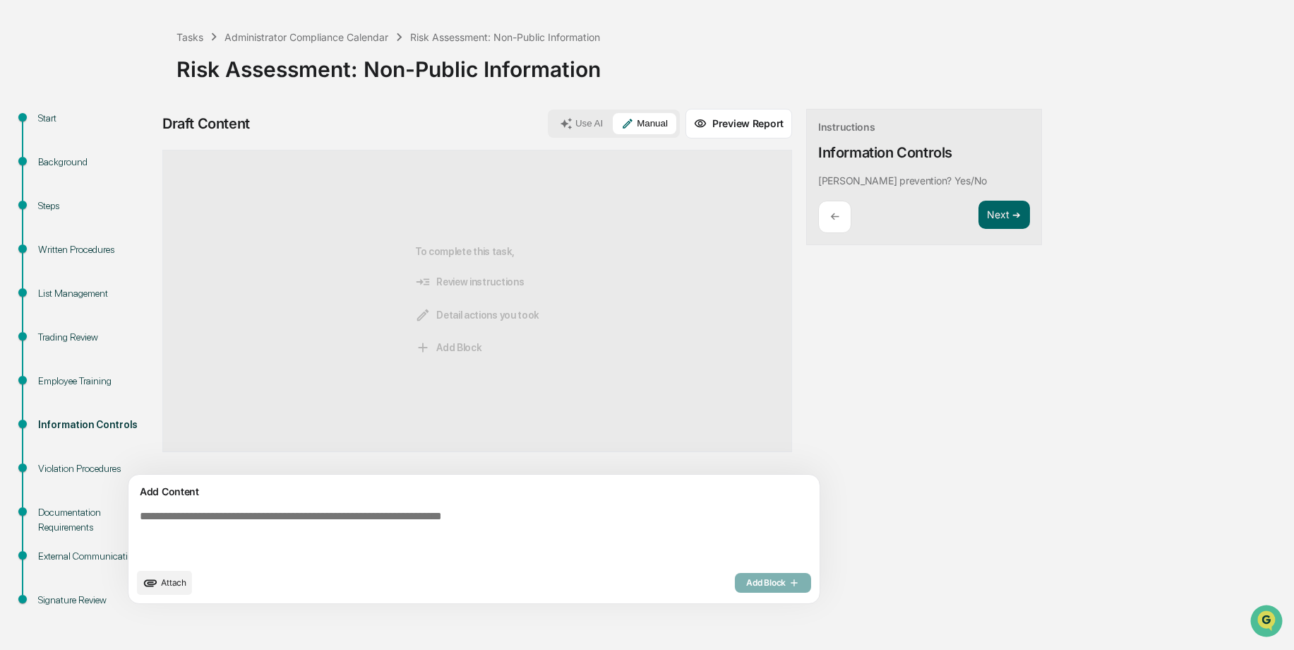
click at [302, 516] on textarea at bounding box center [441, 535] width 614 height 62
type textarea "***"
click at [979, 217] on button "Next ➔" at bounding box center [1005, 215] width 52 height 29
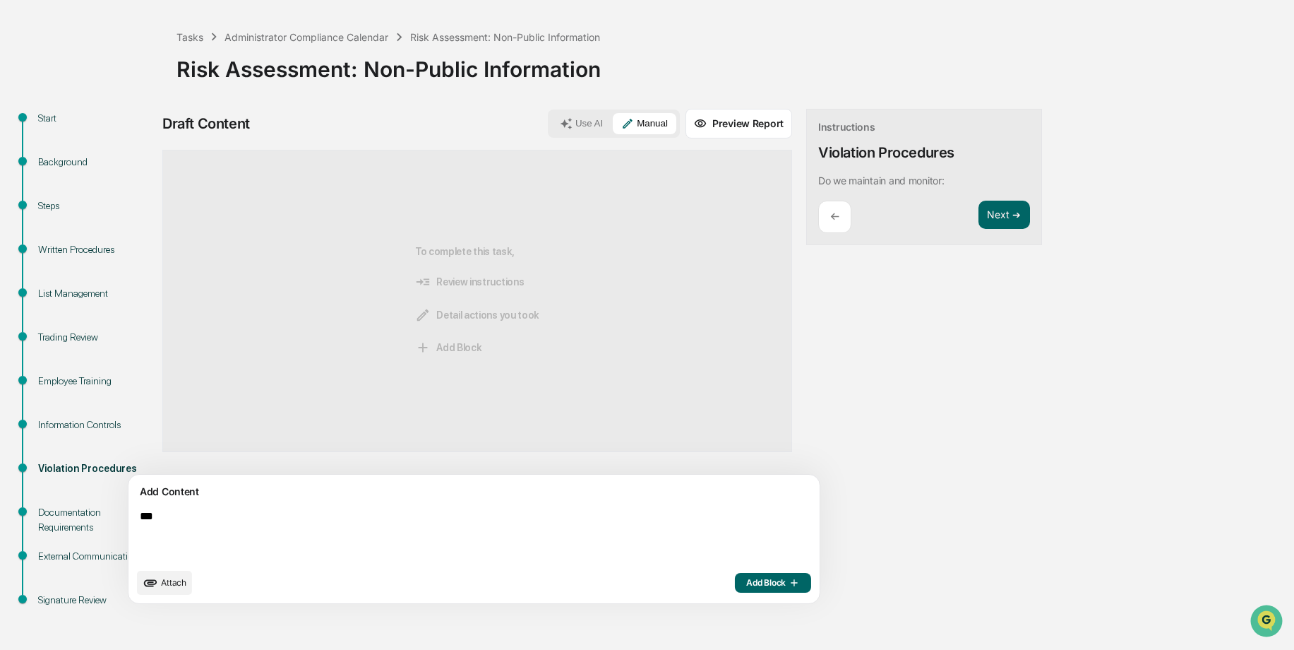
drag, startPoint x: 677, startPoint y: 583, endPoint x: 765, endPoint y: 501, distance: 119.9
click at [735, 581] on button "Add Block" at bounding box center [773, 583] width 76 height 20
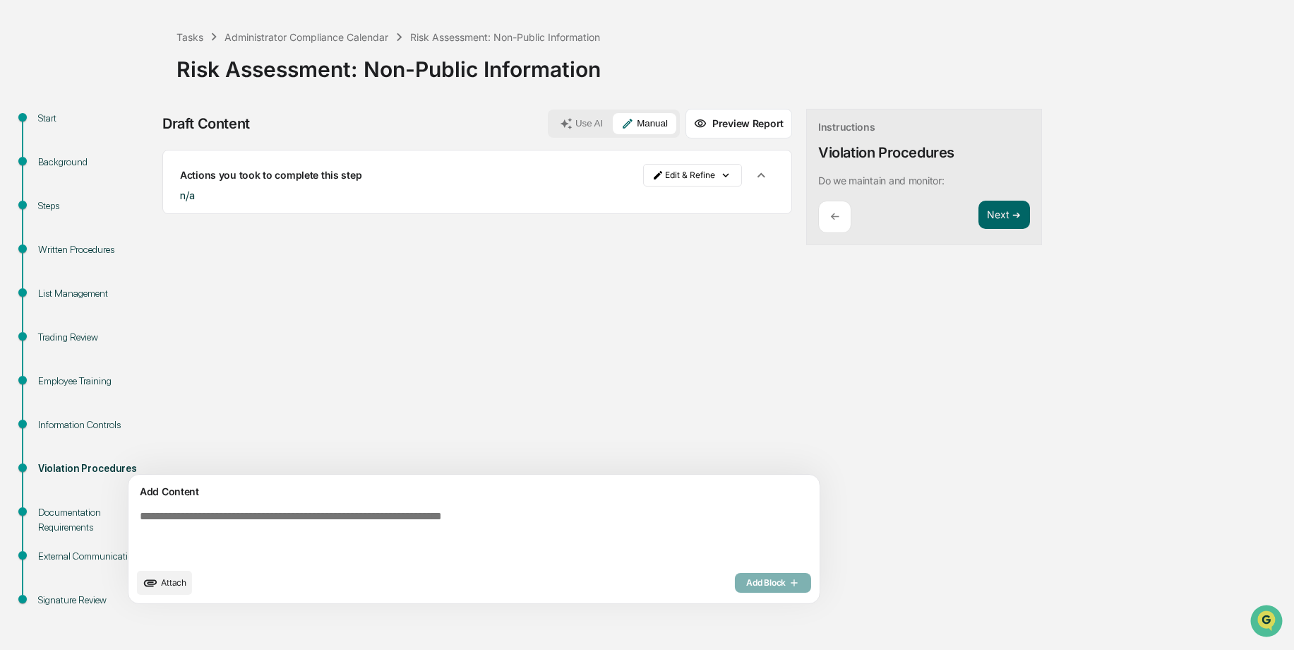
drag, startPoint x: 931, startPoint y: 219, endPoint x: 804, endPoint y: 198, distance: 129.6
click at [979, 219] on button "Next ➔" at bounding box center [1005, 215] width 52 height 29
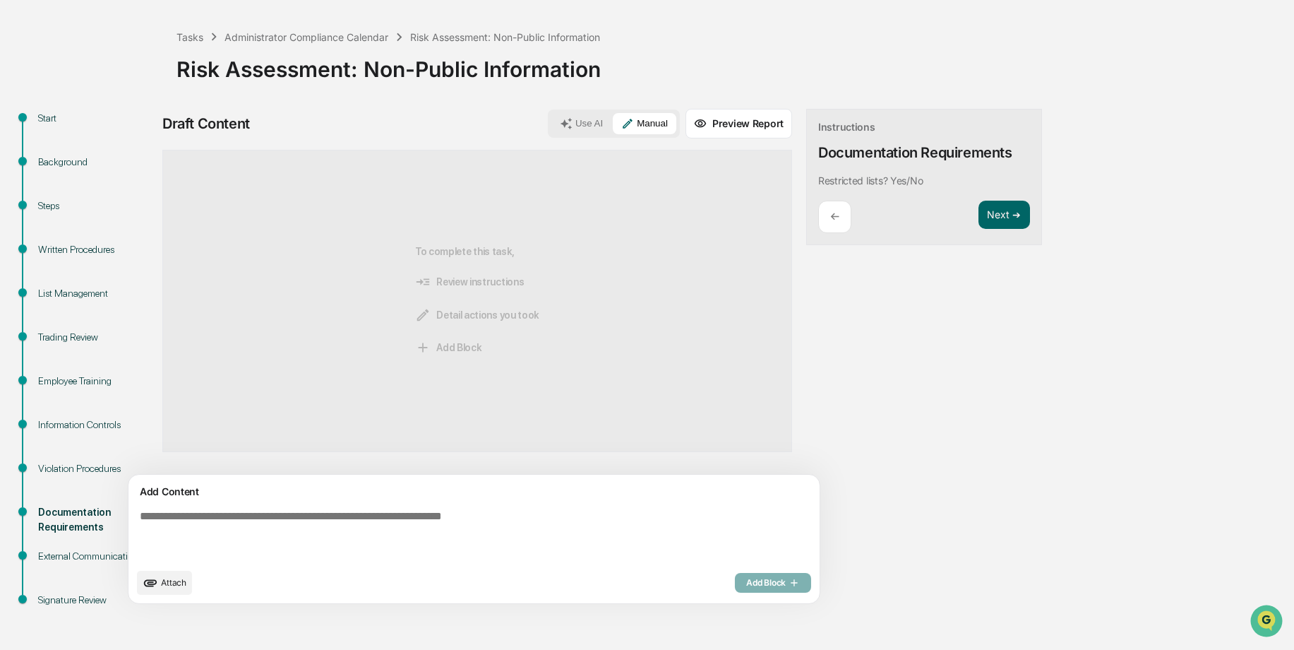
click at [232, 515] on textarea at bounding box center [441, 535] width 614 height 62
type textarea "***"
drag, startPoint x: 708, startPoint y: 574, endPoint x: 714, endPoint y: 561, distance: 13.9
click at [735, 573] on button "Add Block" at bounding box center [773, 583] width 76 height 20
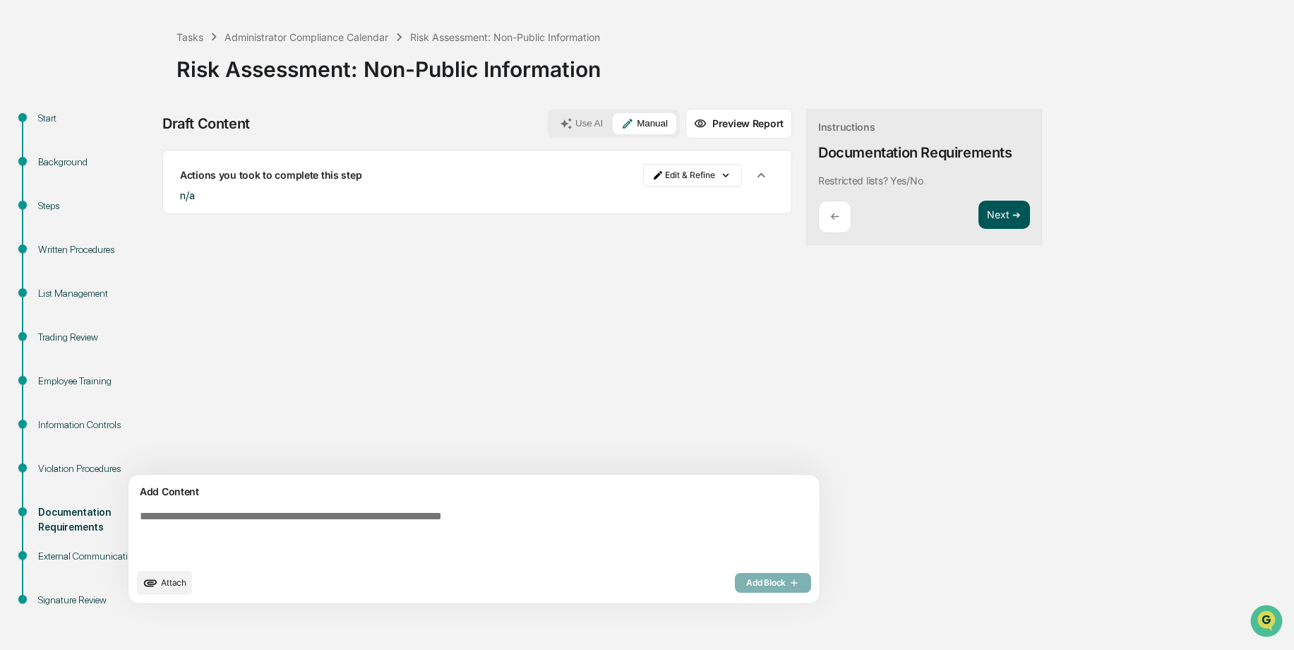
click at [979, 214] on button "Next ➔" at bounding box center [1005, 215] width 52 height 29
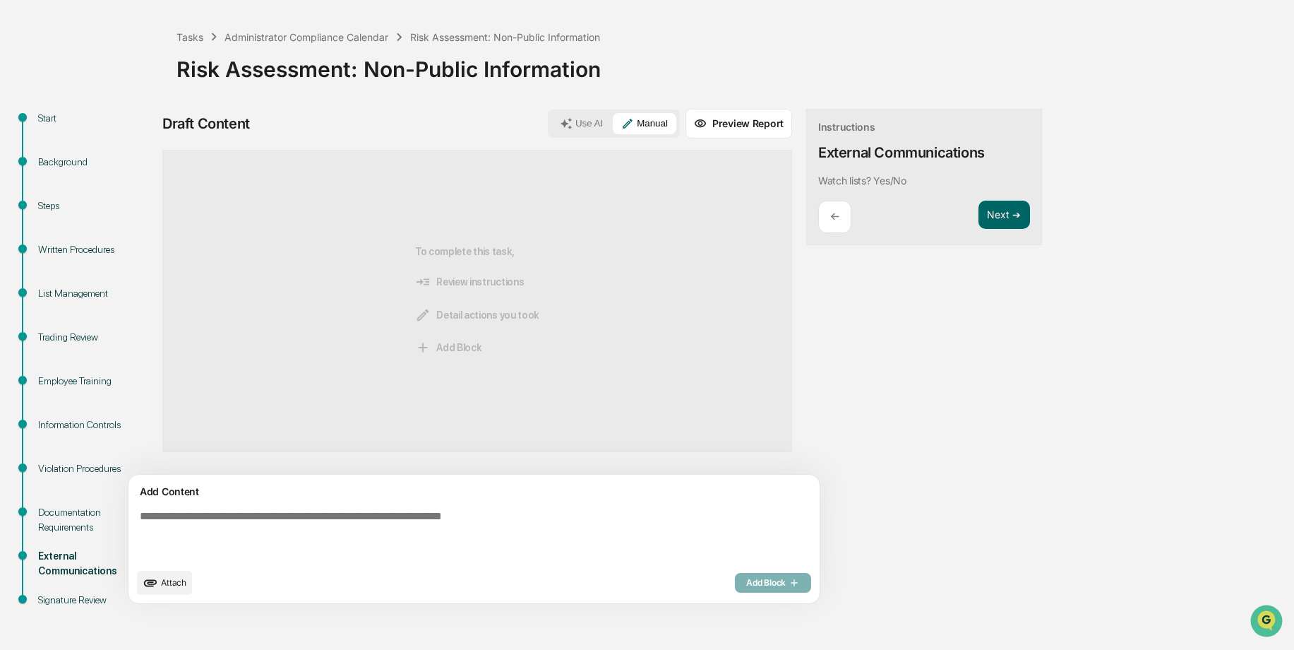
click at [338, 524] on textarea at bounding box center [441, 535] width 614 height 62
type textarea "***"
drag, startPoint x: 690, startPoint y: 576, endPoint x: 701, endPoint y: 565, distance: 15.0
click at [735, 575] on button "Add Block" at bounding box center [773, 583] width 76 height 20
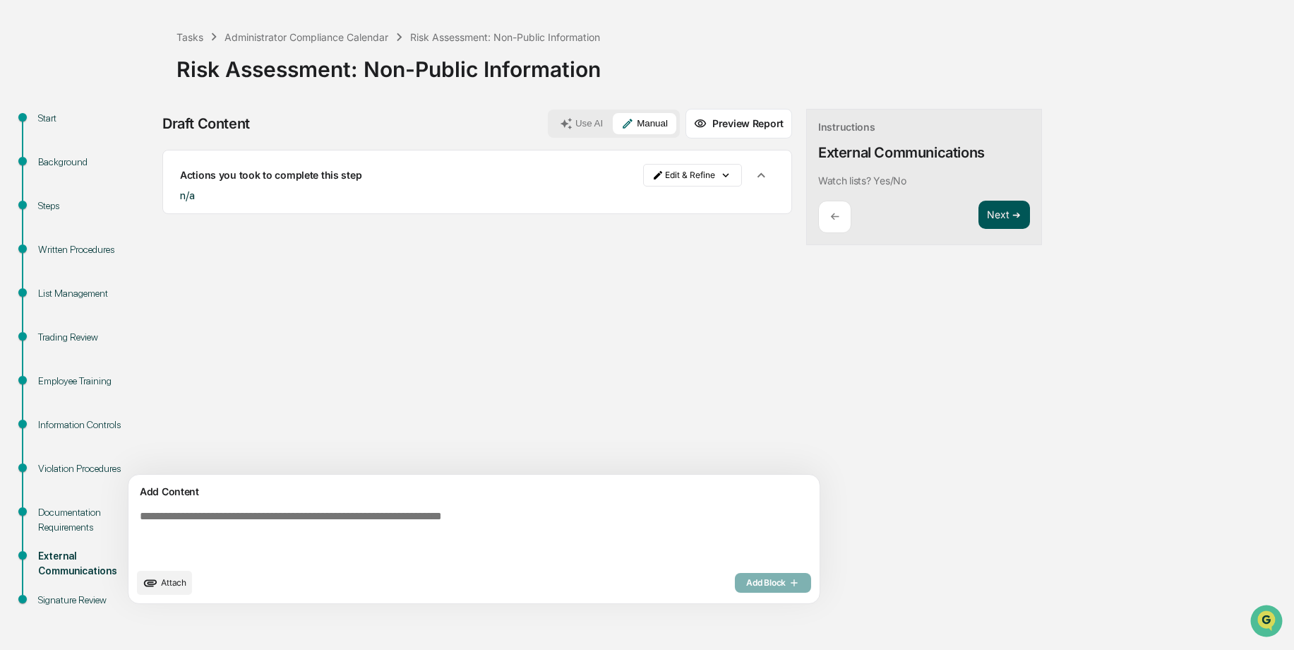
click at [979, 215] on button "Next ➔" at bounding box center [1005, 215] width 52 height 29
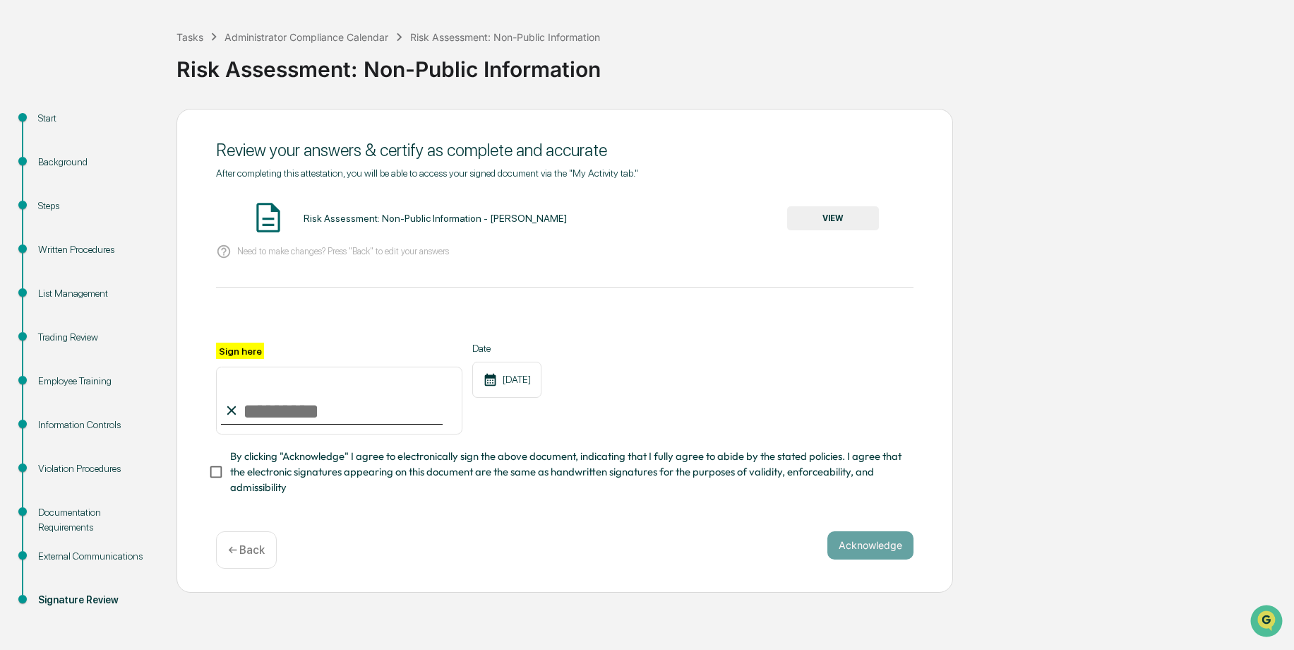
click at [809, 207] on button "VIEW" at bounding box center [833, 218] width 92 height 24
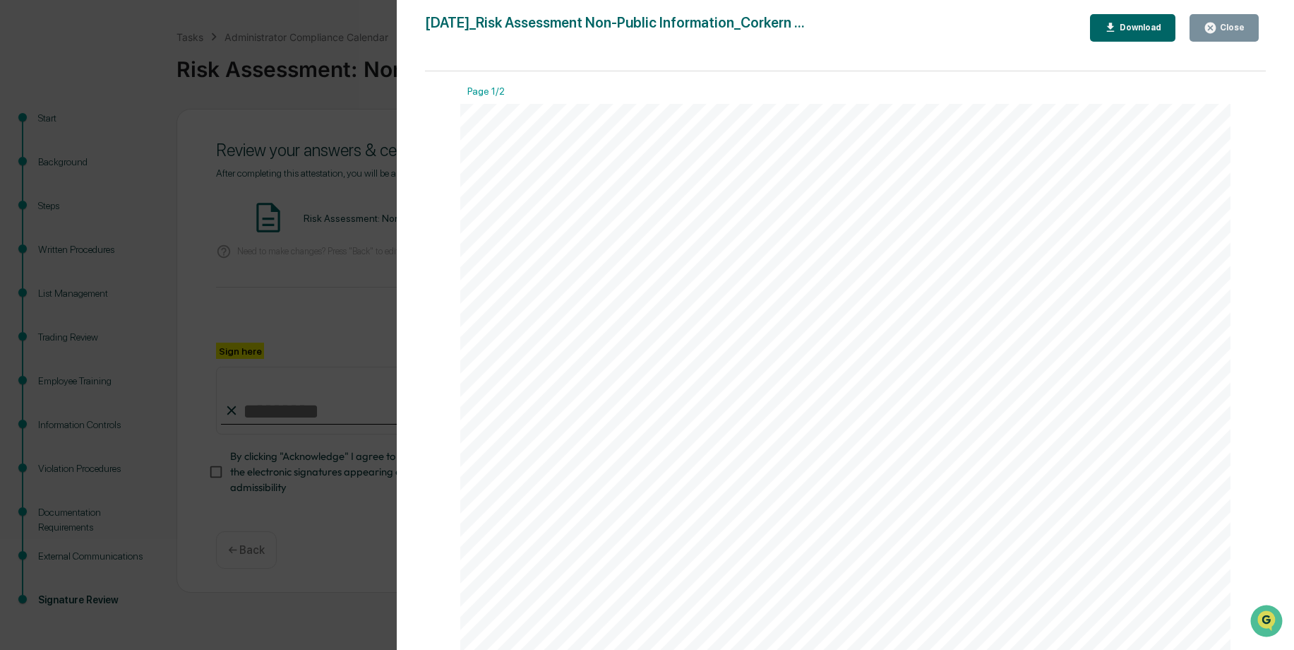
click at [1236, 29] on div "Close" at bounding box center [1231, 28] width 28 height 10
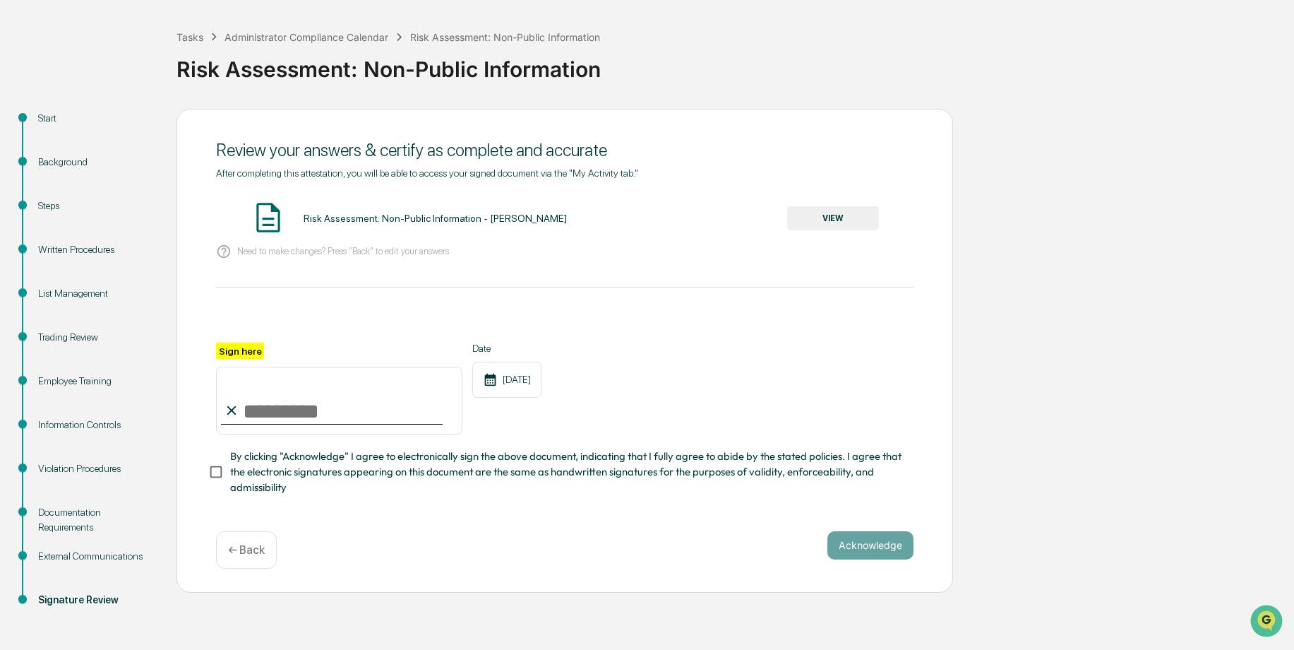
click at [285, 413] on input "Sign here" at bounding box center [339, 401] width 246 height 68
type input "**********"
click at [901, 556] on button "Acknowledge" at bounding box center [871, 545] width 86 height 28
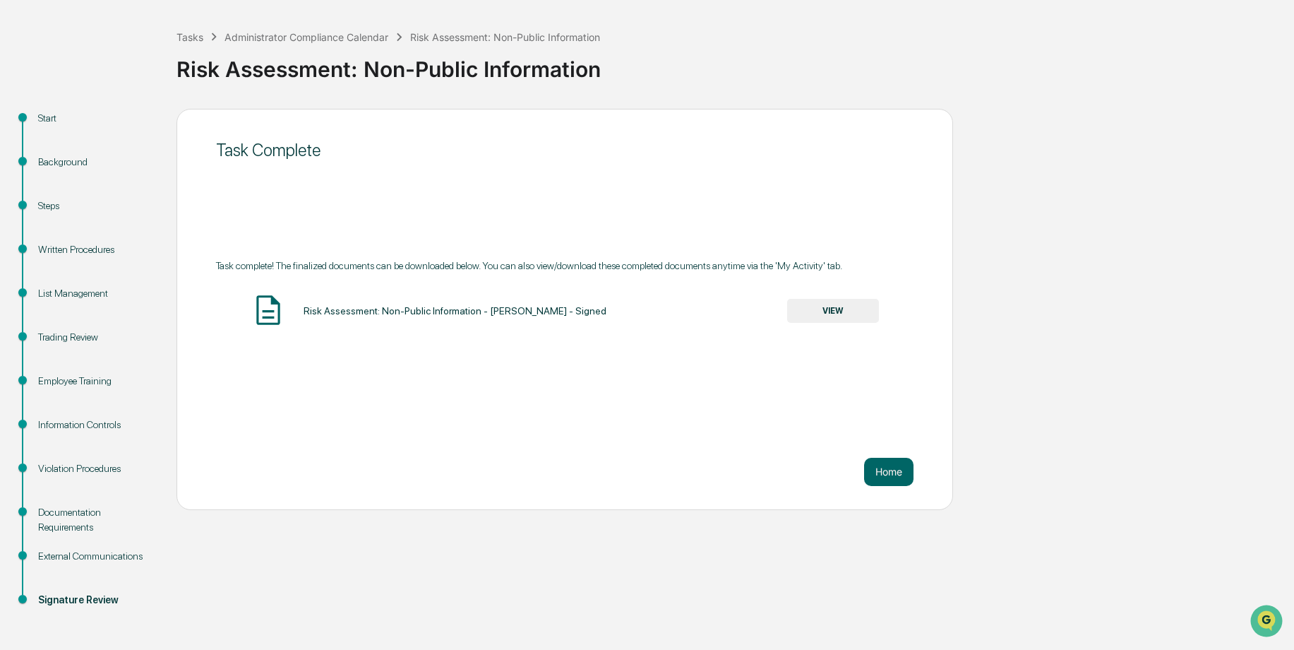
click at [833, 311] on button "VIEW" at bounding box center [833, 311] width 92 height 24
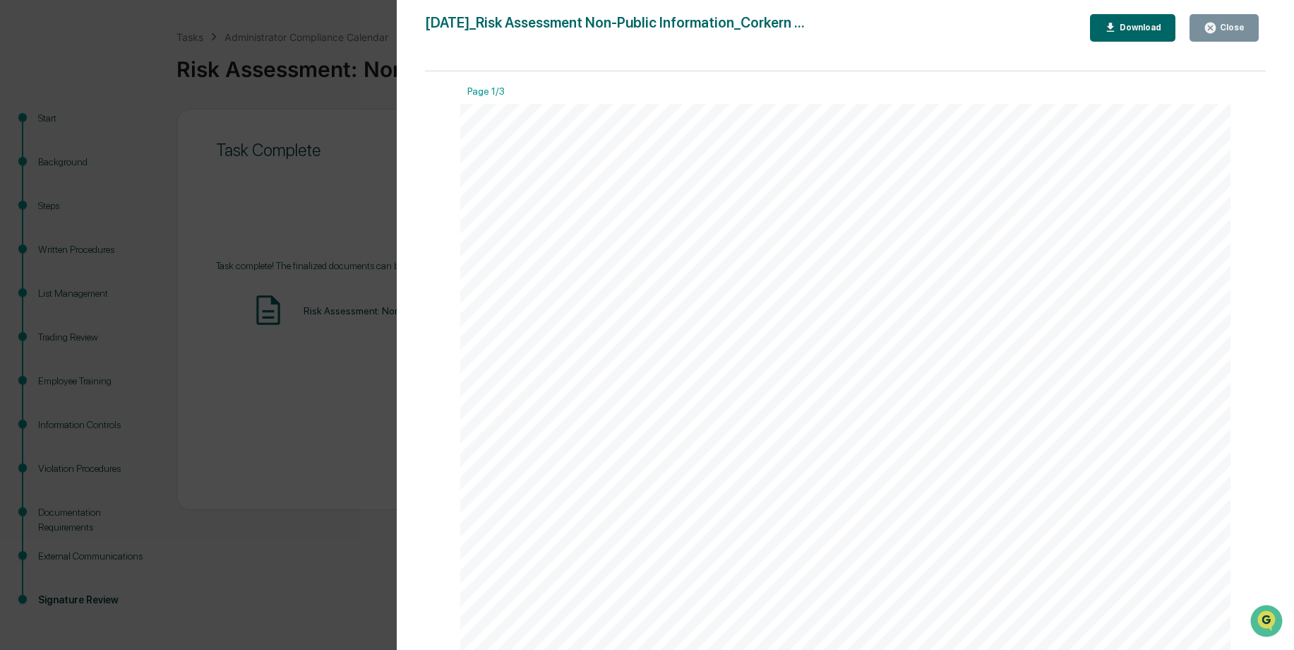
click at [1225, 28] on div "Close" at bounding box center [1231, 28] width 28 height 10
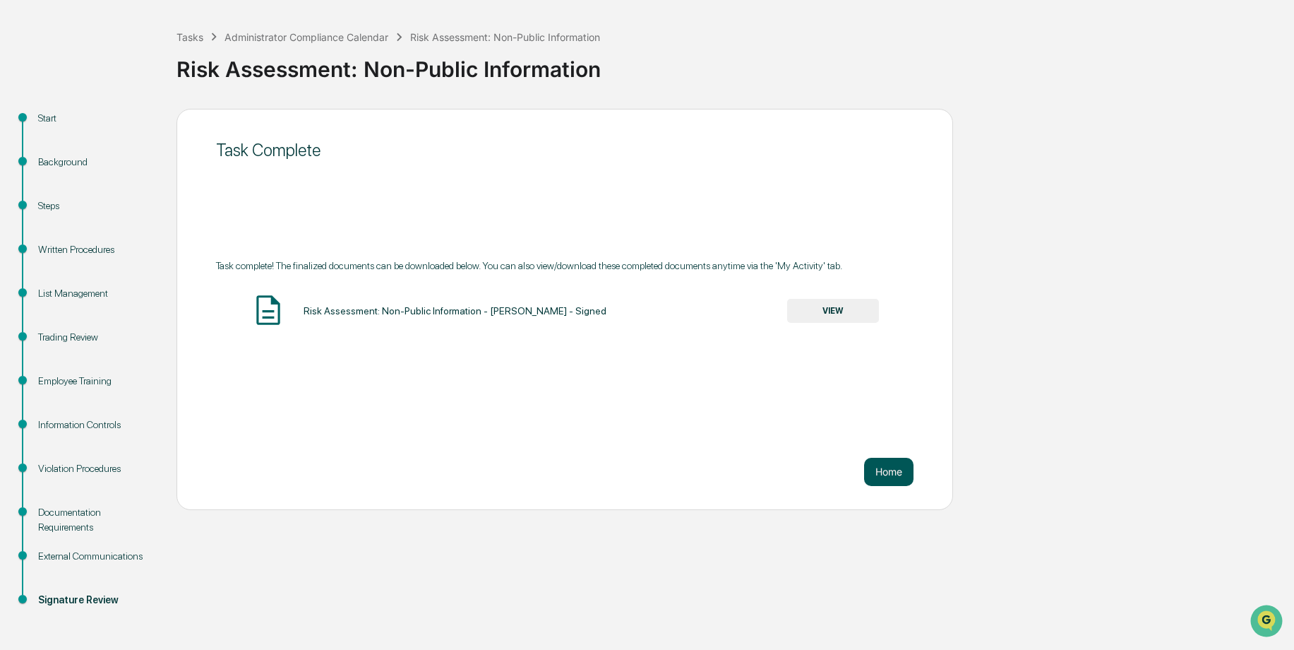
click at [874, 467] on button "Home" at bounding box center [888, 472] width 49 height 28
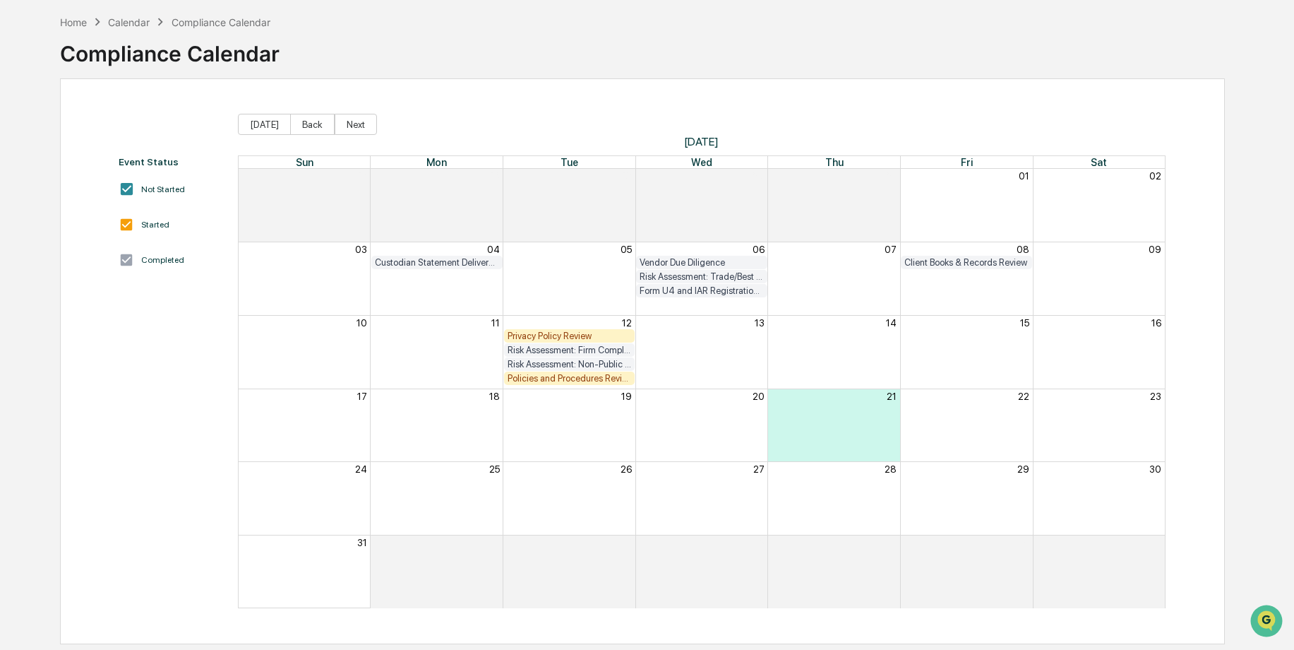
click at [579, 335] on div "Privacy Policy Review" at bounding box center [570, 335] width 124 height 11
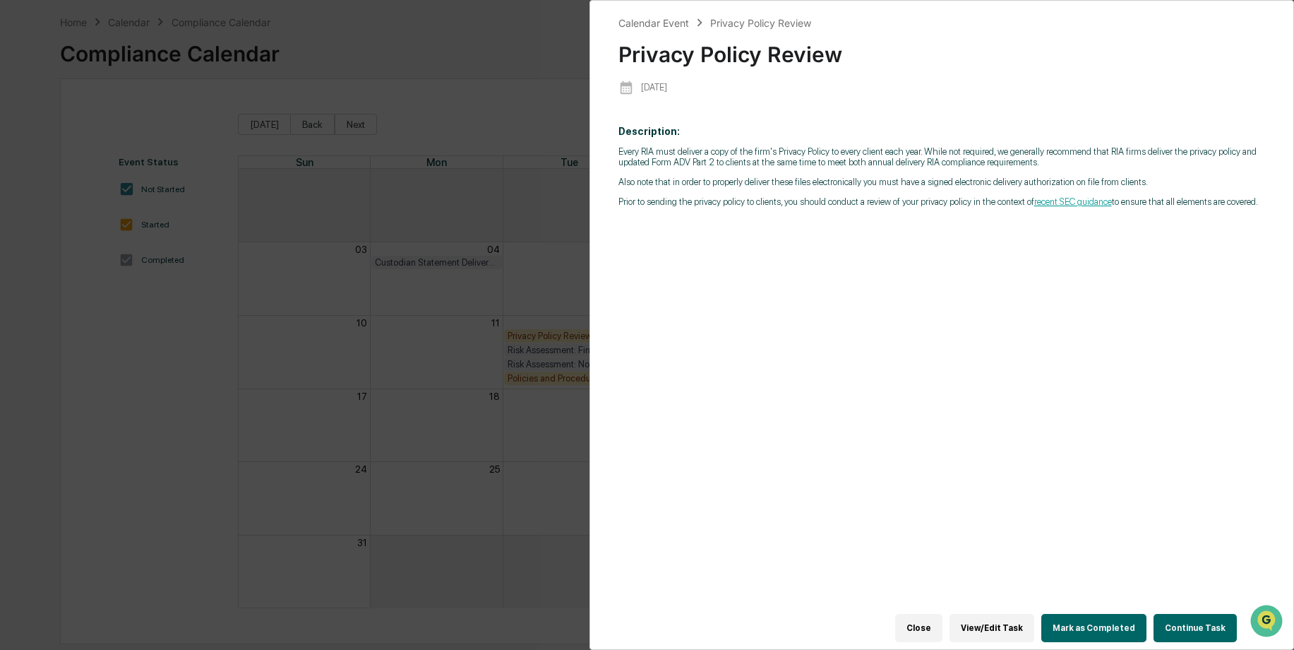
click at [939, 616] on button "Close" at bounding box center [918, 628] width 47 height 28
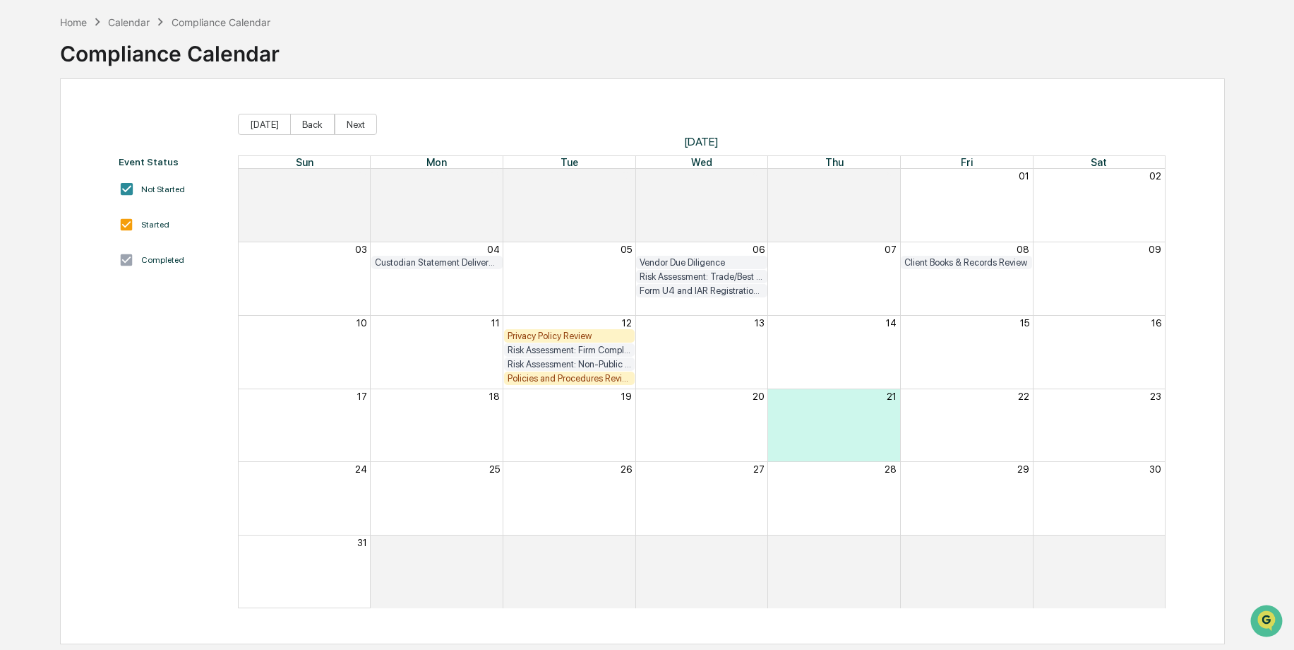
click at [544, 376] on div "Policies and Procedures Review" at bounding box center [570, 378] width 124 height 11
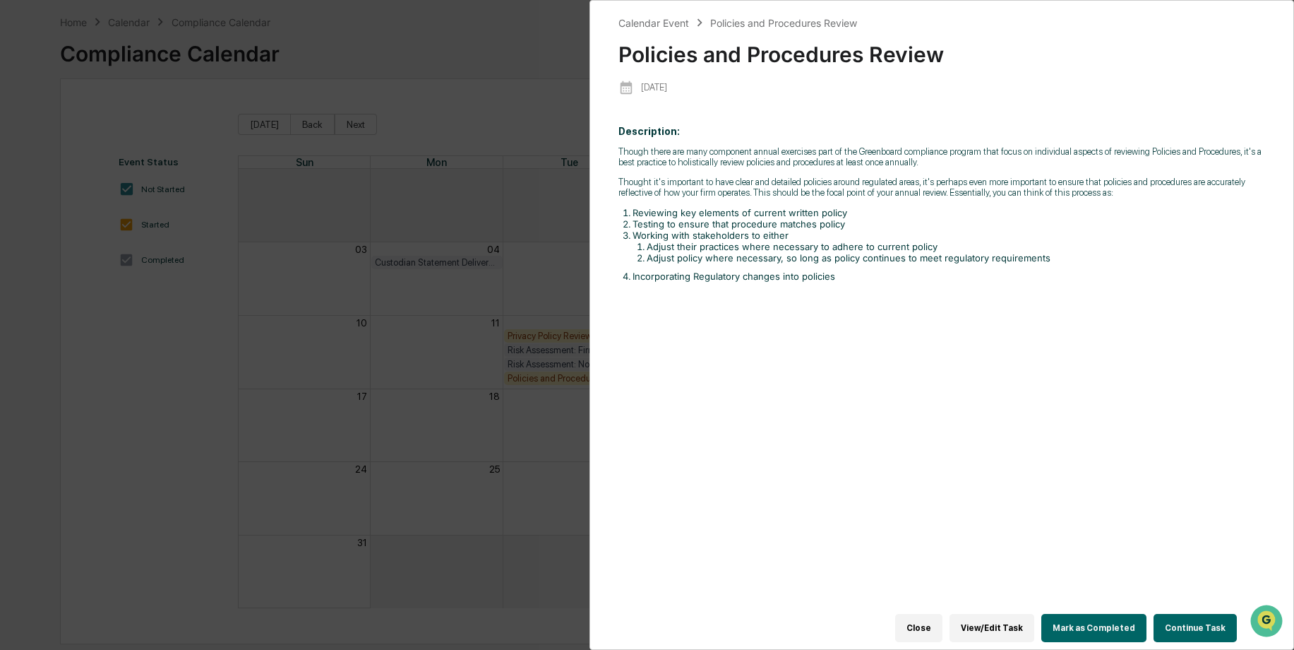
drag, startPoint x: 381, startPoint y: 112, endPoint x: 406, endPoint y: 52, distance: 64.9
click at [383, 107] on div "Calendar Event Policies and Procedures Review Policies and Procedures Review 20…" at bounding box center [647, 325] width 1294 height 650
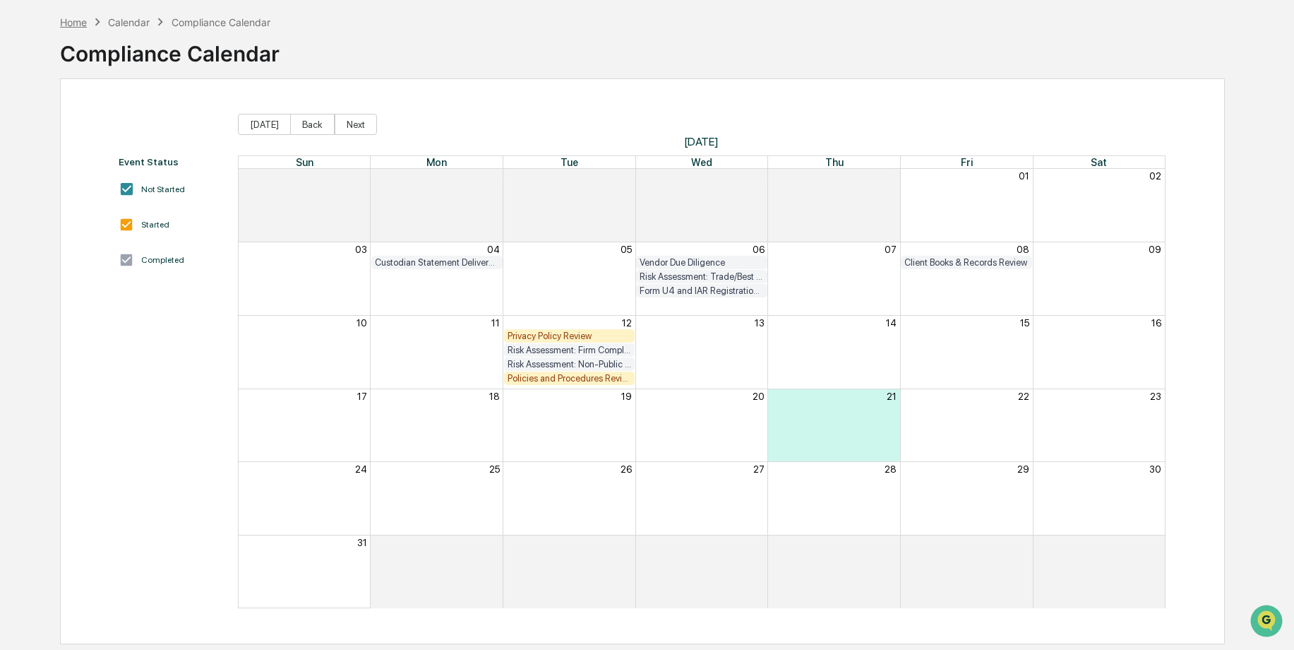
click at [77, 19] on div "Home" at bounding box center [73, 22] width 27 height 12
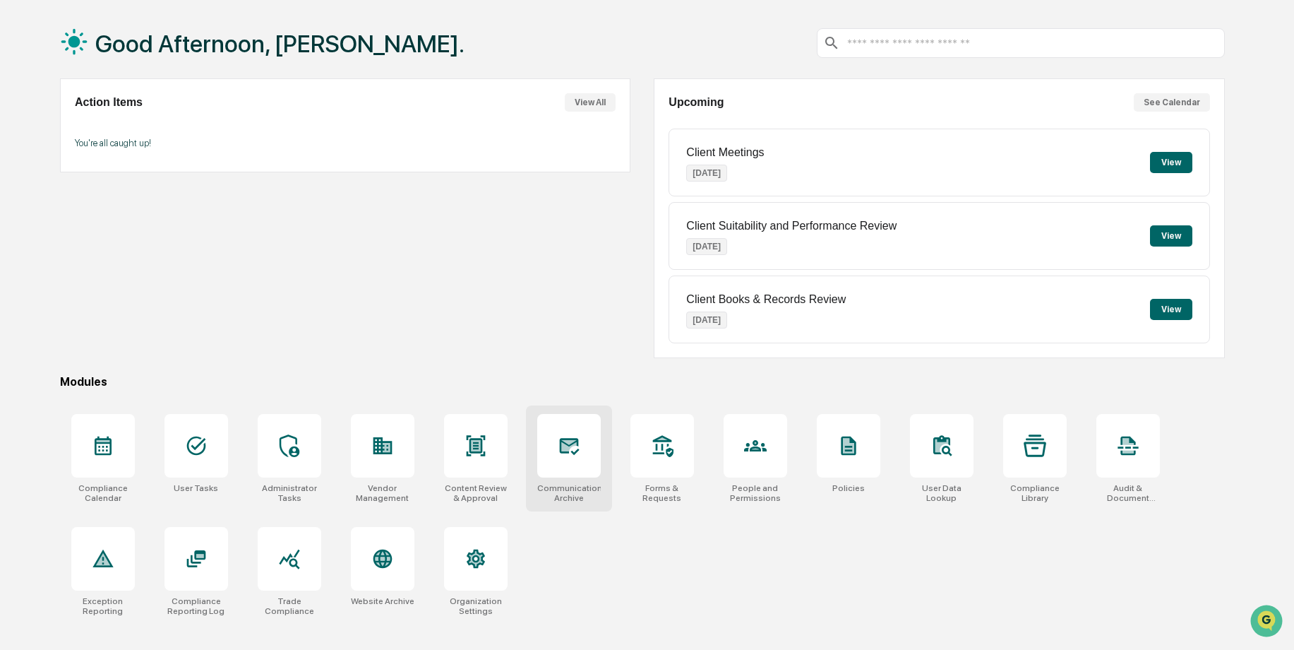
click at [575, 443] on icon at bounding box center [570, 446] width 20 height 17
